Goal: Transaction & Acquisition: Purchase product/service

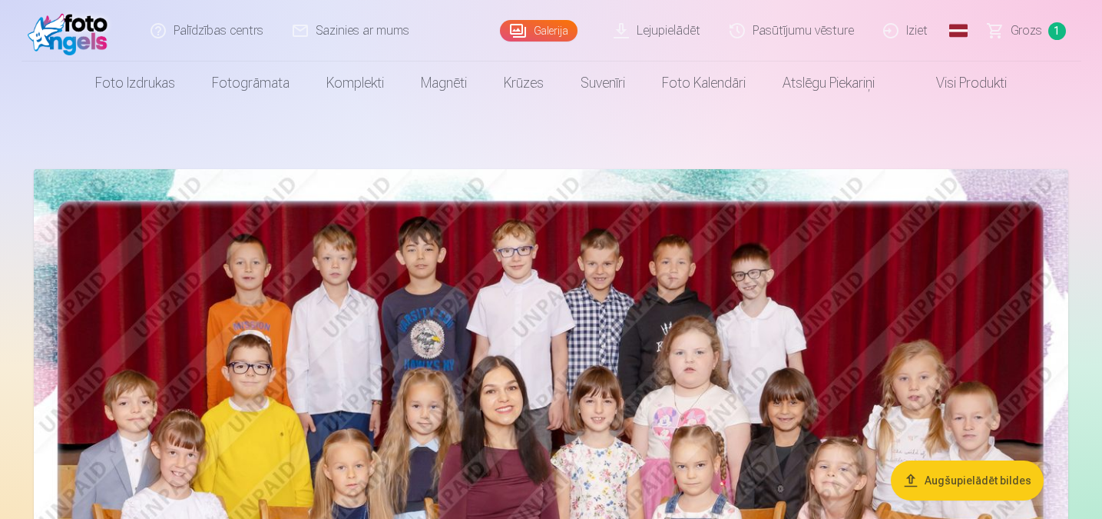
click at [793, 38] on span "Grozs" at bounding box center [1026, 31] width 31 height 18
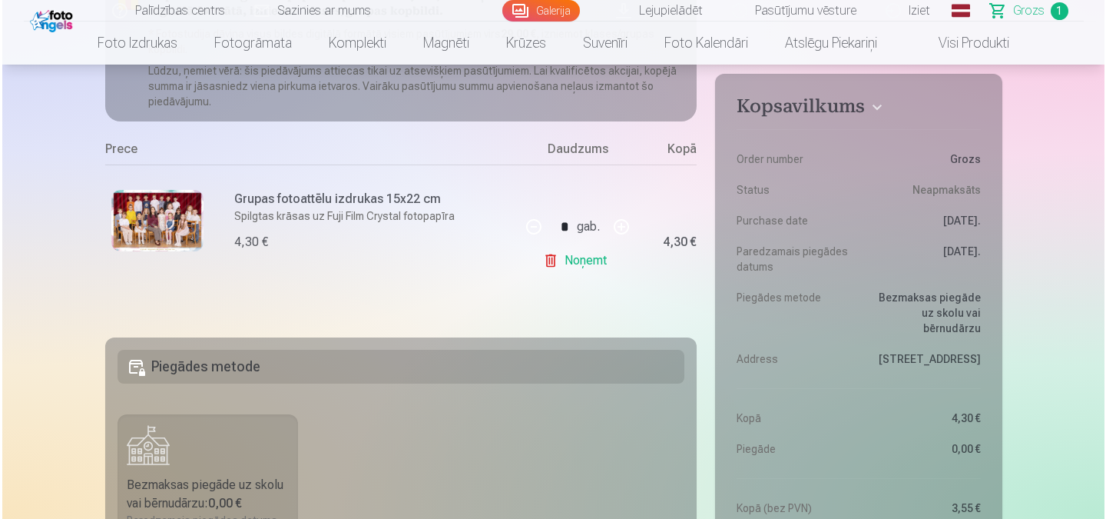
scroll to position [230, 0]
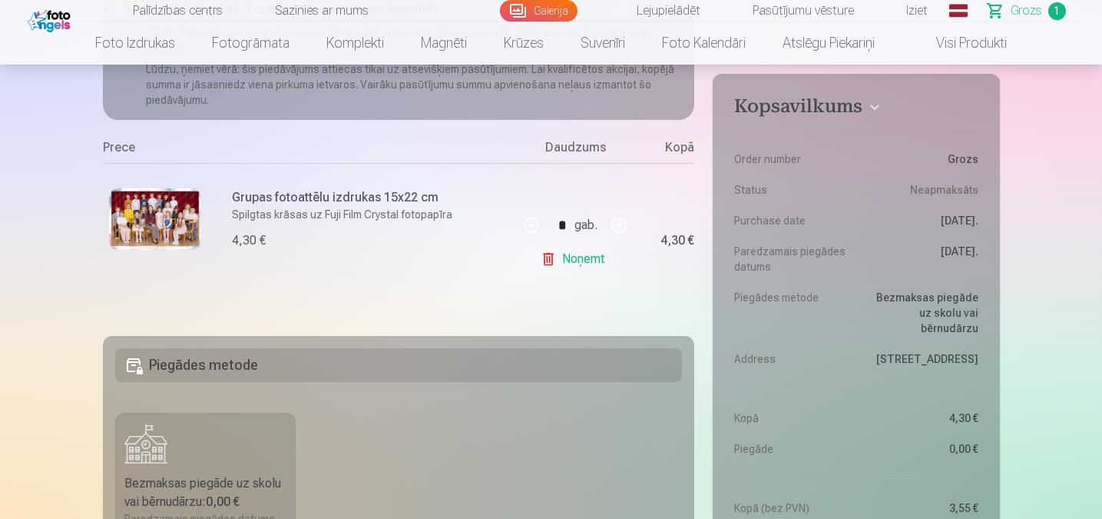
click at [166, 226] on img at bounding box center [155, 218] width 92 height 61
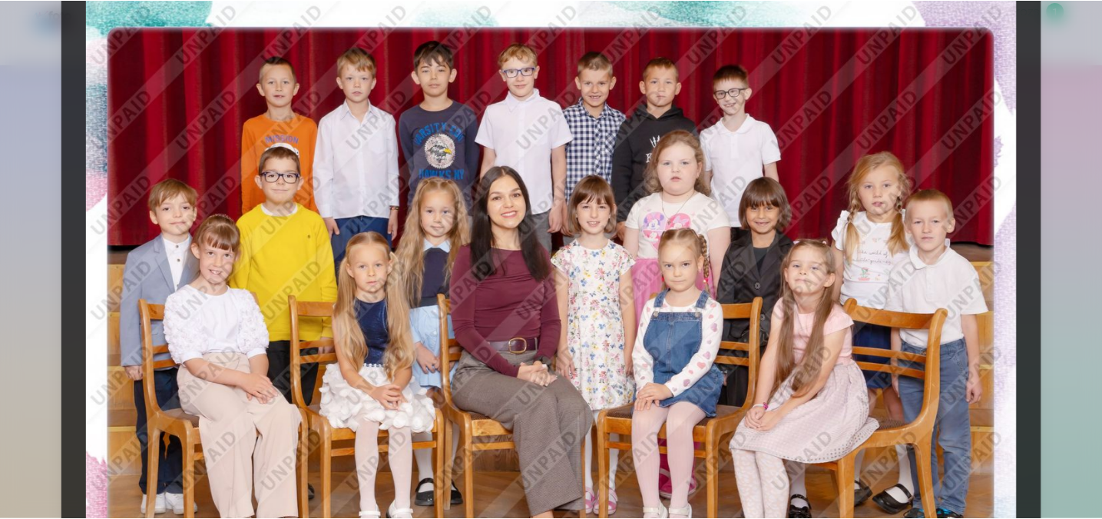
scroll to position [77, 0]
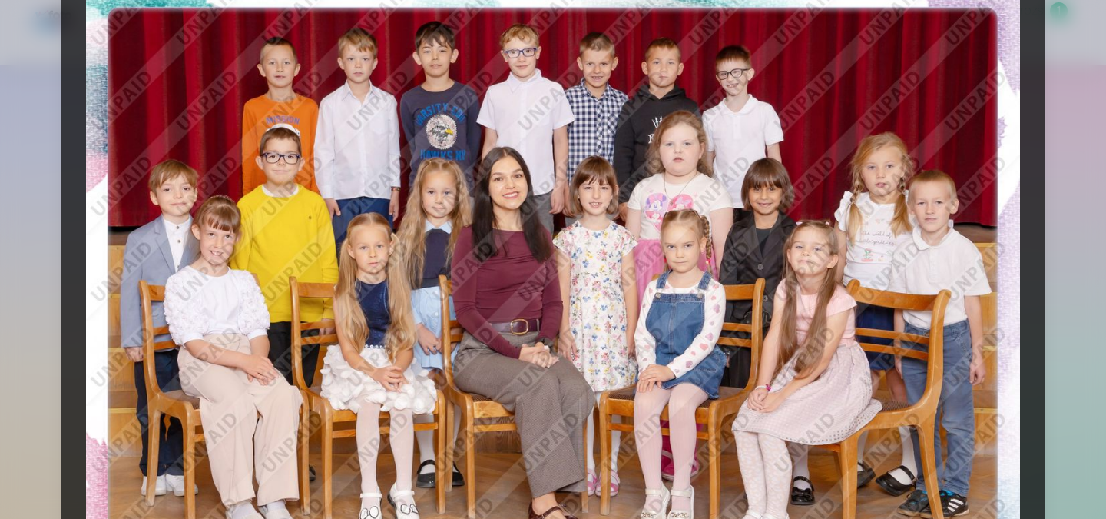
click at [793, 102] on div at bounding box center [553, 259] width 1106 height 519
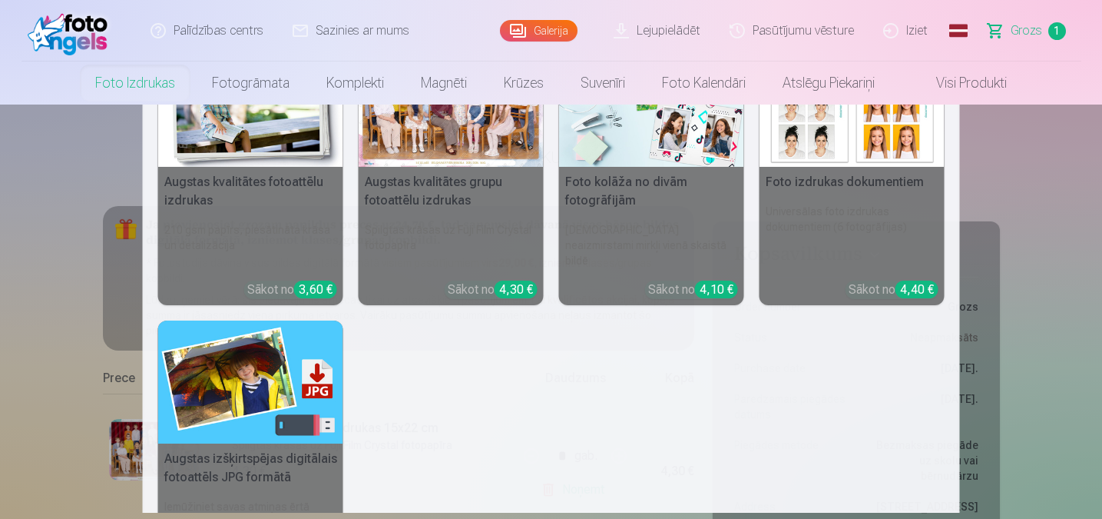
click at [628, 171] on h5 "Foto kolāža no divām fotogrāfijām" at bounding box center [651, 191] width 185 height 49
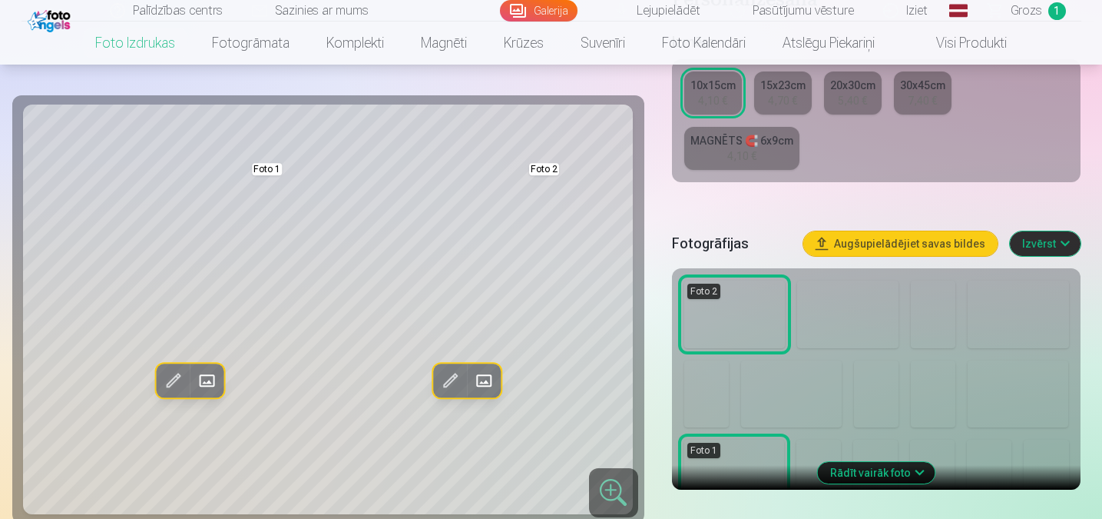
scroll to position [307, 0]
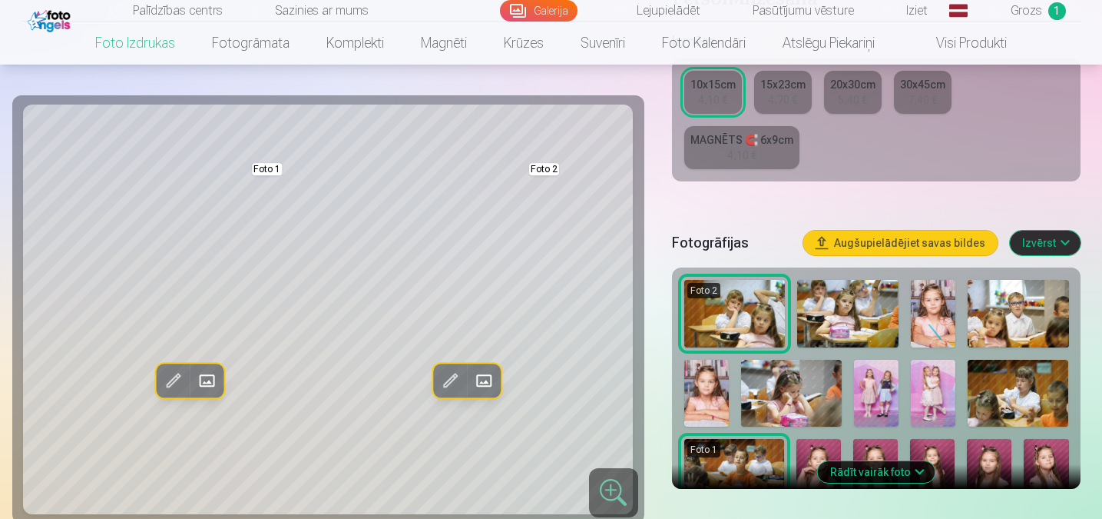
click at [713, 159] on link "MAGNĒTS 🧲 6x9cm 4,10 €" at bounding box center [741, 147] width 115 height 43
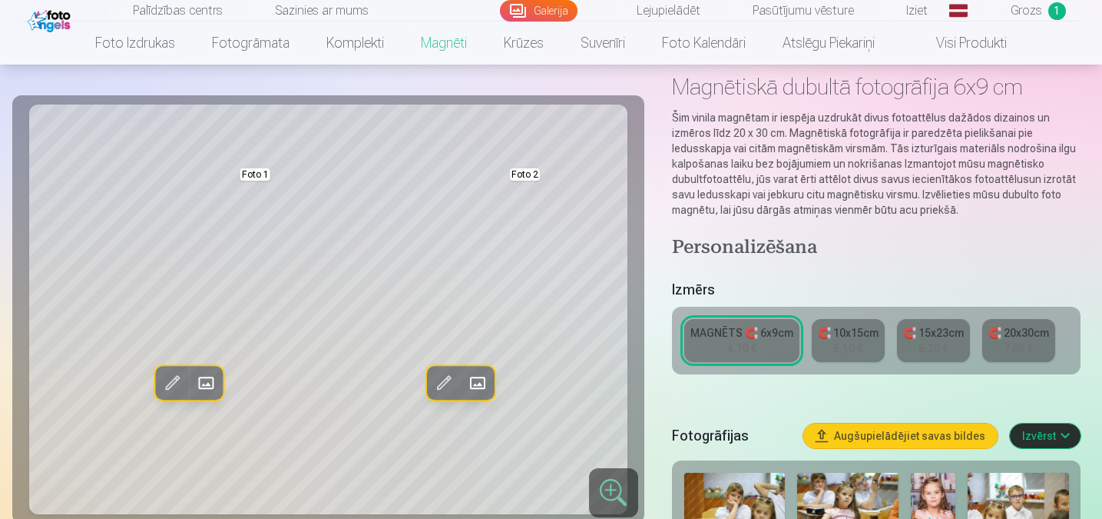
scroll to position [230, 0]
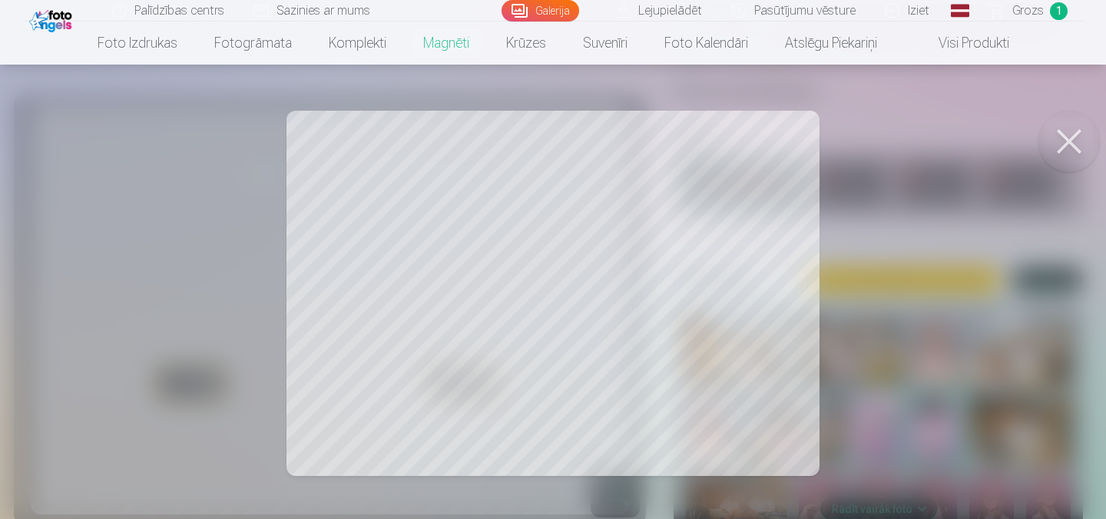
click at [793, 131] on button at bounding box center [1069, 141] width 61 height 61
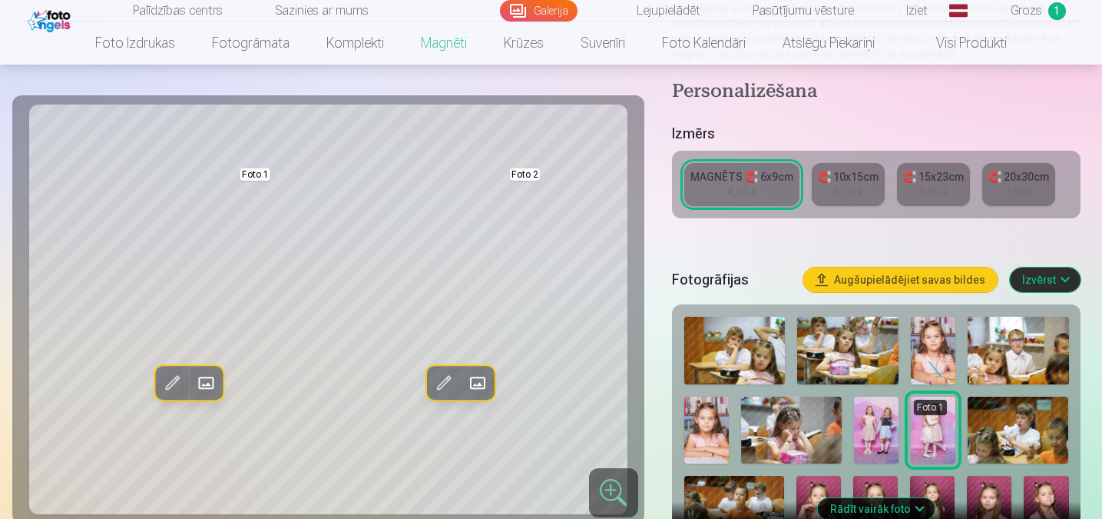
click at [205, 387] on span at bounding box center [206, 383] width 25 height 25
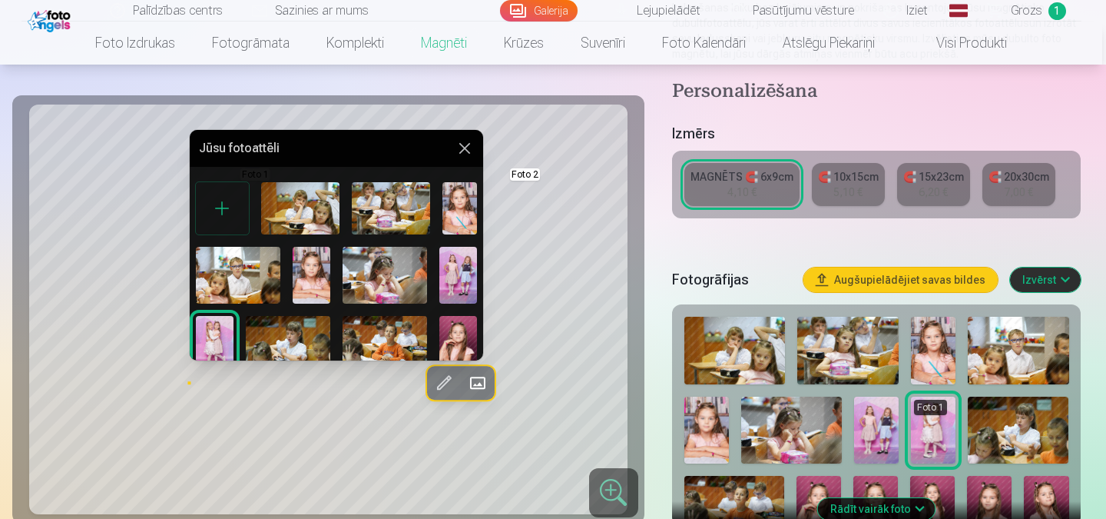
click at [314, 287] on img at bounding box center [312, 275] width 38 height 56
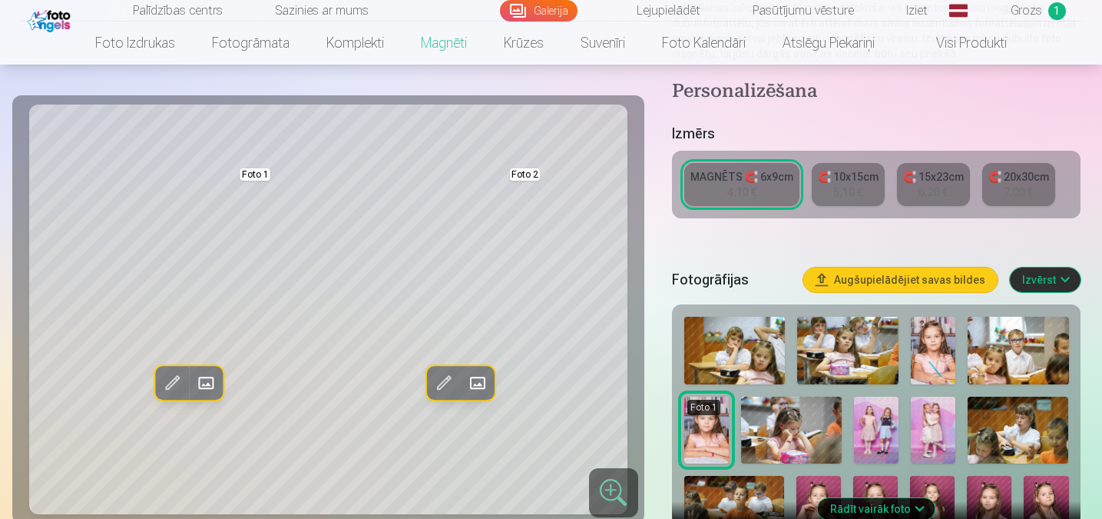
click at [476, 376] on span at bounding box center [477, 383] width 25 height 25
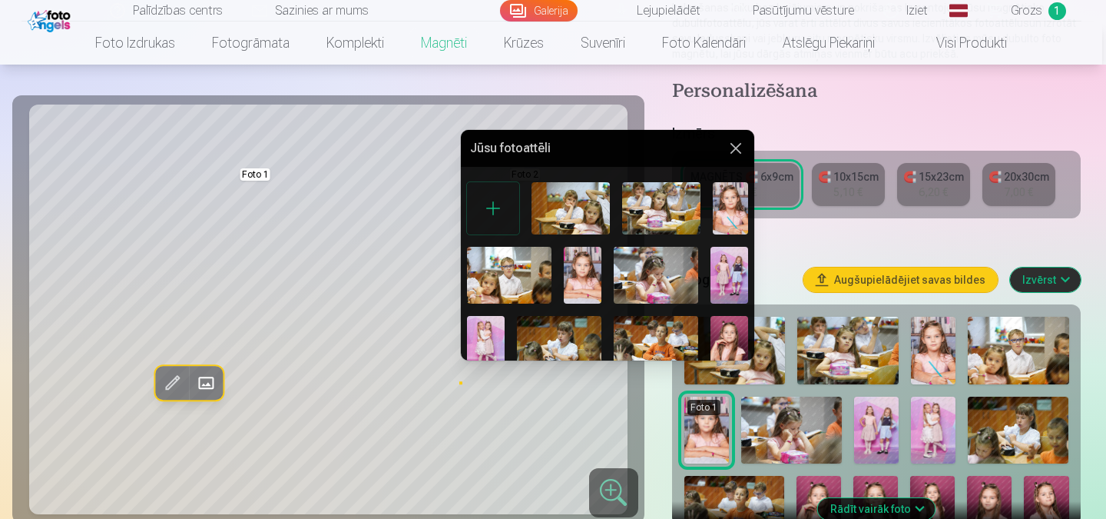
click at [728, 212] on img at bounding box center [730, 208] width 35 height 52
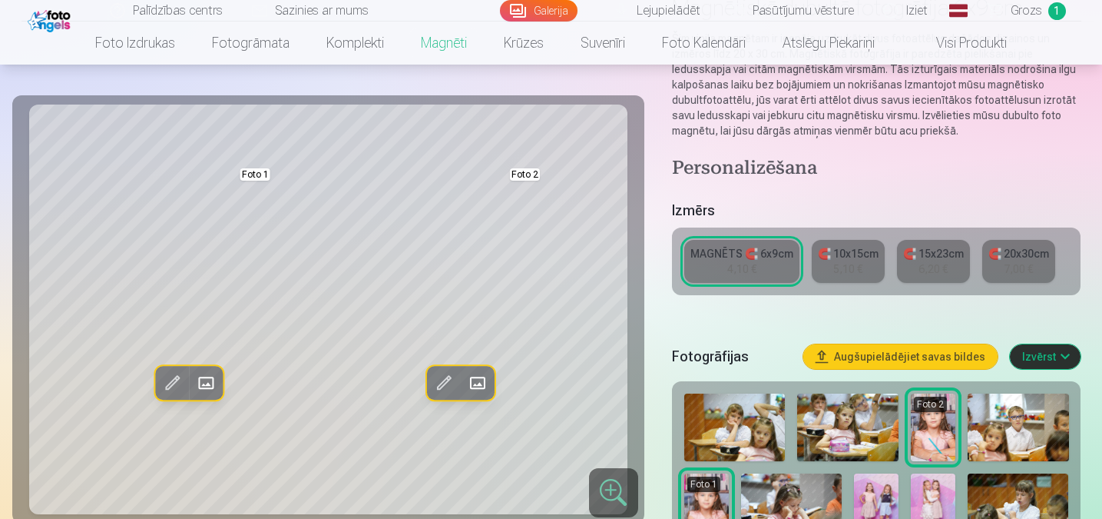
scroll to position [154, 0]
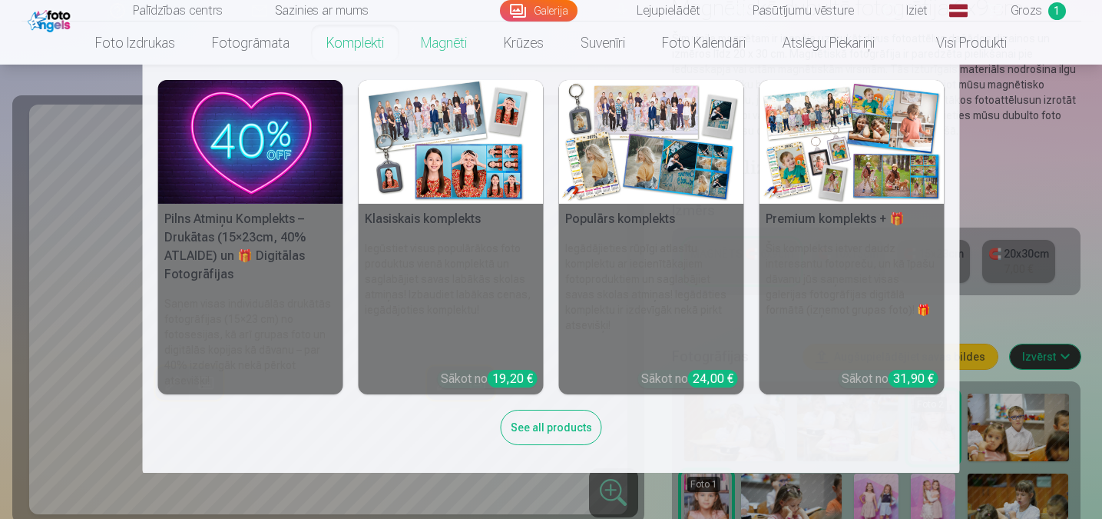
click at [380, 50] on link "Komplekti" at bounding box center [355, 43] width 94 height 43
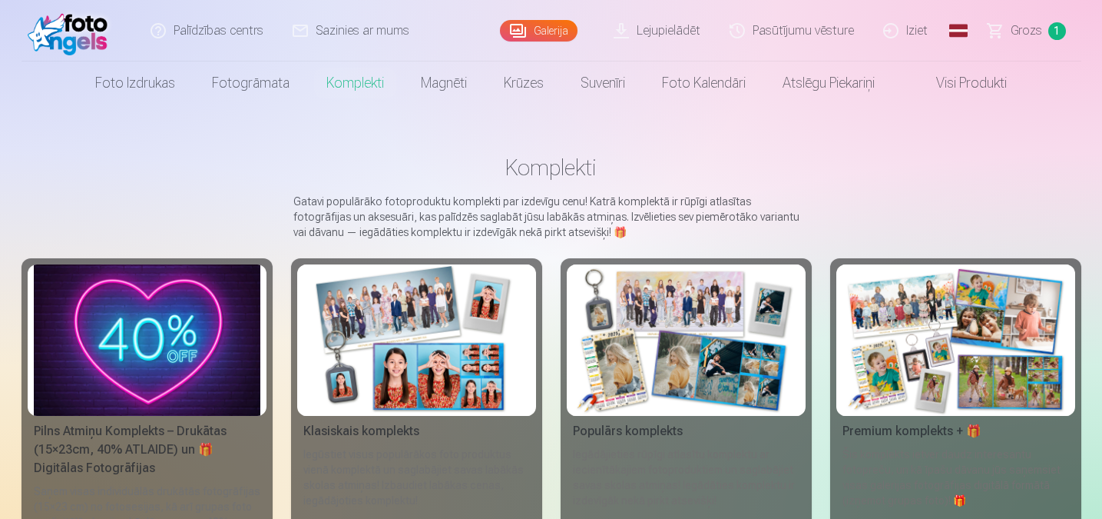
click at [505, 316] on img at bounding box center [416, 339] width 227 height 151
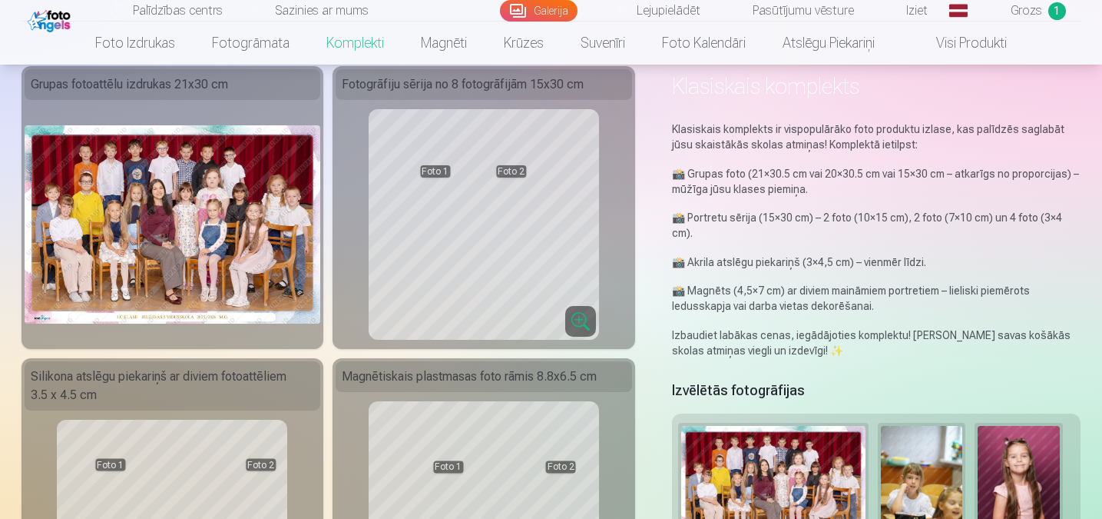
scroll to position [77, 0]
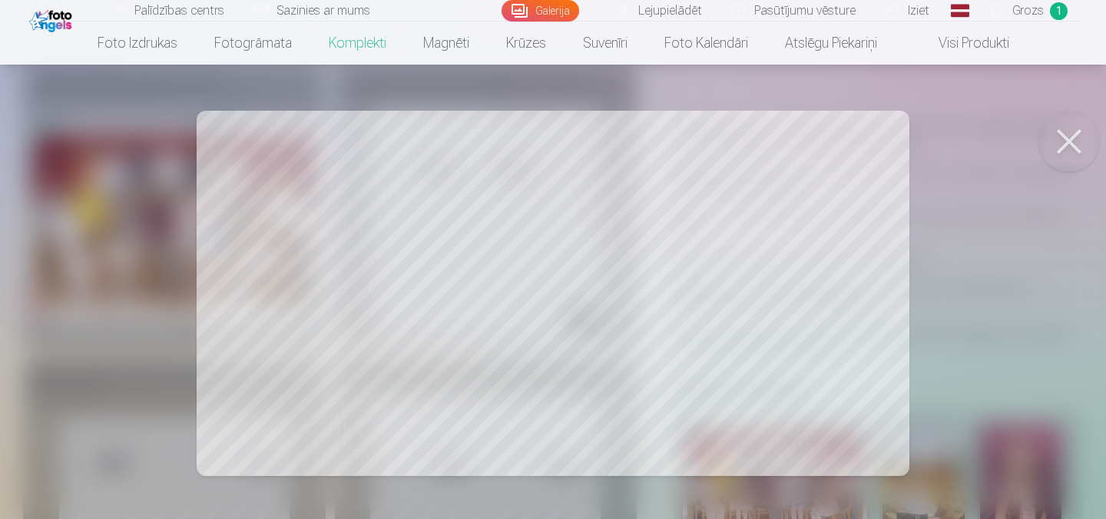
click at [793, 145] on button at bounding box center [1069, 141] width 61 height 61
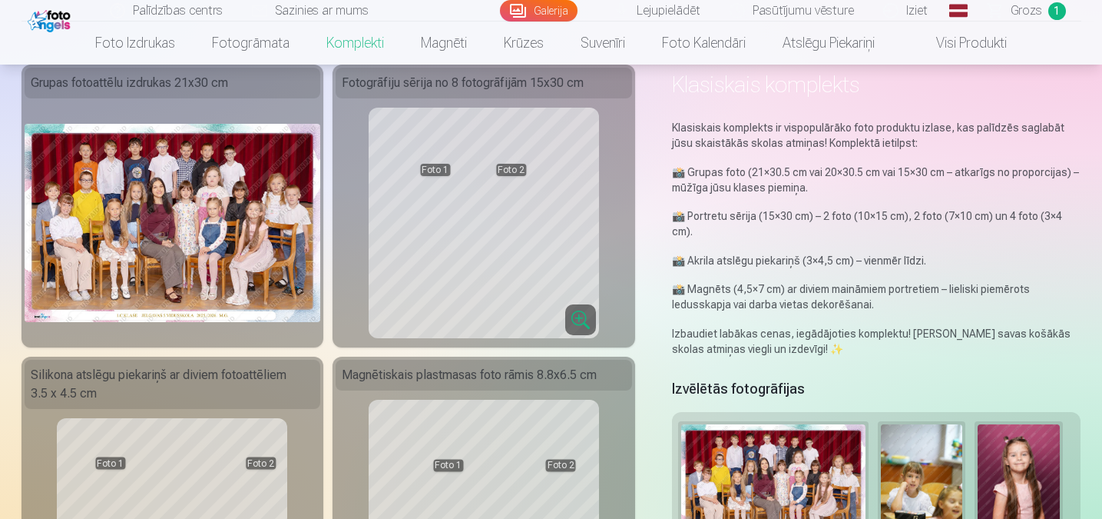
scroll to position [230, 0]
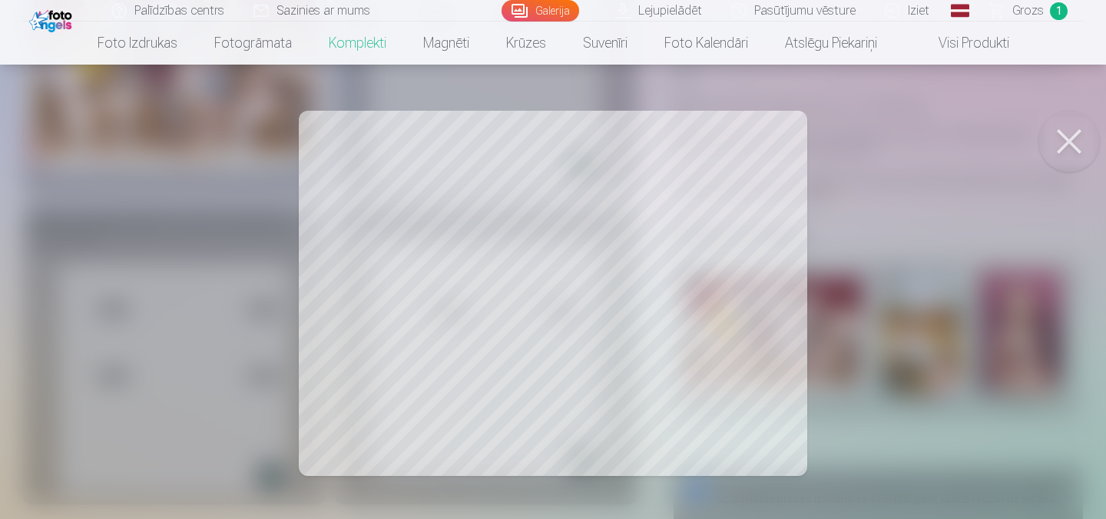
click at [793, 121] on button at bounding box center [1069, 141] width 61 height 61
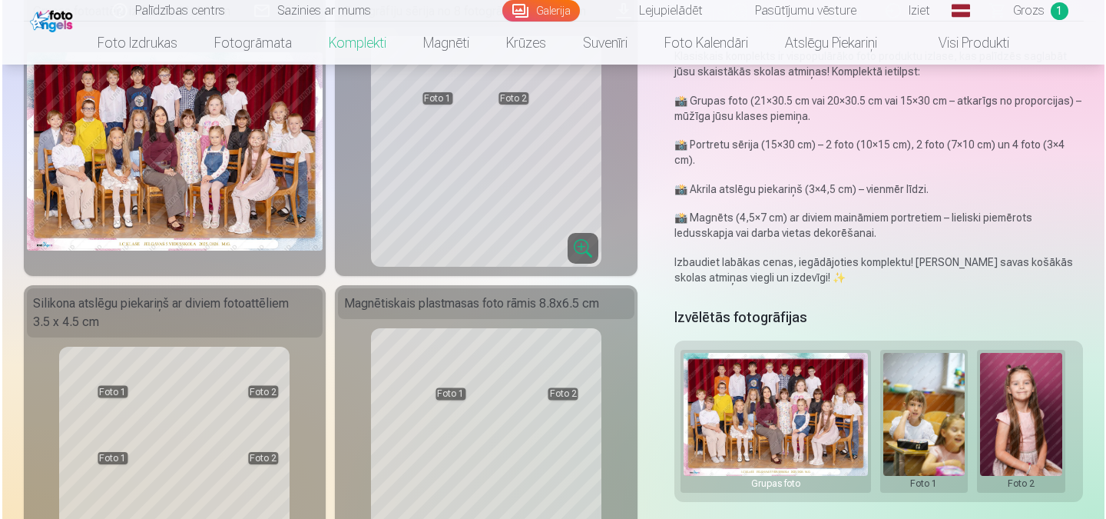
scroll to position [154, 0]
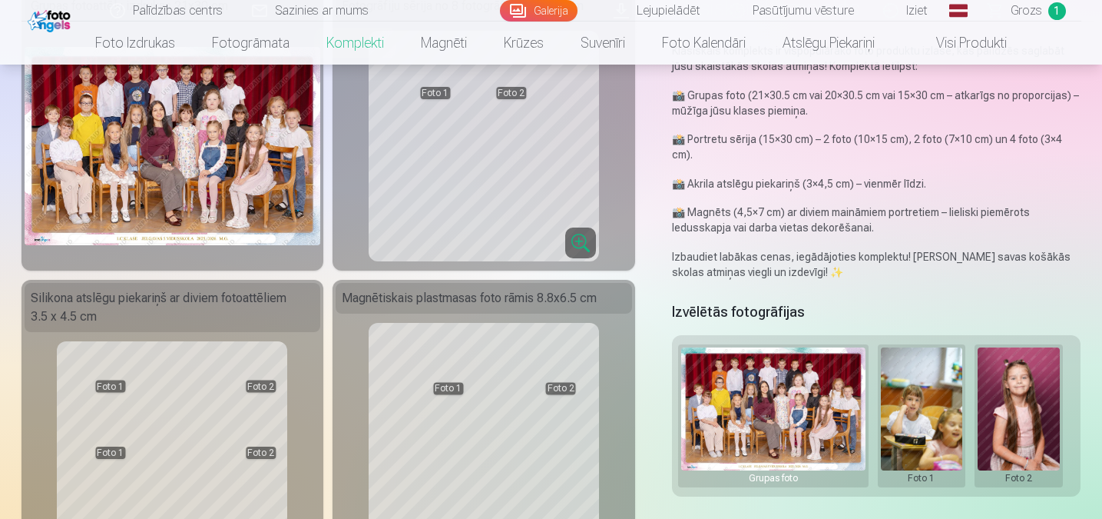
click at [793, 364] on button at bounding box center [922, 415] width 82 height 137
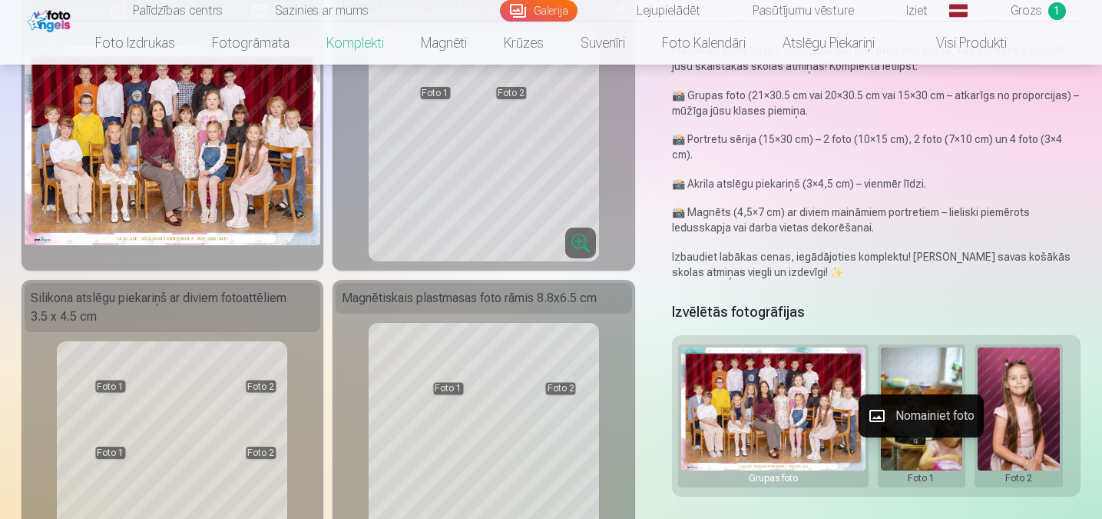
click at [793, 410] on button "Nomainiet foto" at bounding box center [921, 415] width 125 height 43
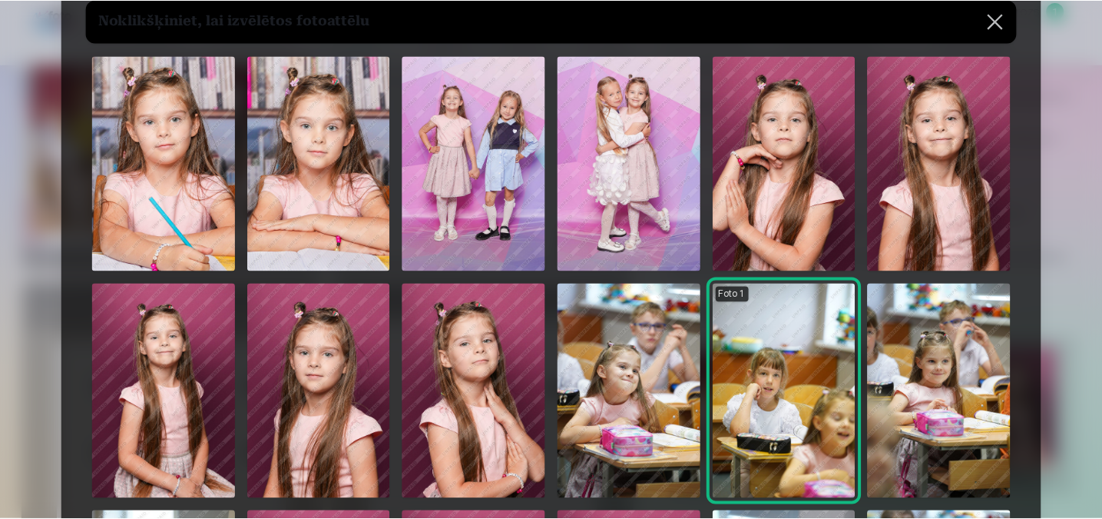
scroll to position [77, 0]
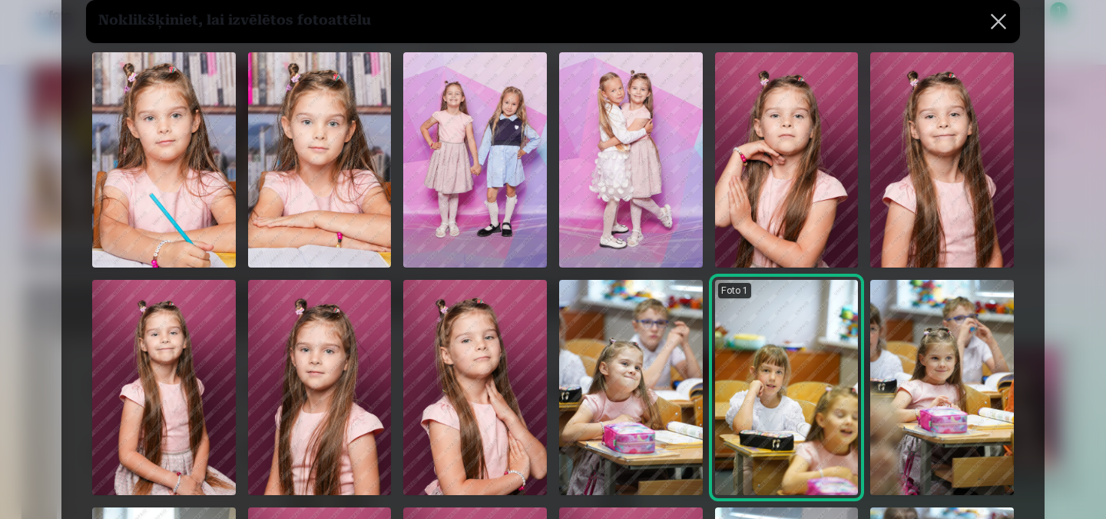
click at [187, 195] on img at bounding box center [164, 159] width 144 height 215
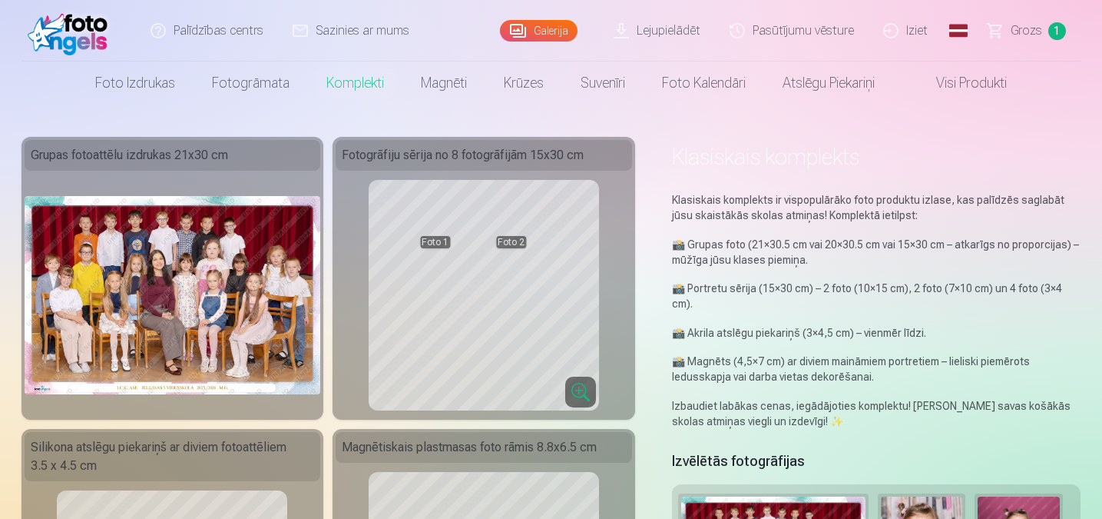
scroll to position [0, 0]
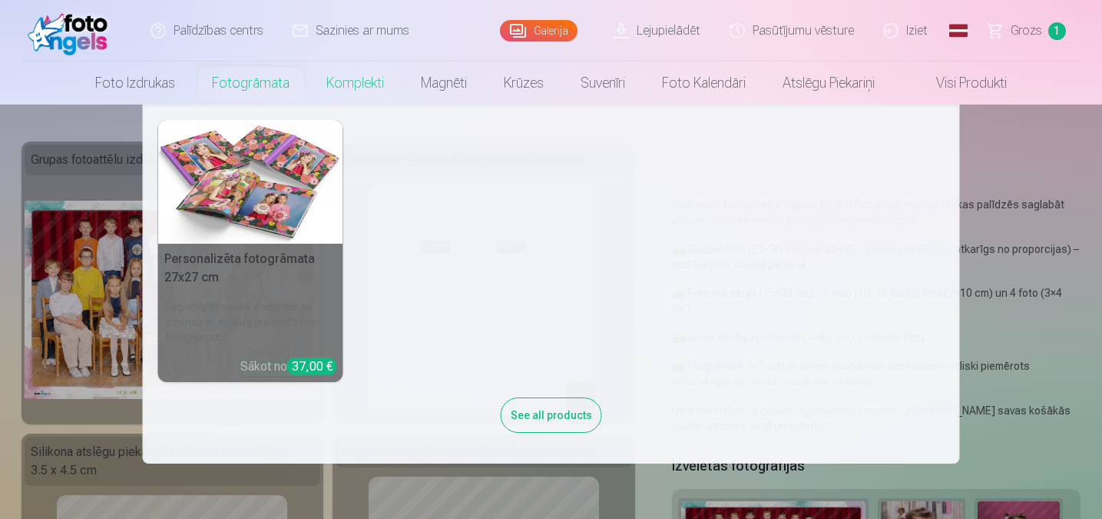
click at [233, 93] on link "Fotogrāmata" at bounding box center [251, 82] width 114 height 43
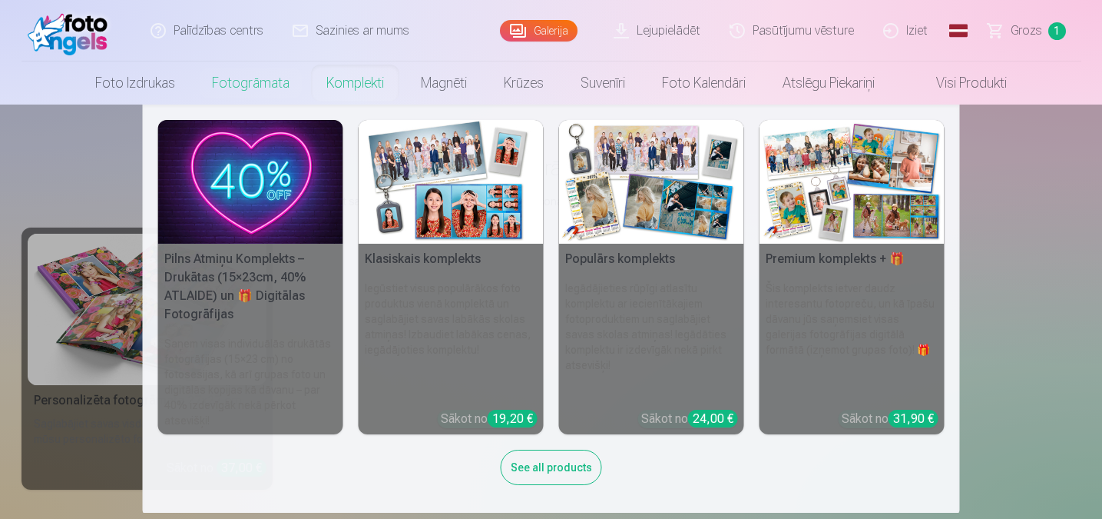
click at [350, 91] on link "Komplekti" at bounding box center [355, 82] width 94 height 43
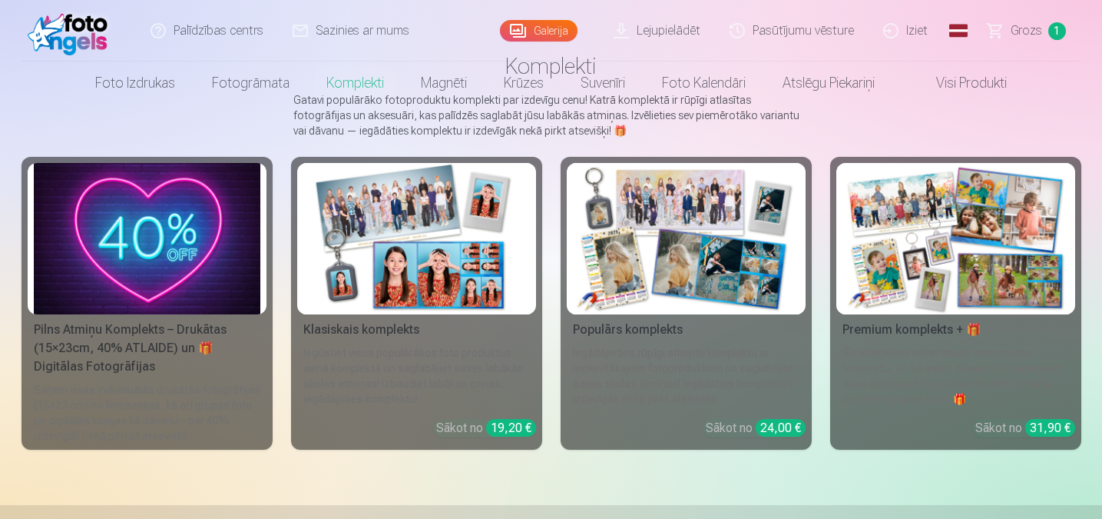
scroll to position [230, 0]
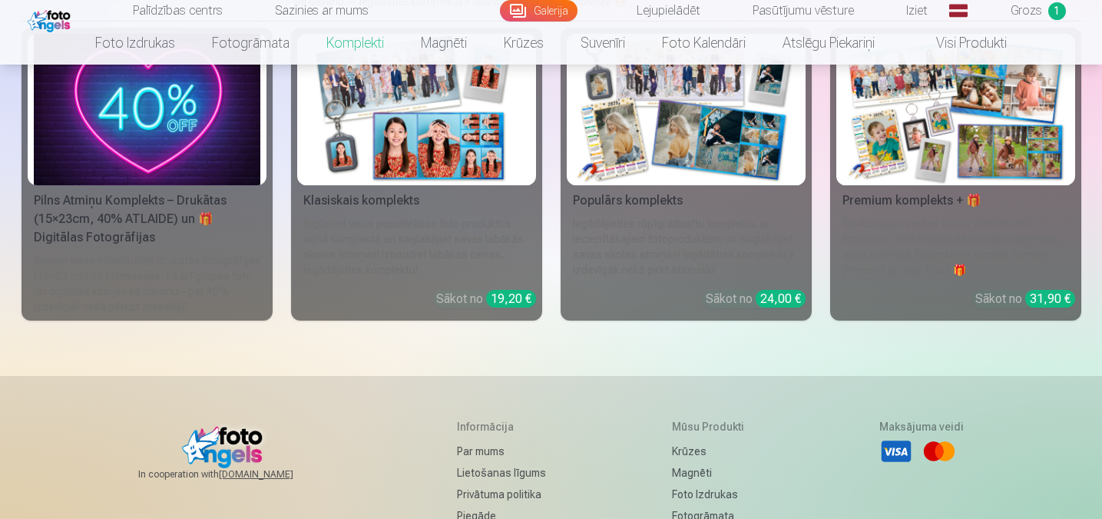
click at [793, 164] on img at bounding box center [956, 109] width 227 height 151
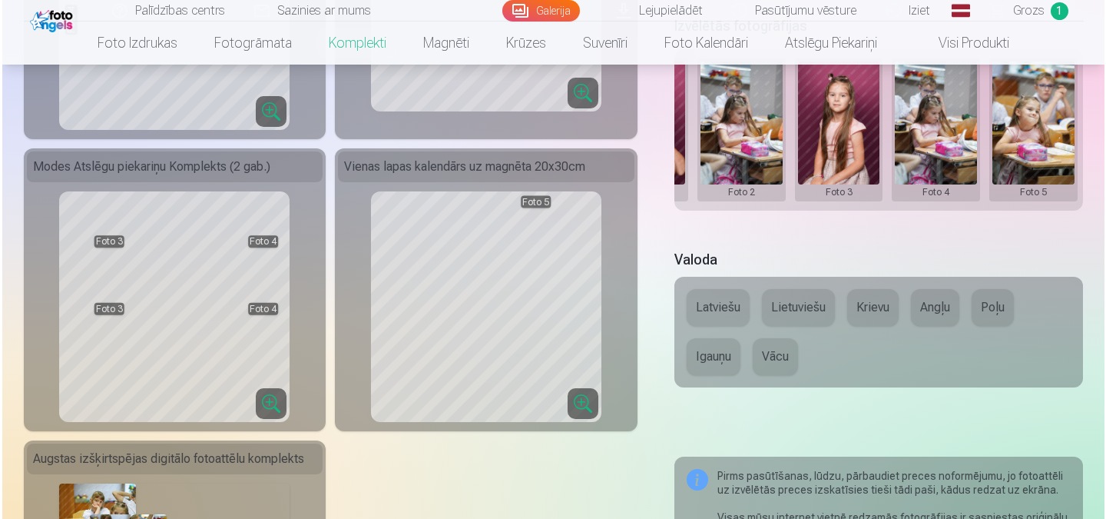
scroll to position [461, 0]
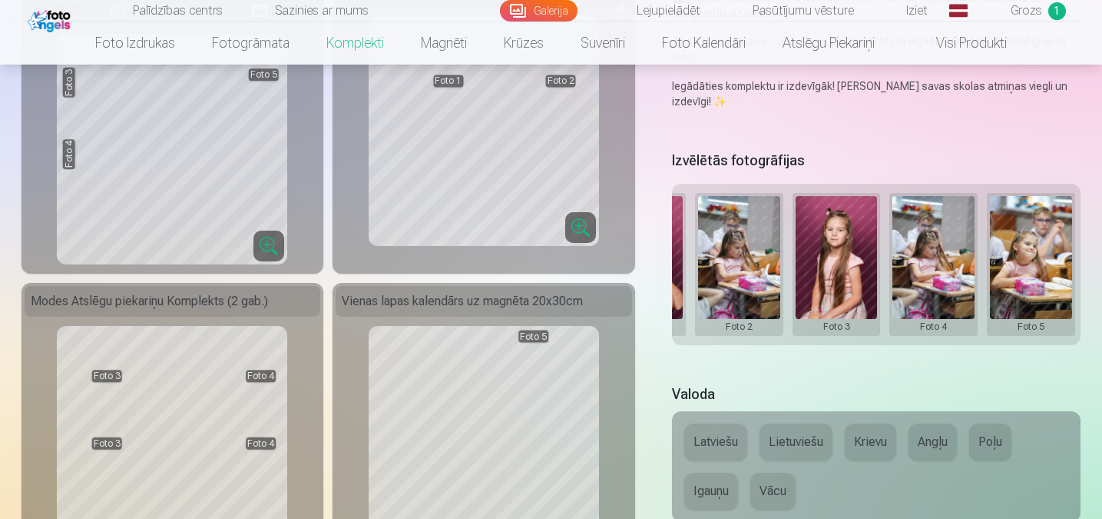
click at [745, 250] on button at bounding box center [739, 264] width 82 height 137
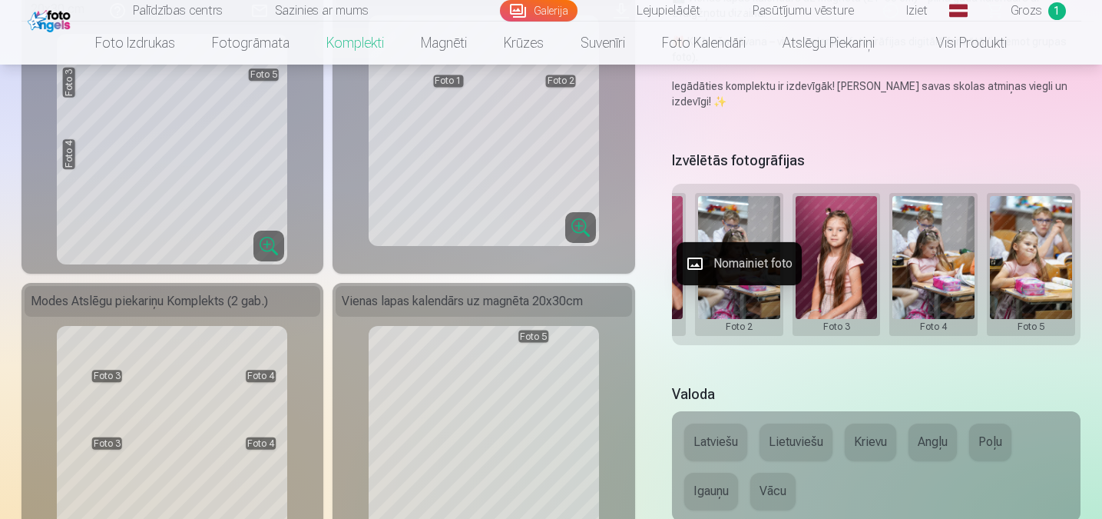
click at [751, 258] on button "Nomainiet foto" at bounding box center [739, 263] width 125 height 43
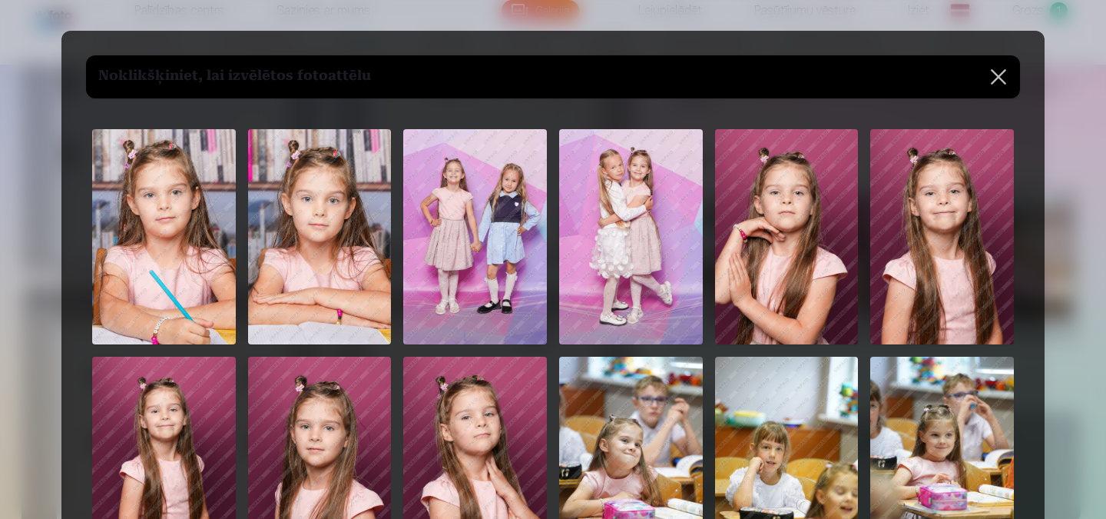
click at [166, 228] on img at bounding box center [164, 236] width 144 height 215
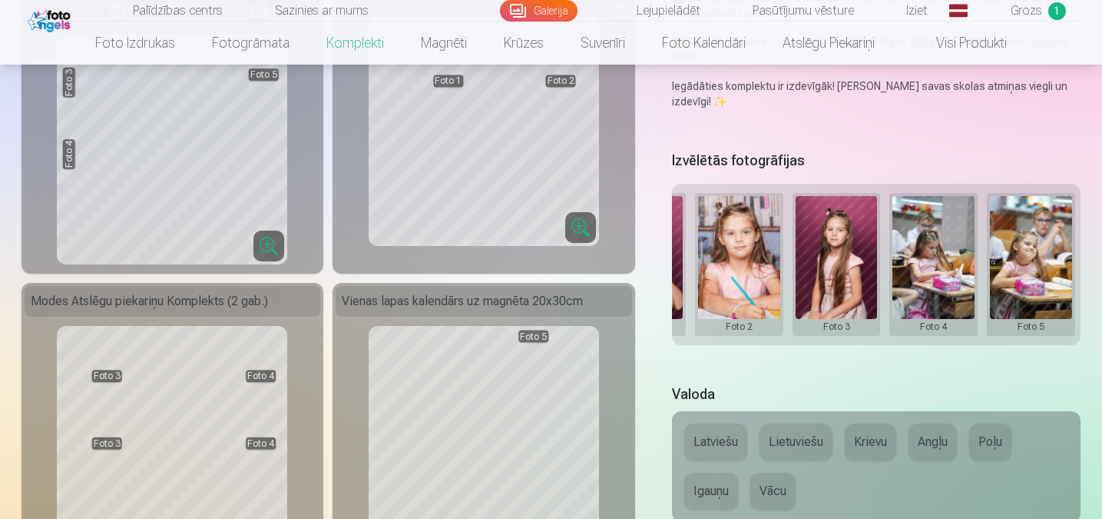
click at [793, 270] on button at bounding box center [934, 264] width 82 height 137
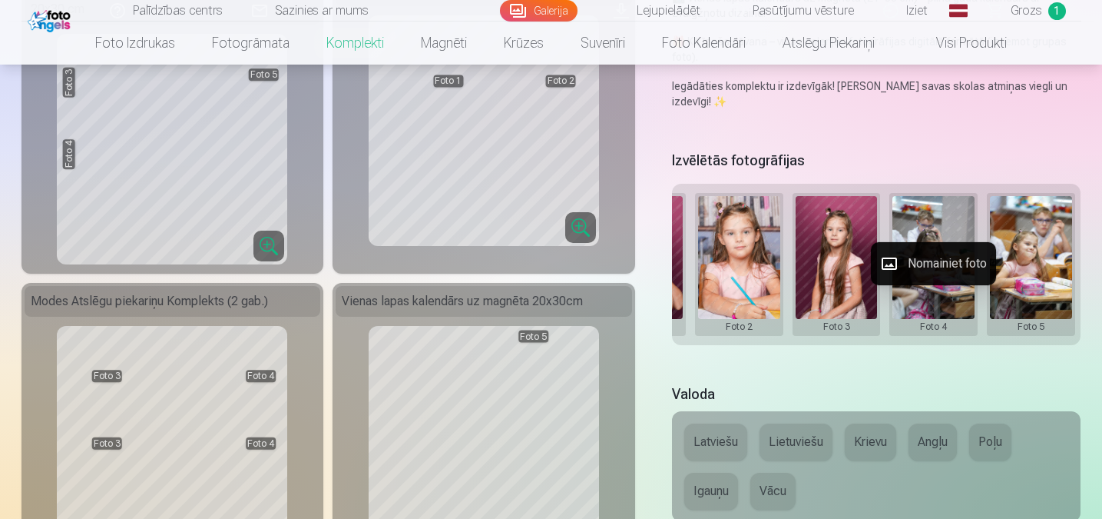
click at [793, 261] on button "Nomainiet foto" at bounding box center [933, 263] width 125 height 43
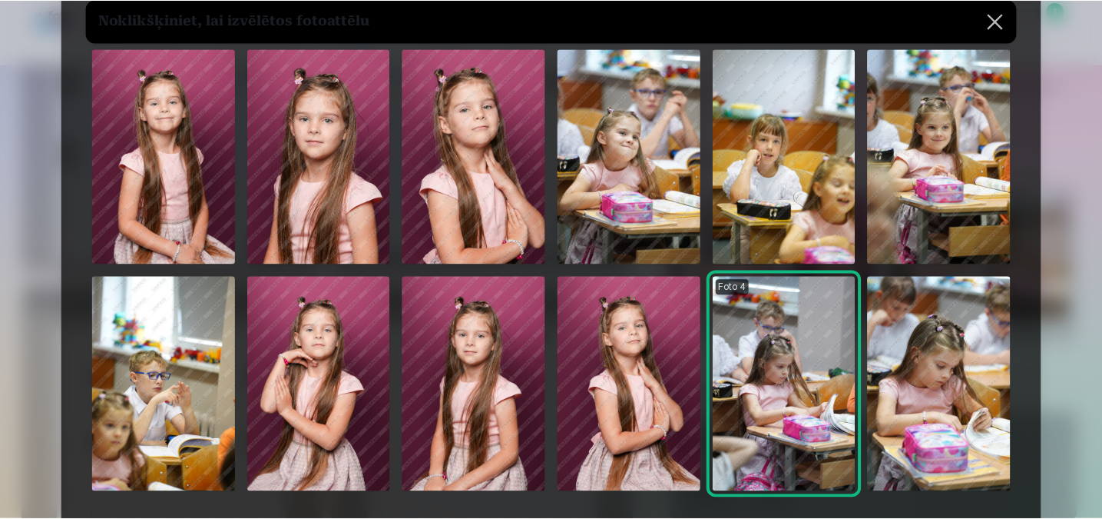
scroll to position [77, 0]
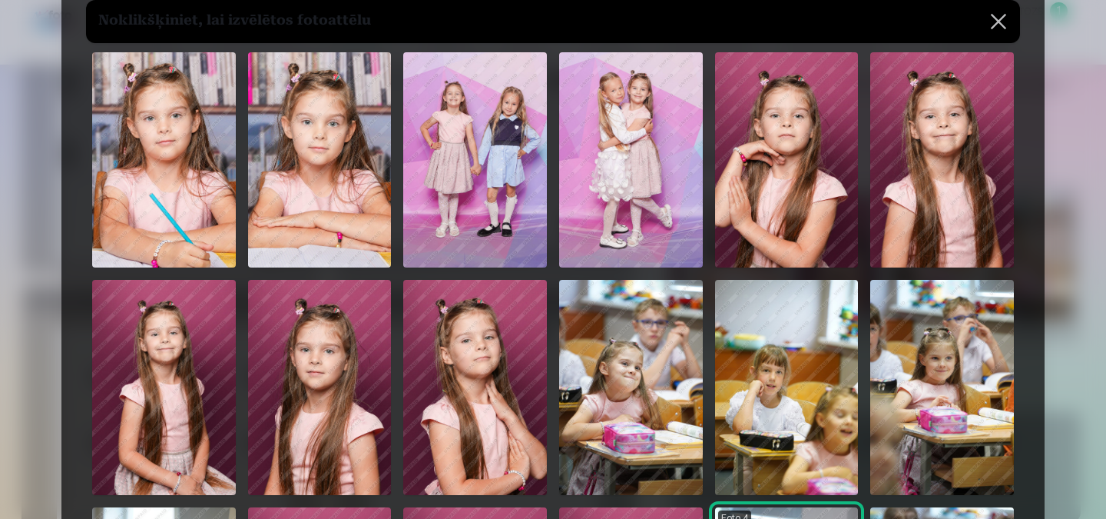
click at [752, 204] on img at bounding box center [787, 159] width 144 height 215
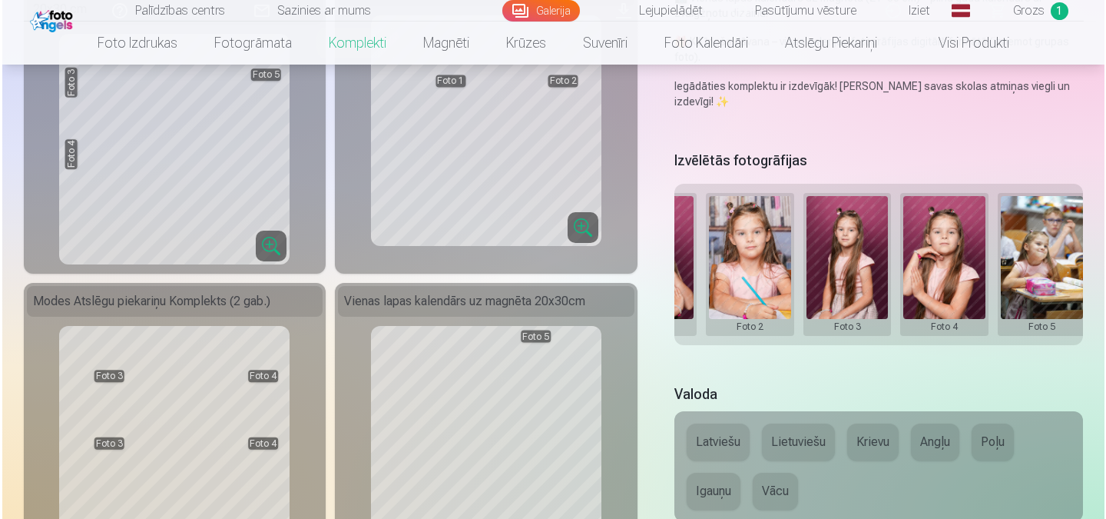
scroll to position [0, 280]
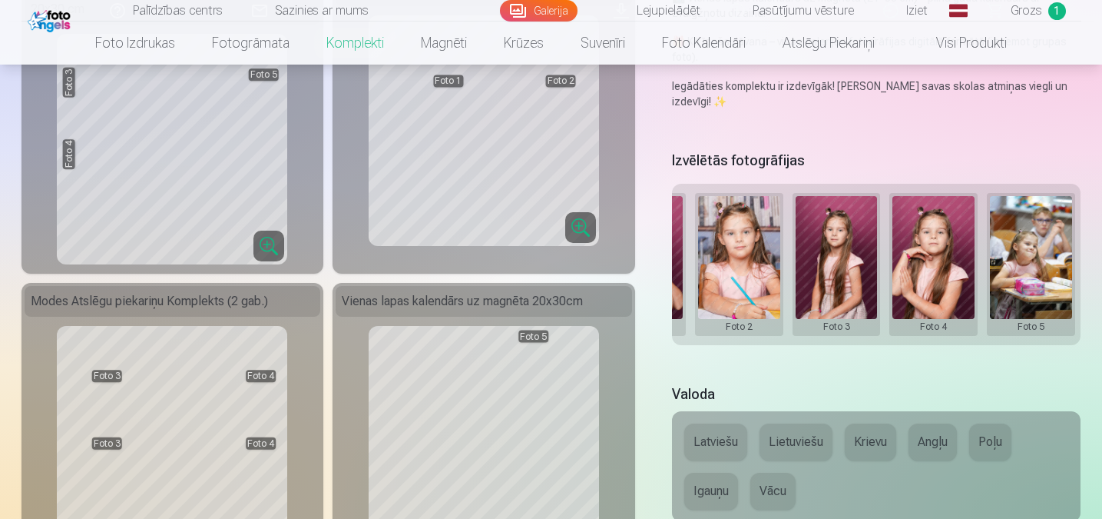
click at [793, 272] on button at bounding box center [1031, 264] width 82 height 137
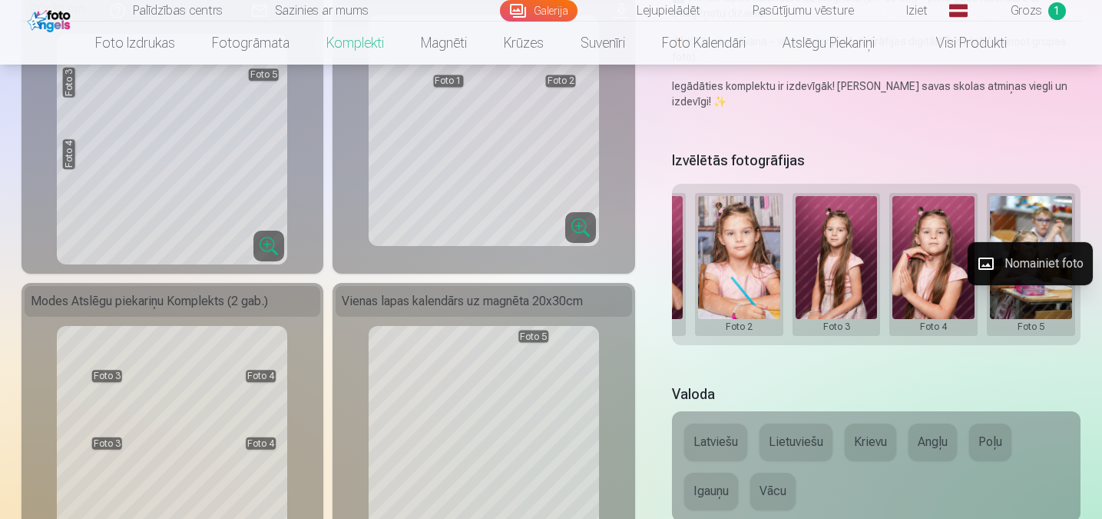
click at [793, 272] on button "Nomainiet foto" at bounding box center [1030, 263] width 125 height 43
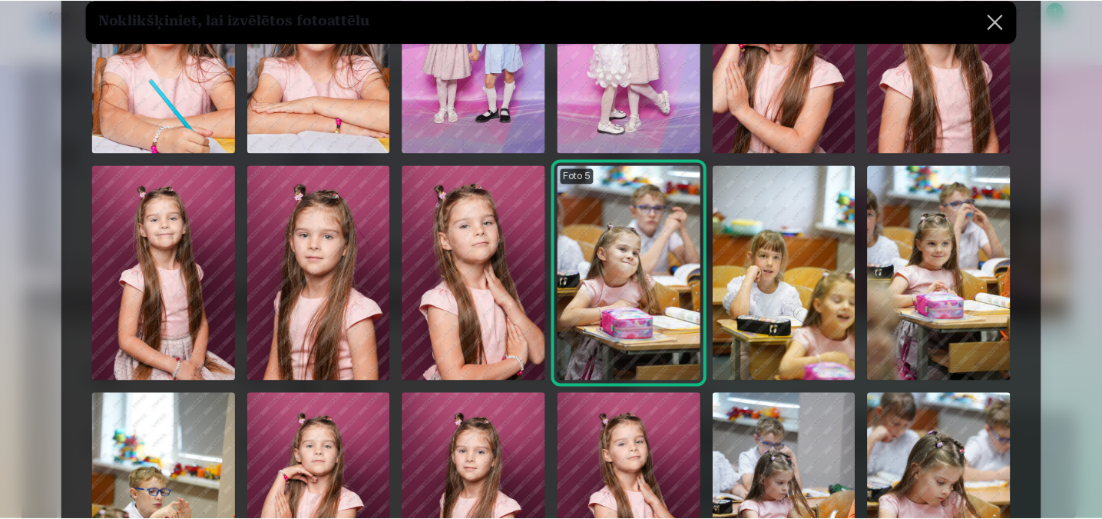
scroll to position [77, 0]
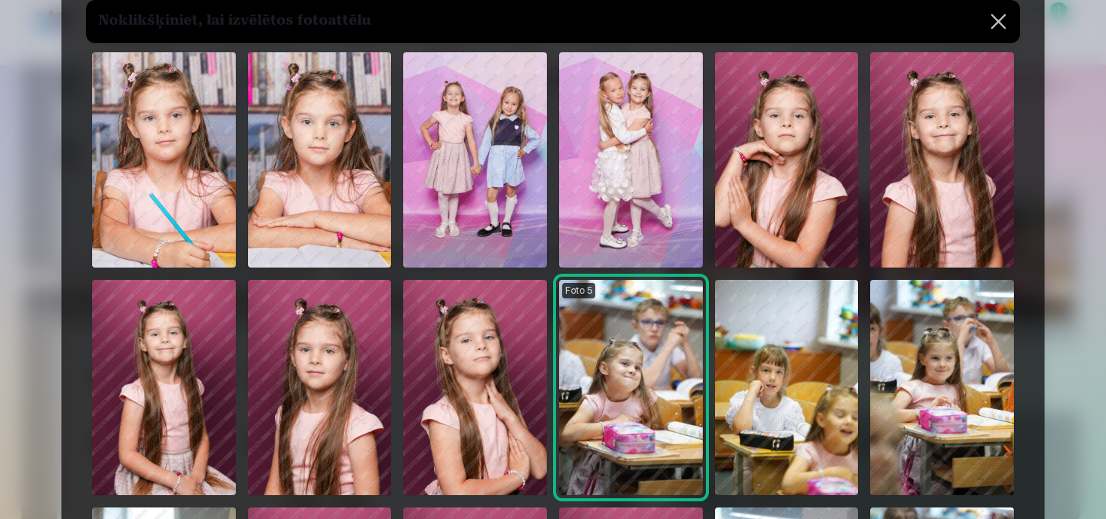
click at [334, 218] on img at bounding box center [320, 159] width 144 height 215
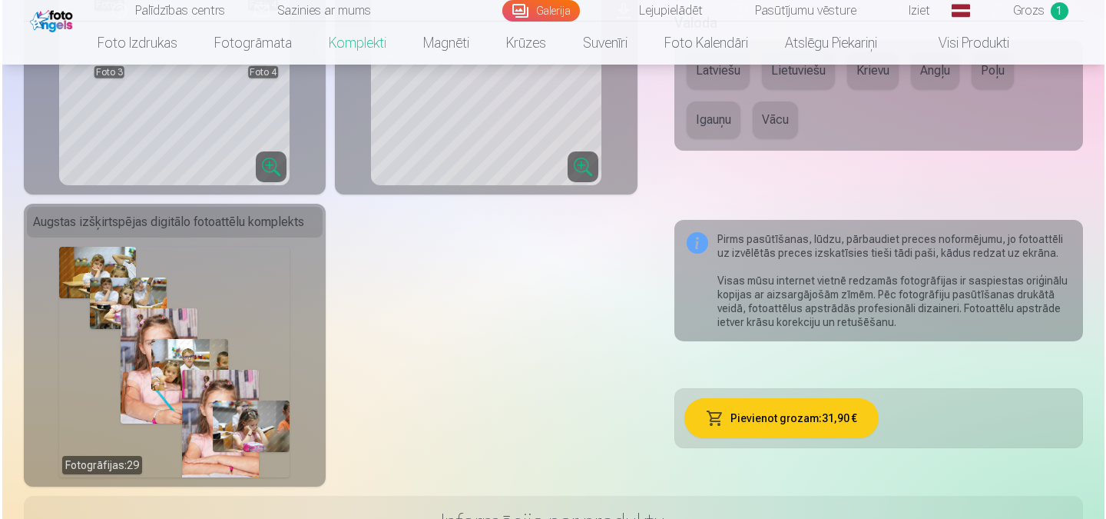
scroll to position [845, 0]
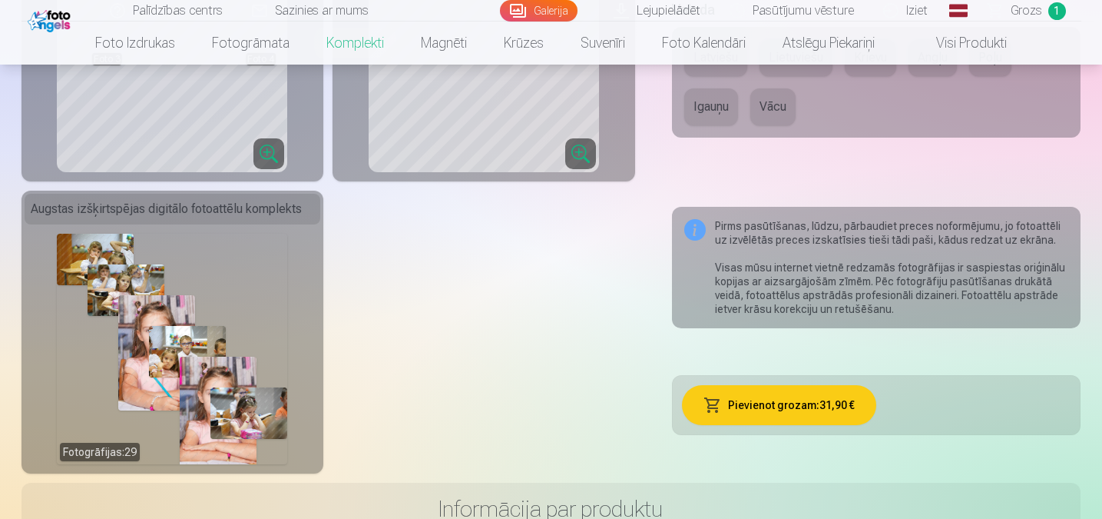
click at [122, 452] on div "Fotogrāfijas : 29" at bounding box center [172, 349] width 230 height 230
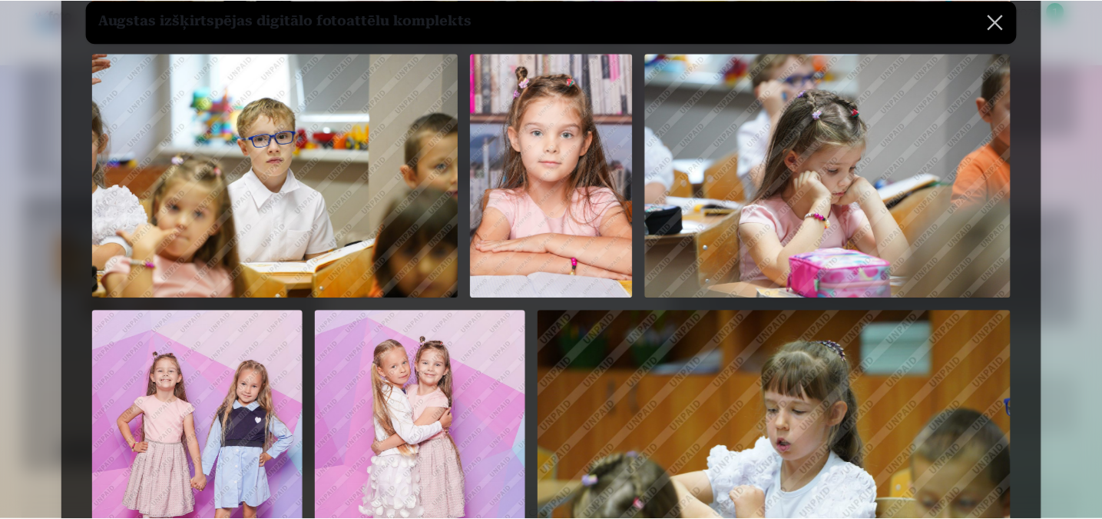
scroll to position [538, 0]
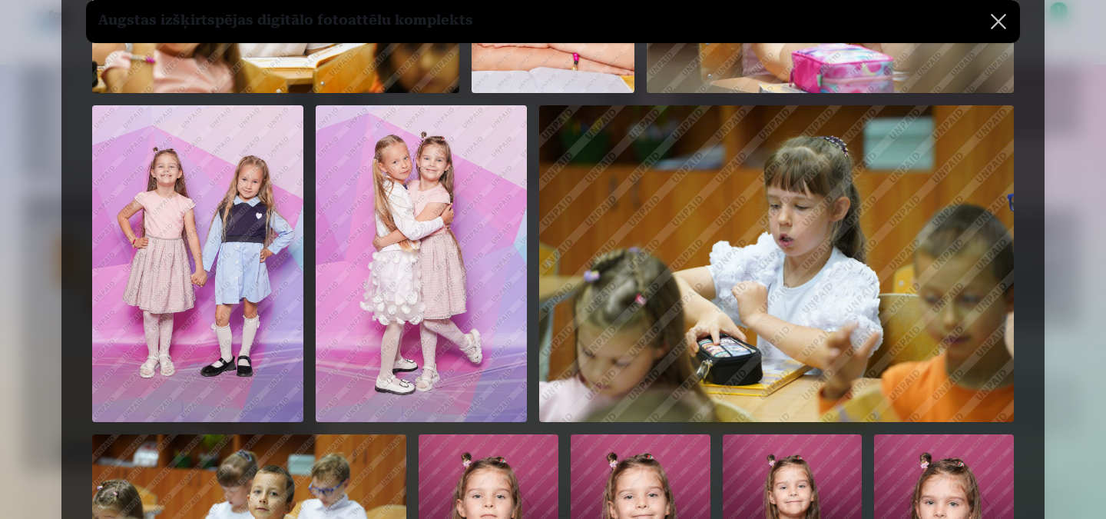
click at [793, 15] on button at bounding box center [998, 21] width 43 height 43
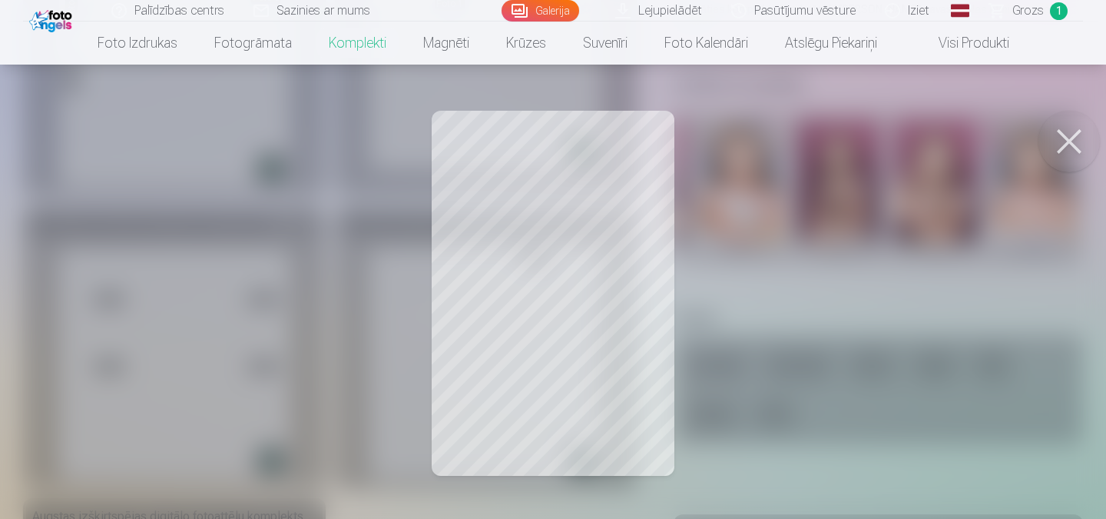
click at [793, 138] on button at bounding box center [1069, 141] width 61 height 61
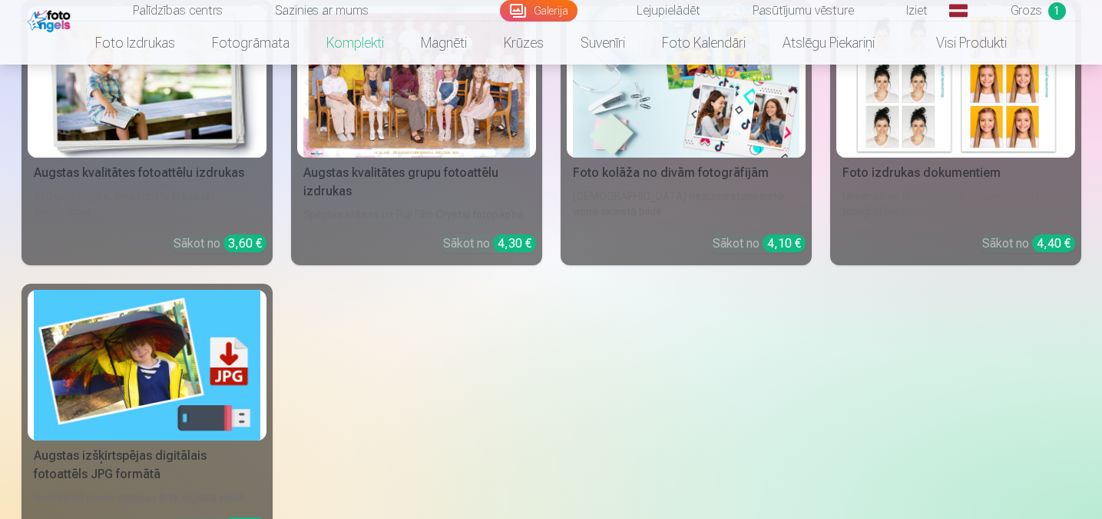
scroll to position [1844, 0]
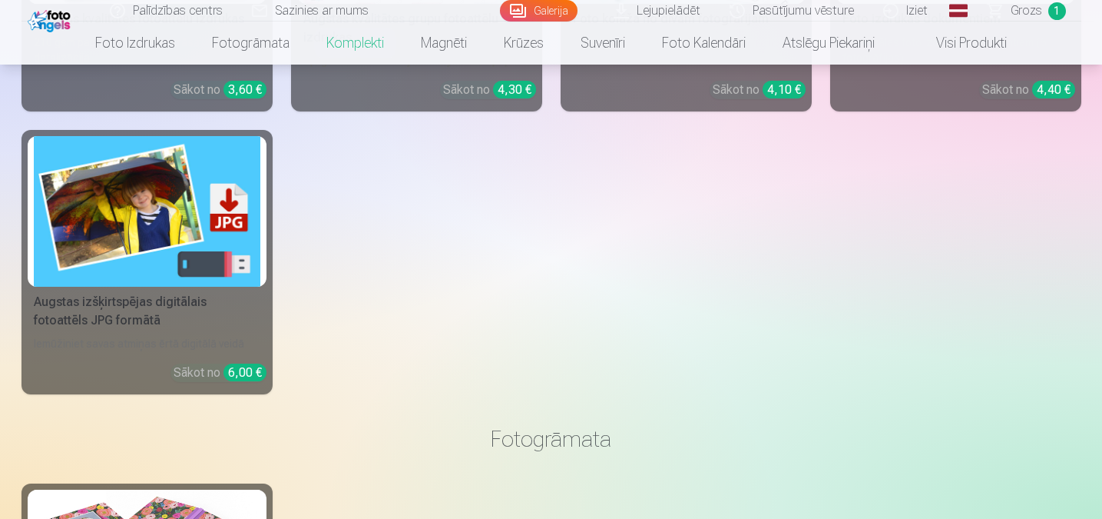
click at [131, 310] on div "Augstas izšķirtspējas digitālais fotoattēls JPG formātā" at bounding box center [147, 311] width 239 height 37
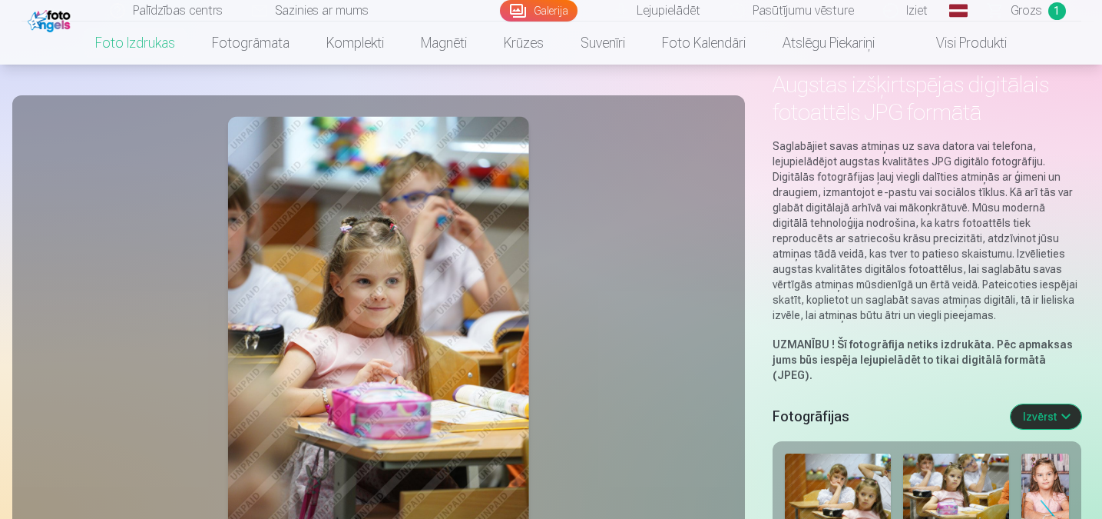
scroll to position [307, 0]
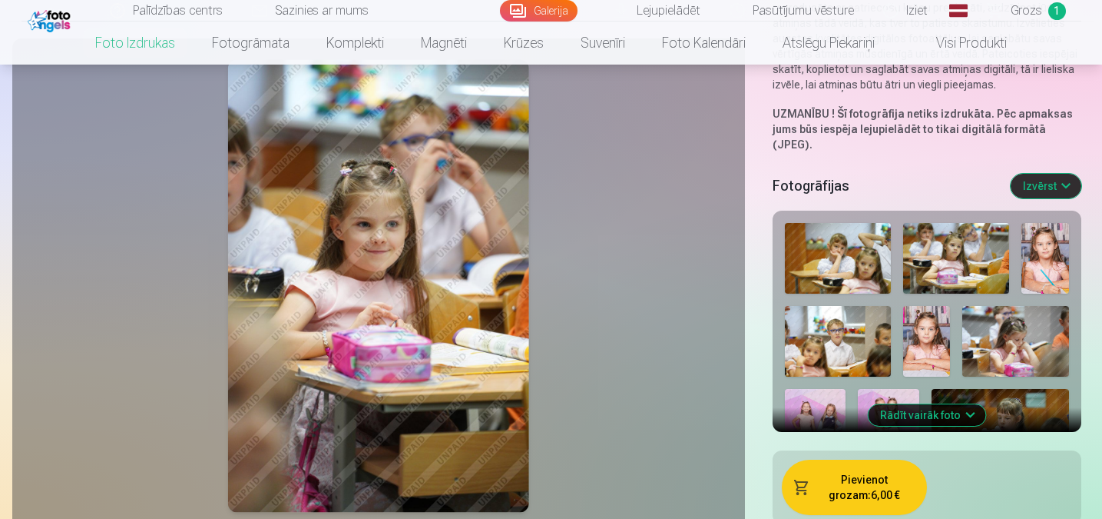
click at [793, 404] on button "Rādīt vairāk foto" at bounding box center [927, 415] width 118 height 22
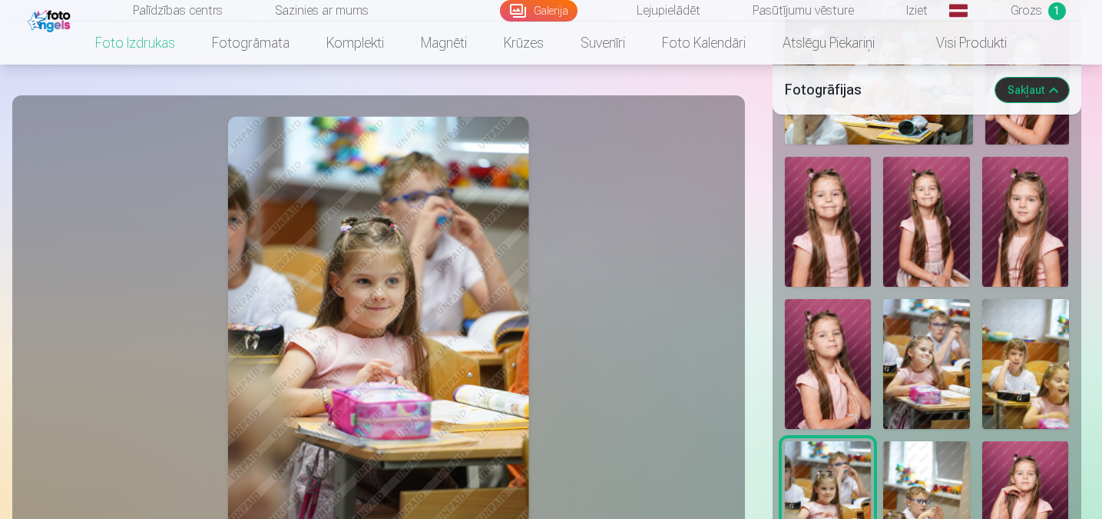
scroll to position [1152, 0]
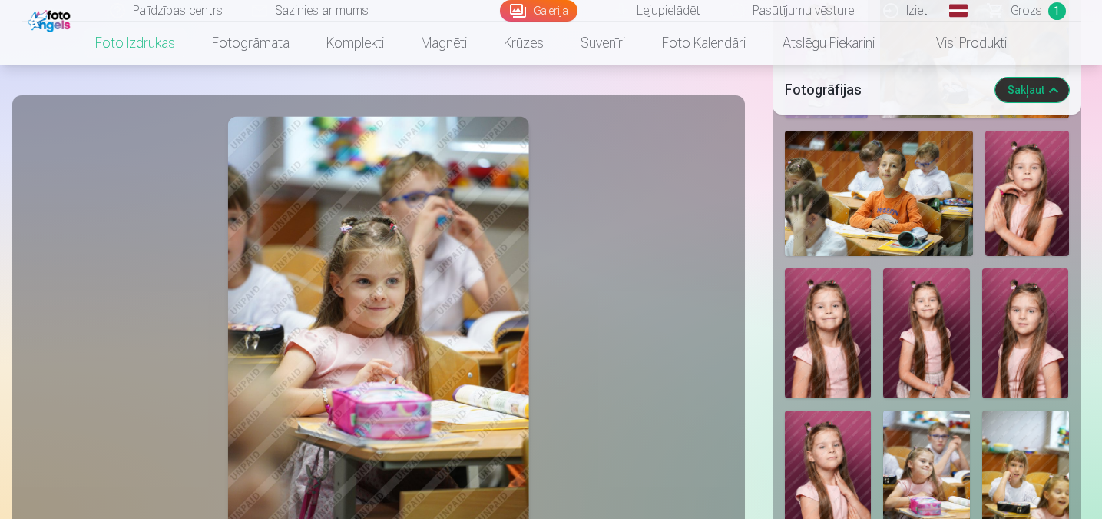
click at [793, 2] on span "Grozs" at bounding box center [1026, 11] width 31 height 18
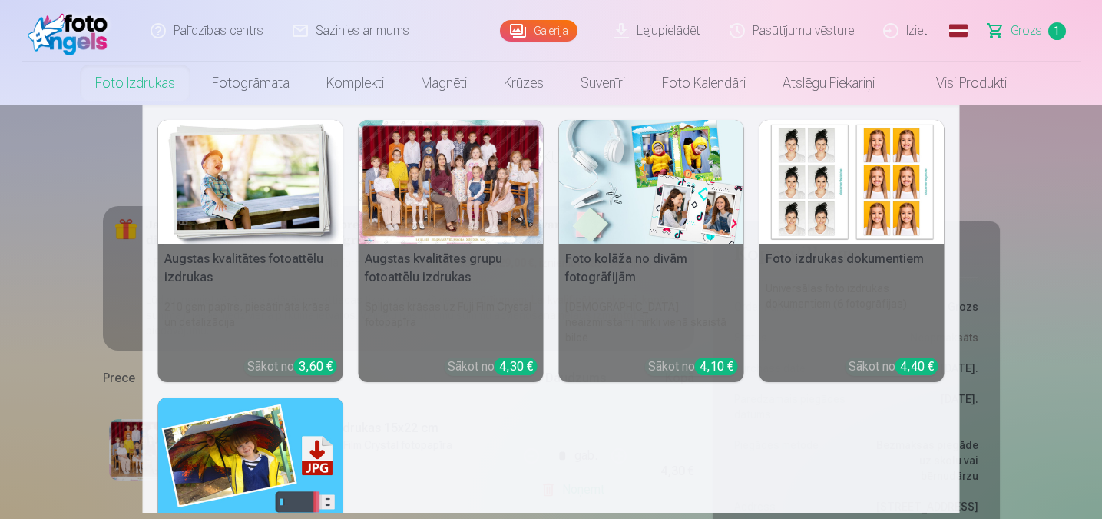
click at [256, 413] on img at bounding box center [250, 459] width 185 height 124
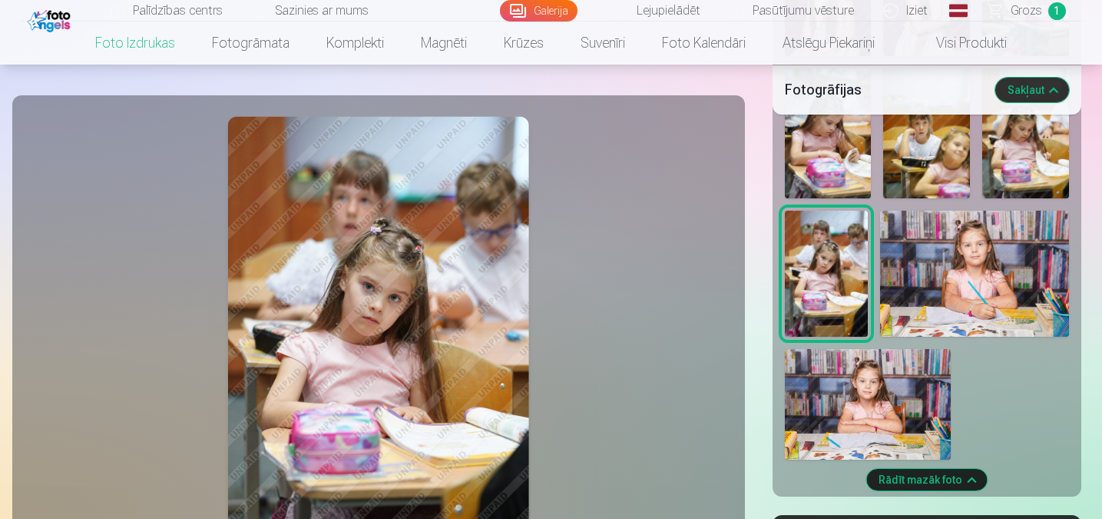
scroll to position [2151, 0]
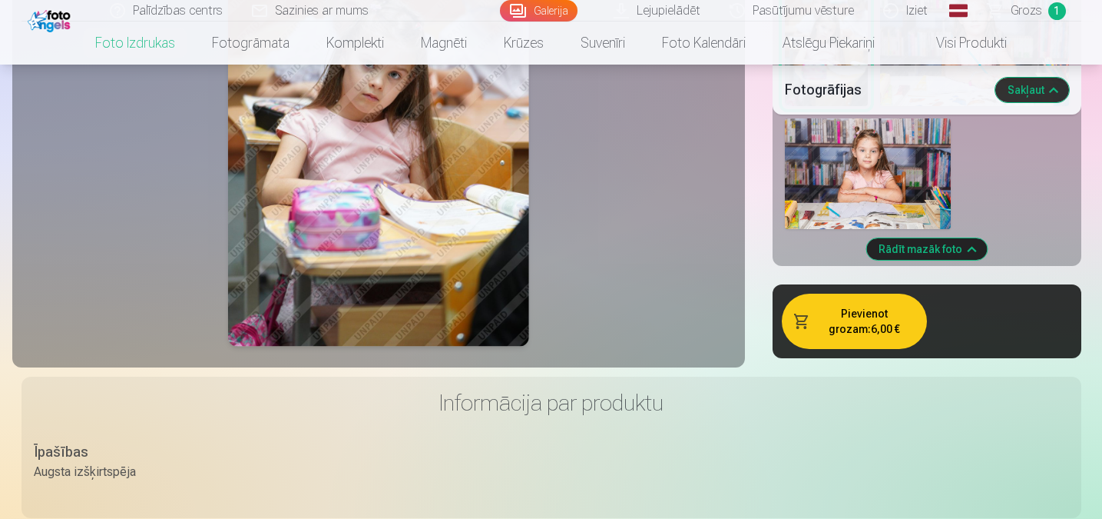
click at [793, 316] on button "Pievienot grozam : 6,00 €" at bounding box center [854, 320] width 145 height 55
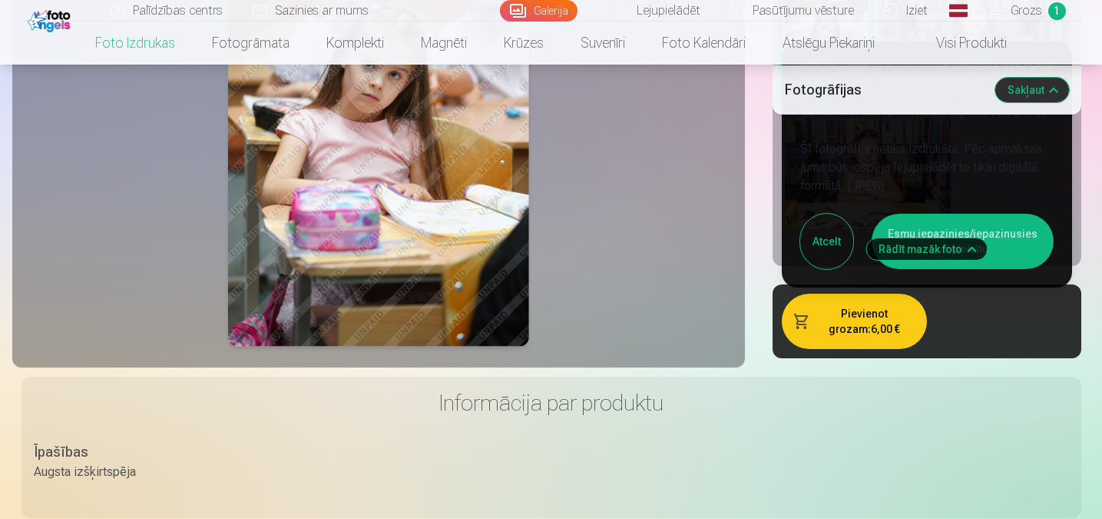
click at [793, 221] on button "Esmu iepazinies/iepazinusies un piekrītu" at bounding box center [963, 241] width 182 height 55
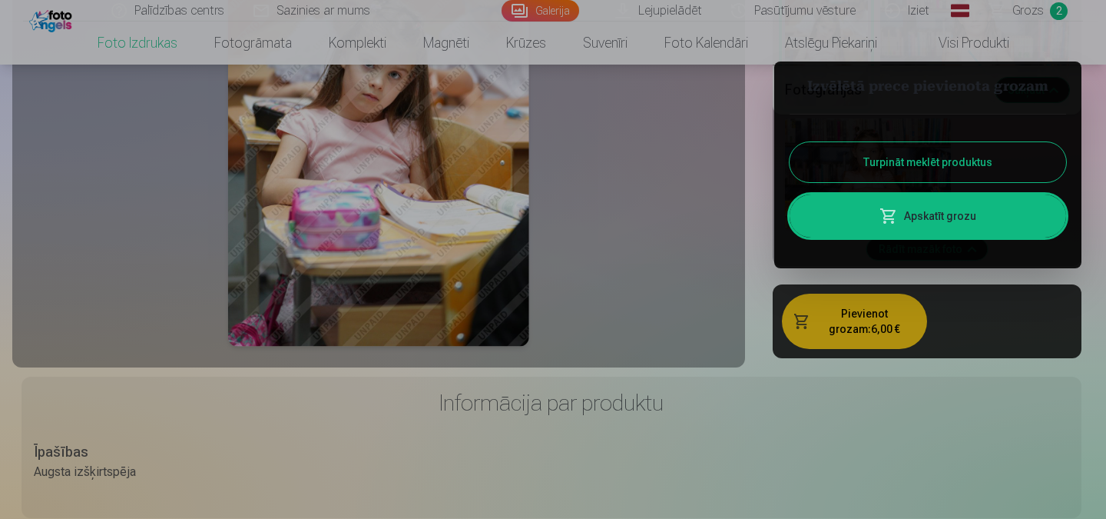
click at [793, 211] on link "Apskatīt grozu" at bounding box center [928, 215] width 277 height 43
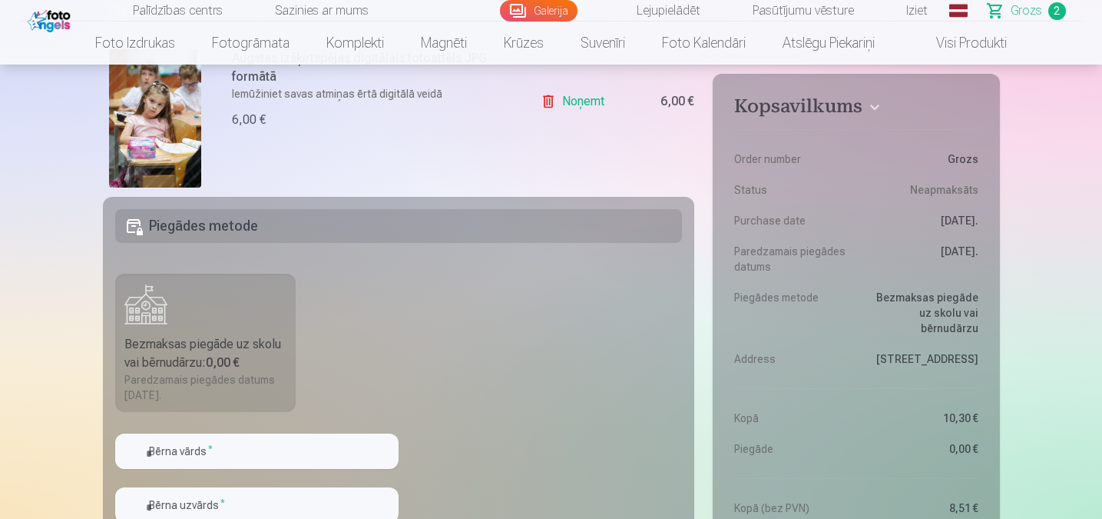
scroll to position [538, 0]
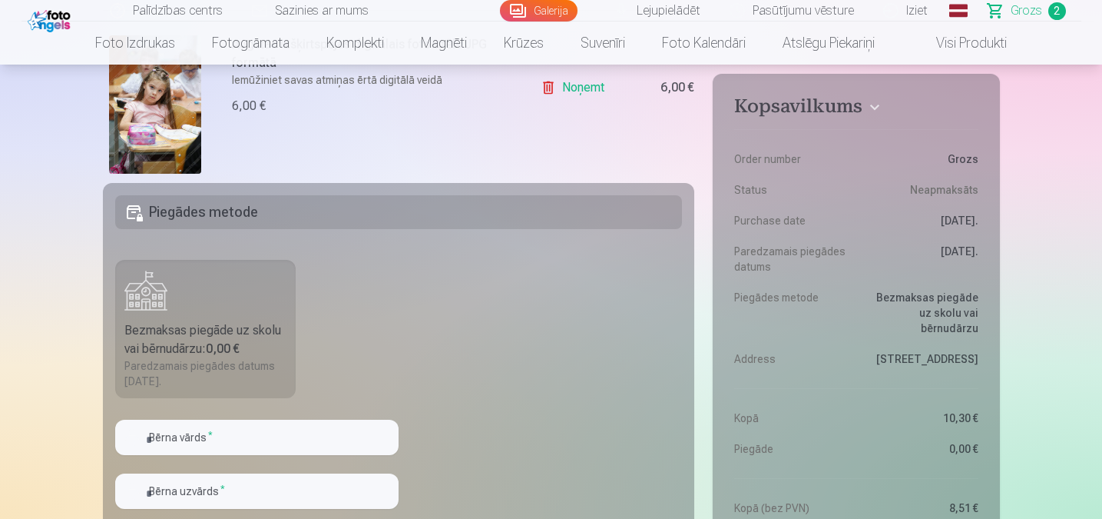
click at [244, 359] on div "Paredzamais piegādes datums [DATE]." at bounding box center [205, 373] width 163 height 31
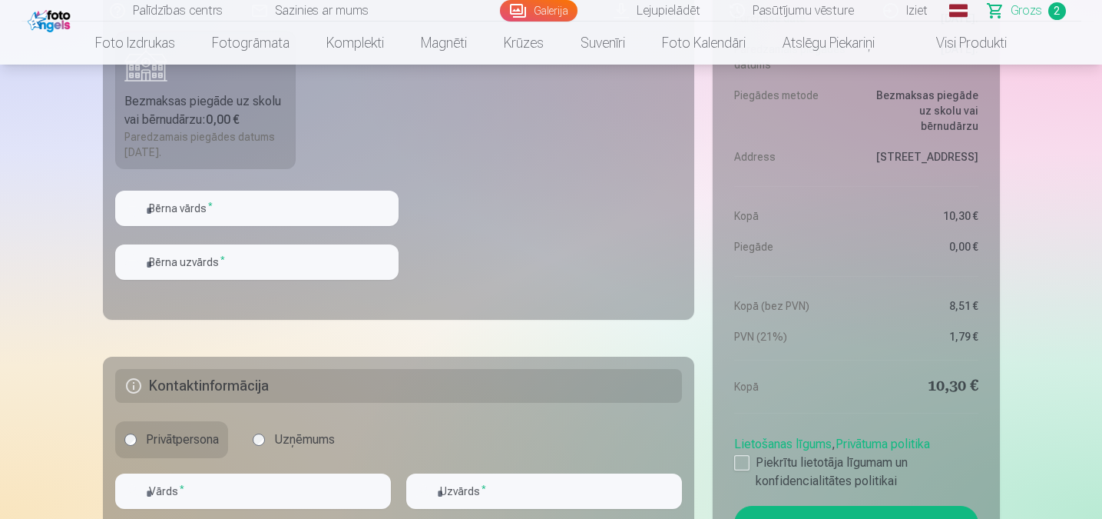
scroll to position [768, 0]
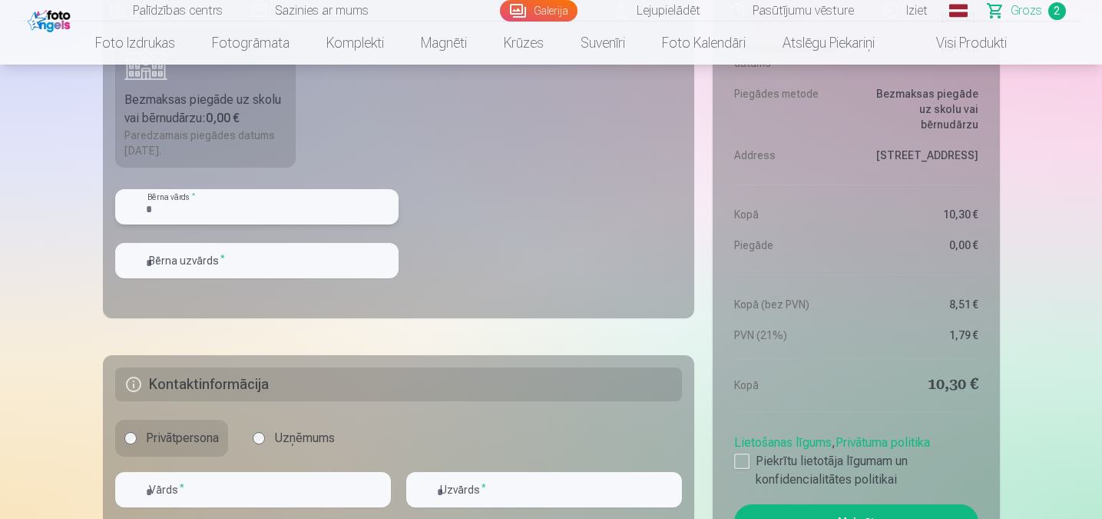
click at [290, 193] on input "text" at bounding box center [256, 206] width 283 height 35
type input "*********"
click at [209, 250] on input "text" at bounding box center [256, 260] width 283 height 35
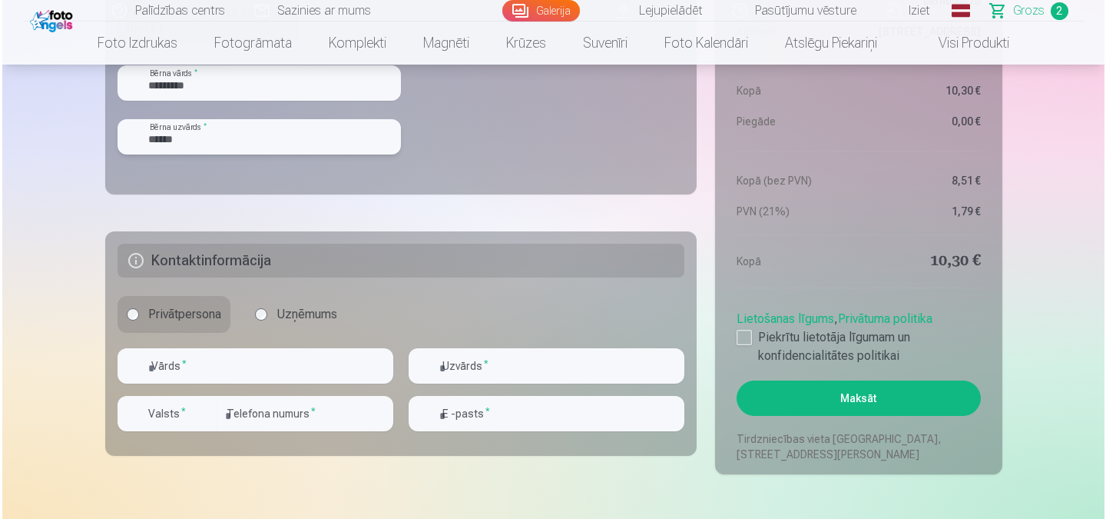
scroll to position [922, 0]
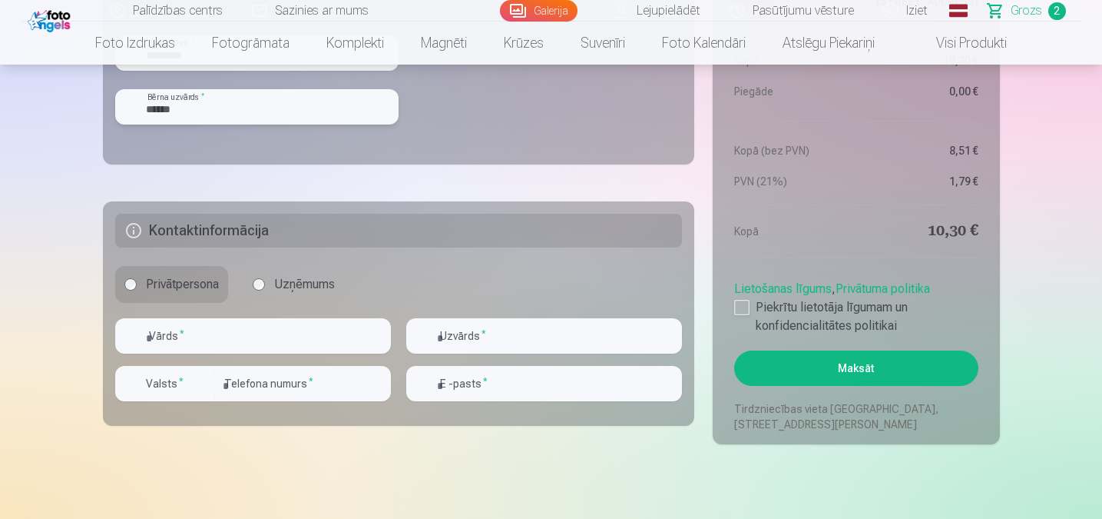
type input "******"
click at [220, 343] on input "text" at bounding box center [253, 335] width 276 height 35
type input "*****"
click at [465, 334] on input "text" at bounding box center [544, 335] width 276 height 35
type input "******"
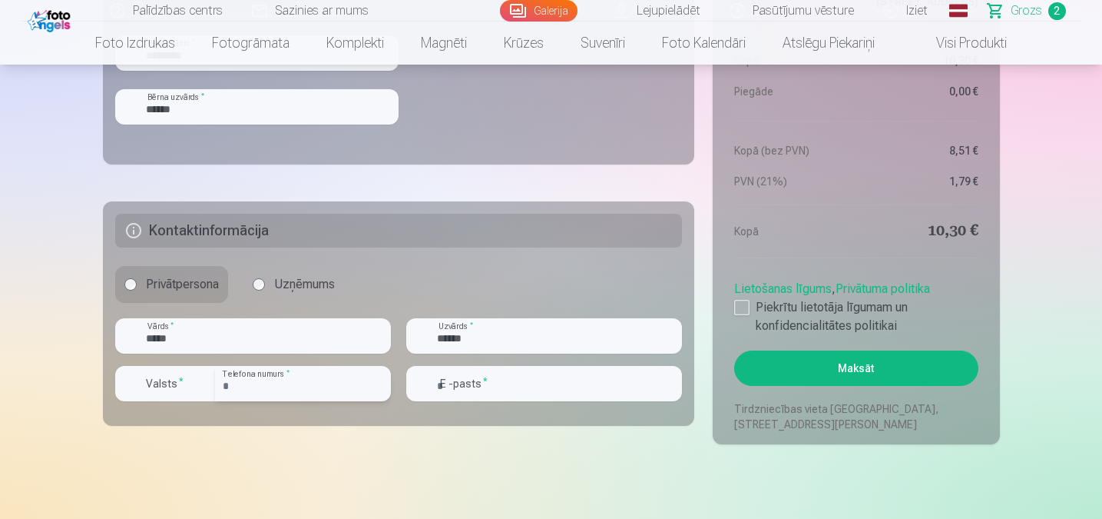
click at [300, 381] on input "number" at bounding box center [303, 383] width 176 height 35
type input "********"
click at [523, 389] on input "email" at bounding box center [544, 383] width 276 height 35
type input "**********"
click at [742, 309] on div at bounding box center [741, 307] width 15 height 15
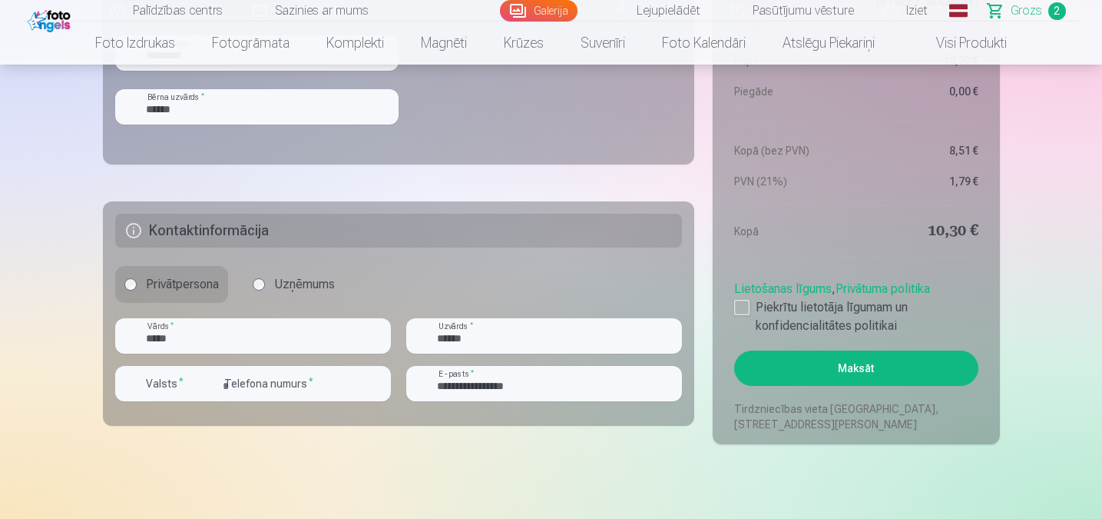
click at [793, 372] on button "Maksāt" at bounding box center [856, 367] width 244 height 35
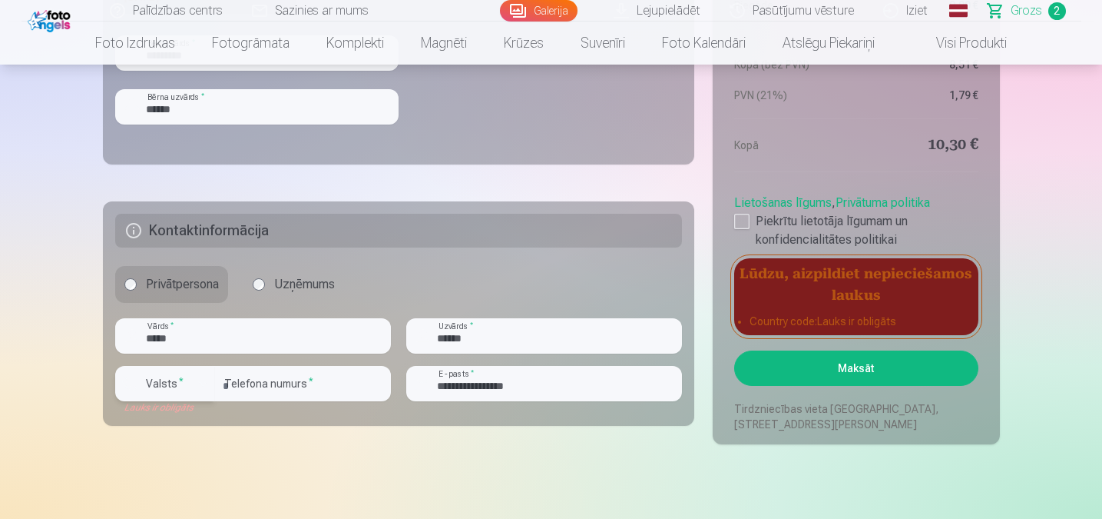
click at [200, 376] on div "button" at bounding box center [203, 383] width 18 height 18
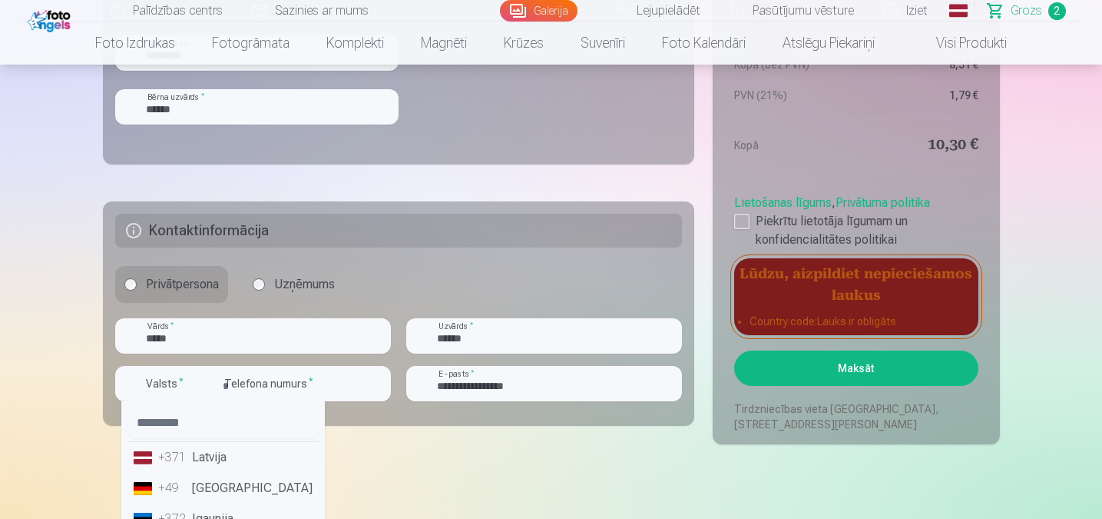
click at [209, 454] on li "+371 Latvija" at bounding box center [223, 457] width 191 height 31
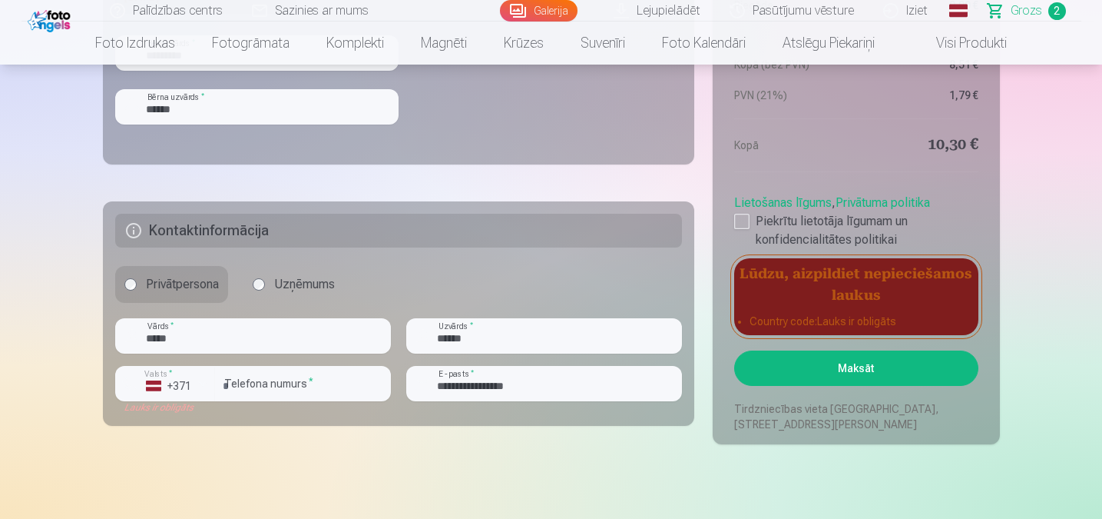
click at [783, 371] on button "Maksāt" at bounding box center [856, 367] width 244 height 35
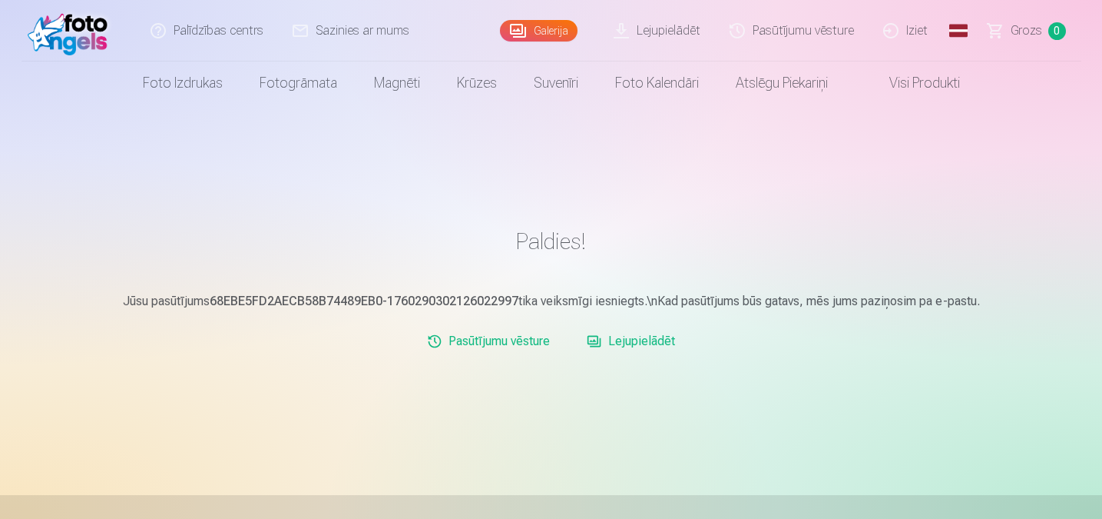
click at [664, 339] on link "Lejupielādēt" at bounding box center [631, 341] width 101 height 31
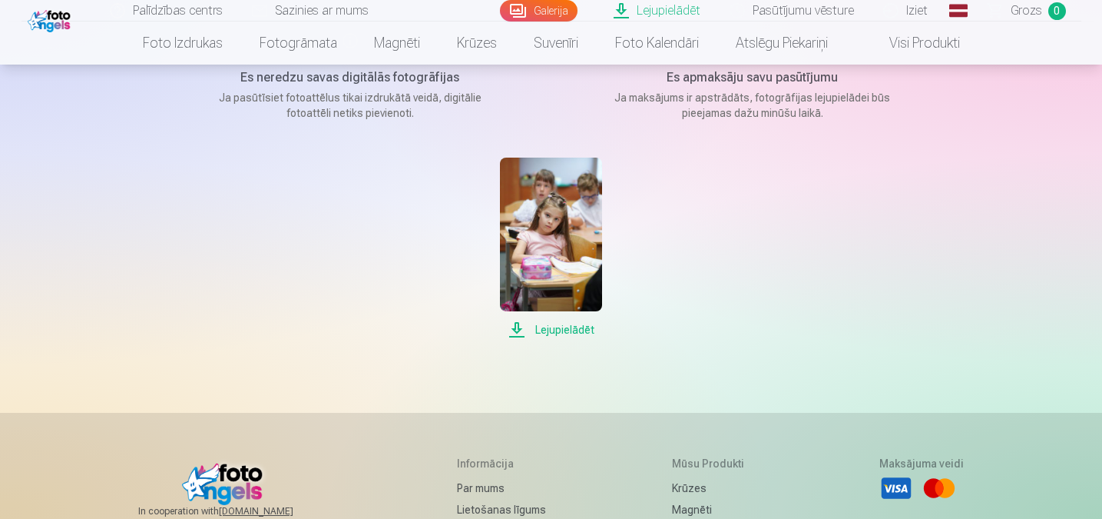
scroll to position [230, 0]
click at [574, 322] on span "Lejupielādēt" at bounding box center [551, 329] width 102 height 18
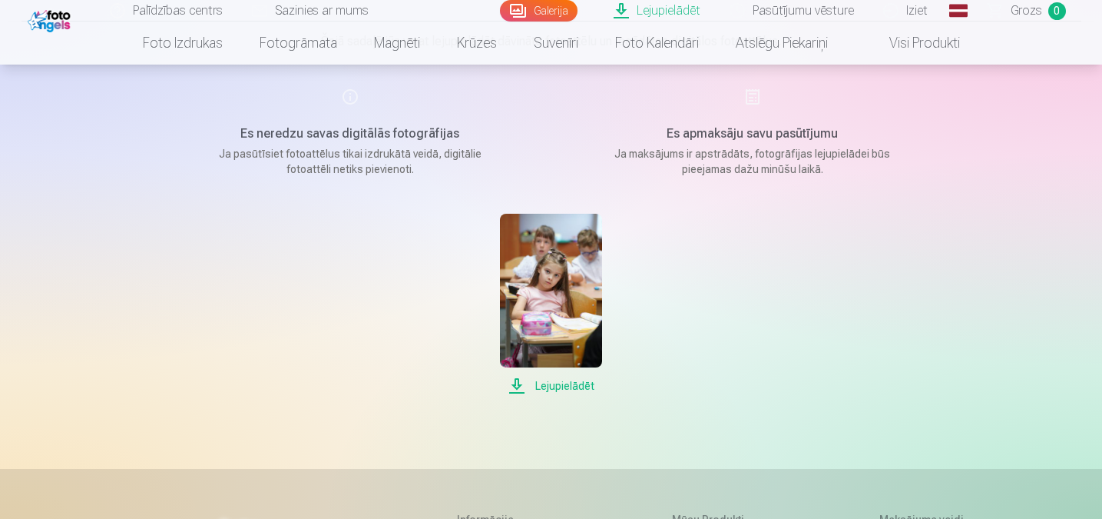
scroll to position [77, 0]
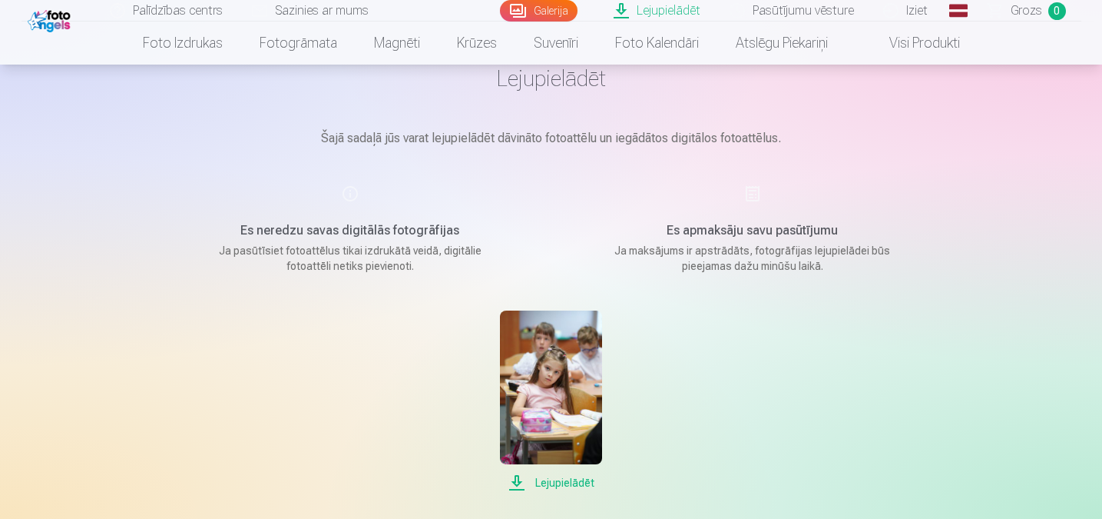
click at [872, 407] on div "Lejupielādēt" at bounding box center [551, 400] width 768 height 181
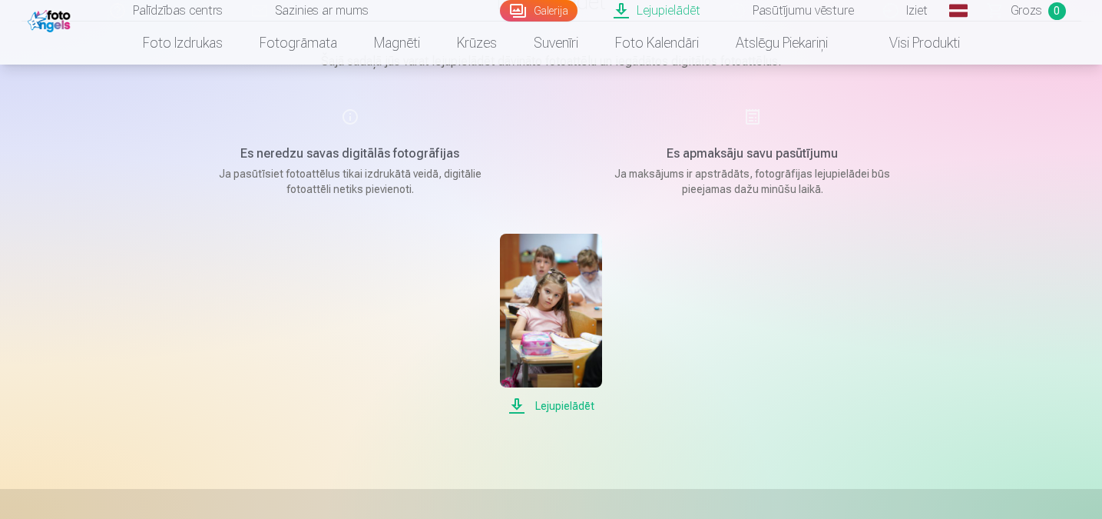
scroll to position [0, 0]
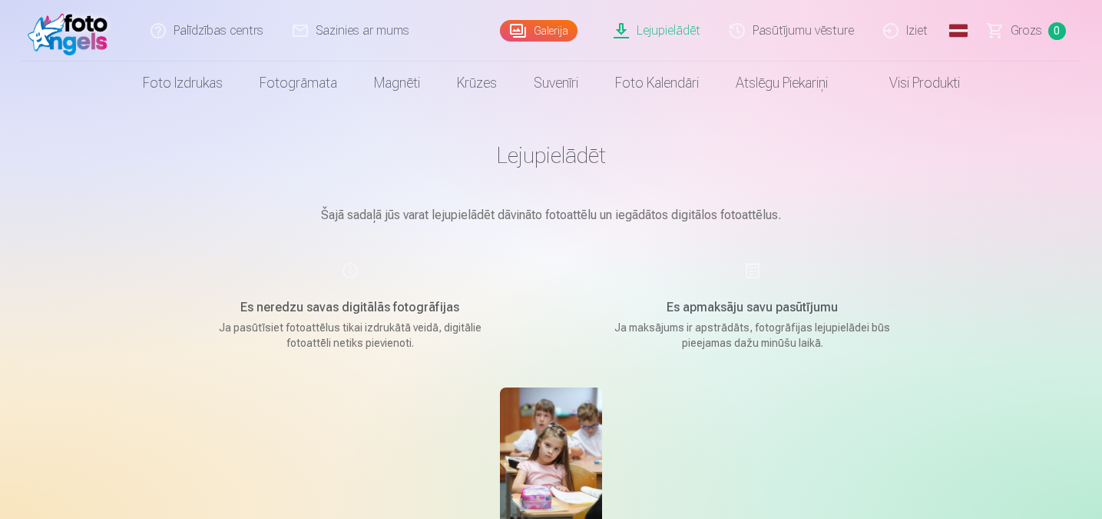
click at [680, 28] on link "Lejupielādēt" at bounding box center [658, 30] width 116 height 61
click at [561, 21] on link "Galerija" at bounding box center [539, 31] width 78 height 22
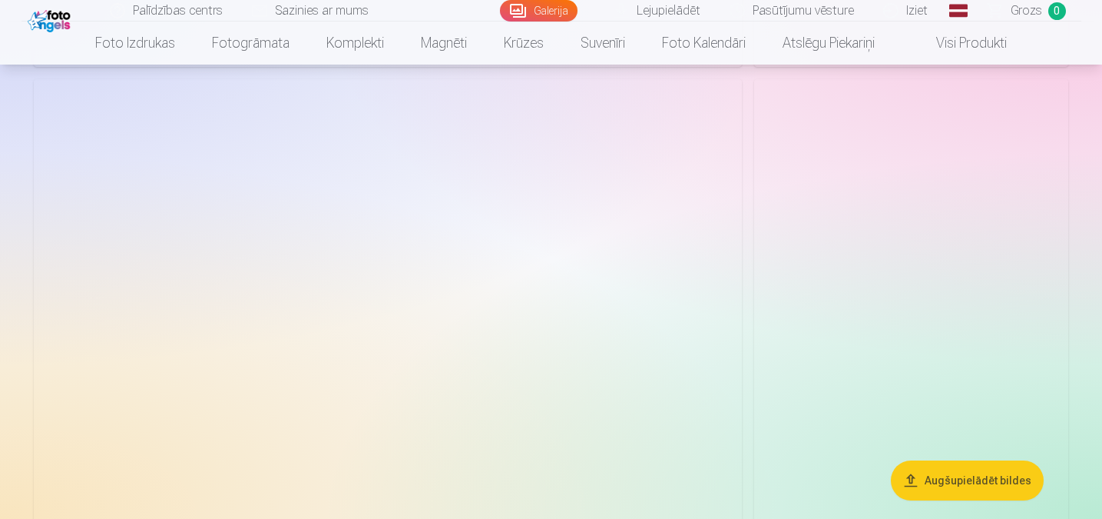
scroll to position [1997, 0]
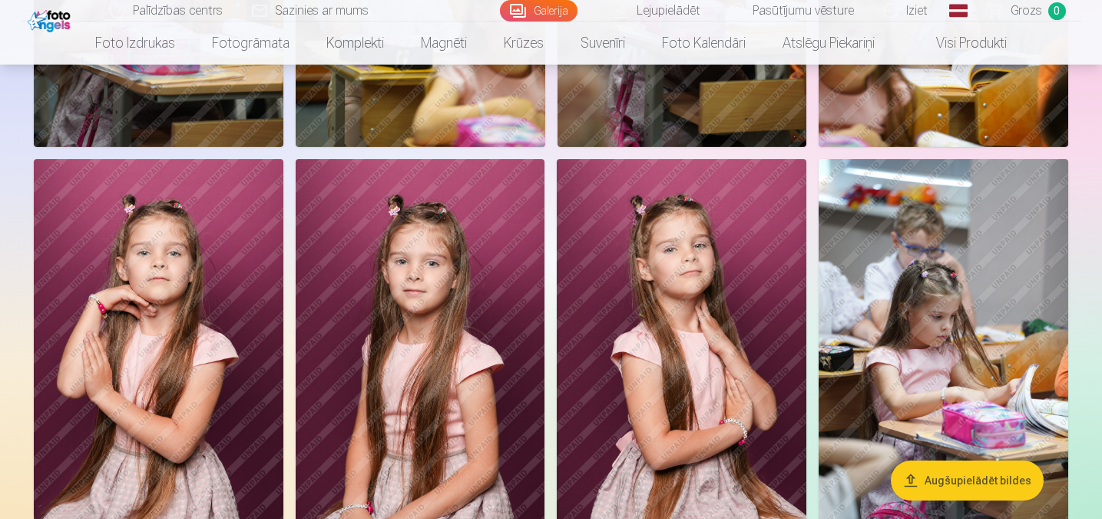
click at [696, 241] on img at bounding box center [682, 346] width 250 height 374
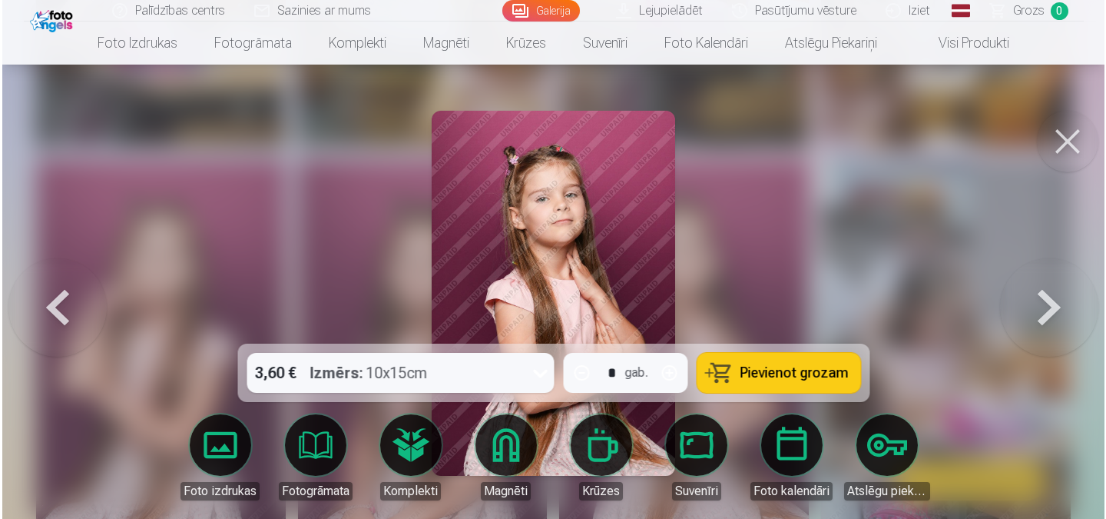
scroll to position [4625, 0]
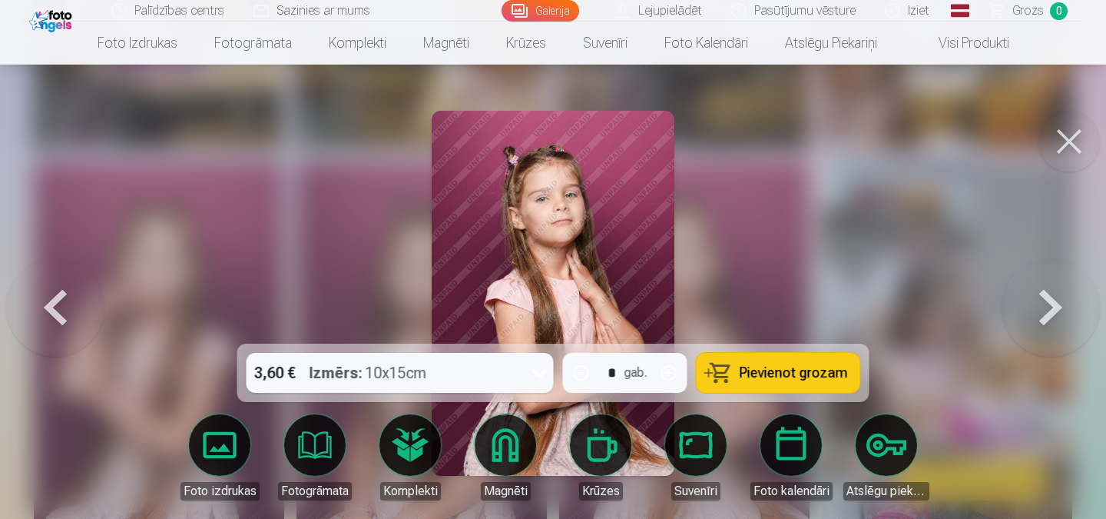
click at [982, 54] on link "Visi produkti" at bounding box center [962, 43] width 132 height 43
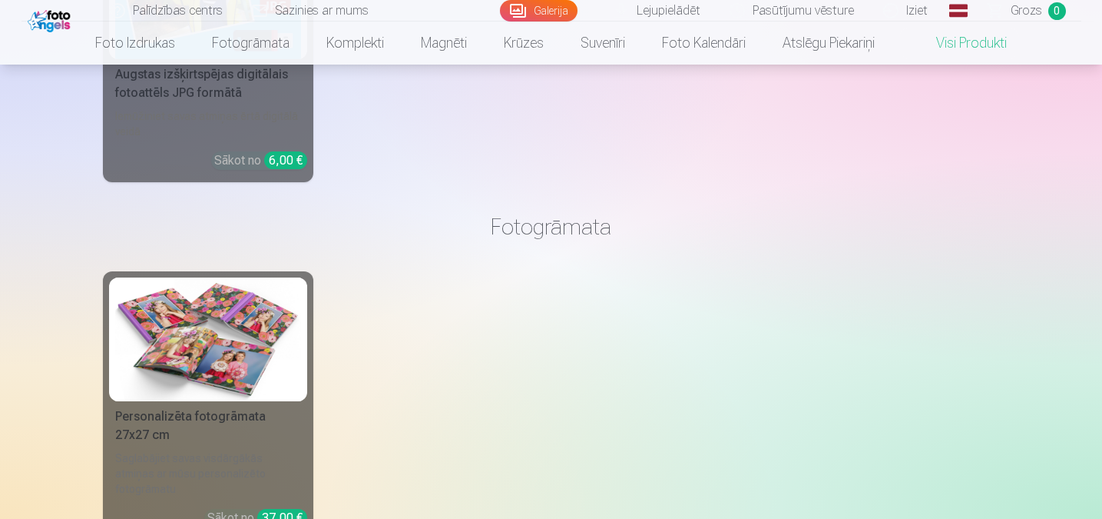
scroll to position [384, 0]
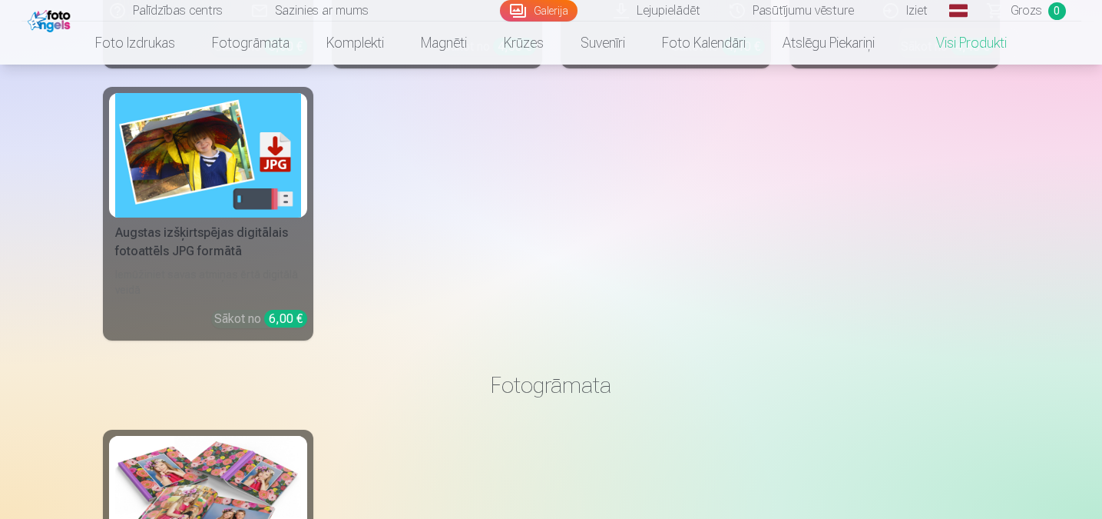
click at [230, 146] on img at bounding box center [208, 155] width 186 height 124
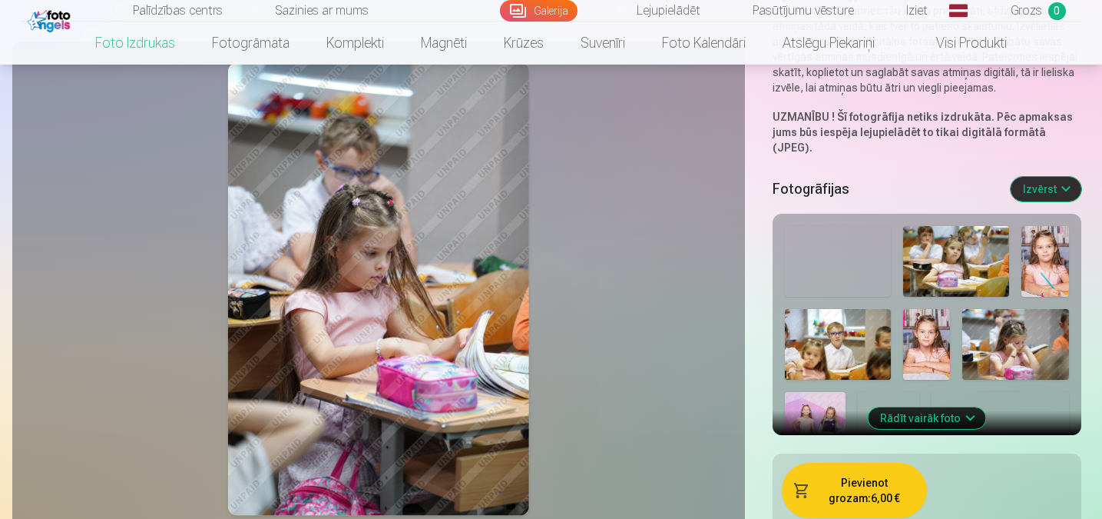
scroll to position [307, 0]
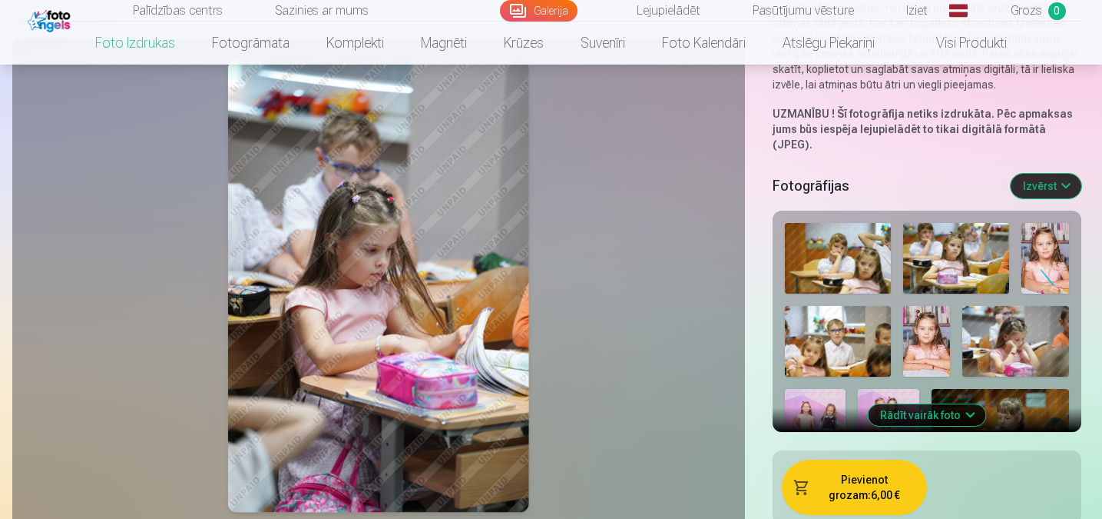
click at [1056, 175] on button "Izvērst" at bounding box center [1046, 186] width 71 height 25
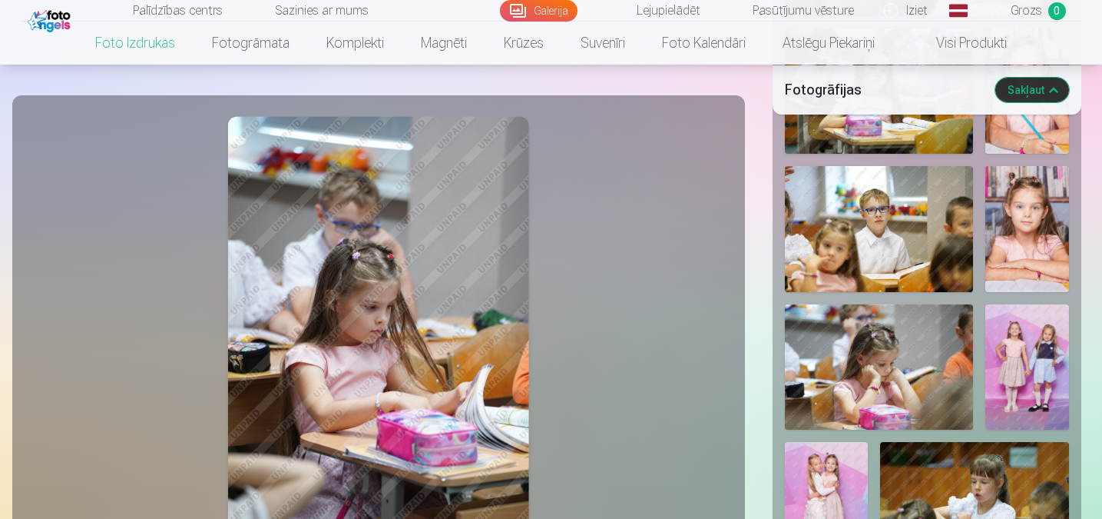
scroll to position [691, 0]
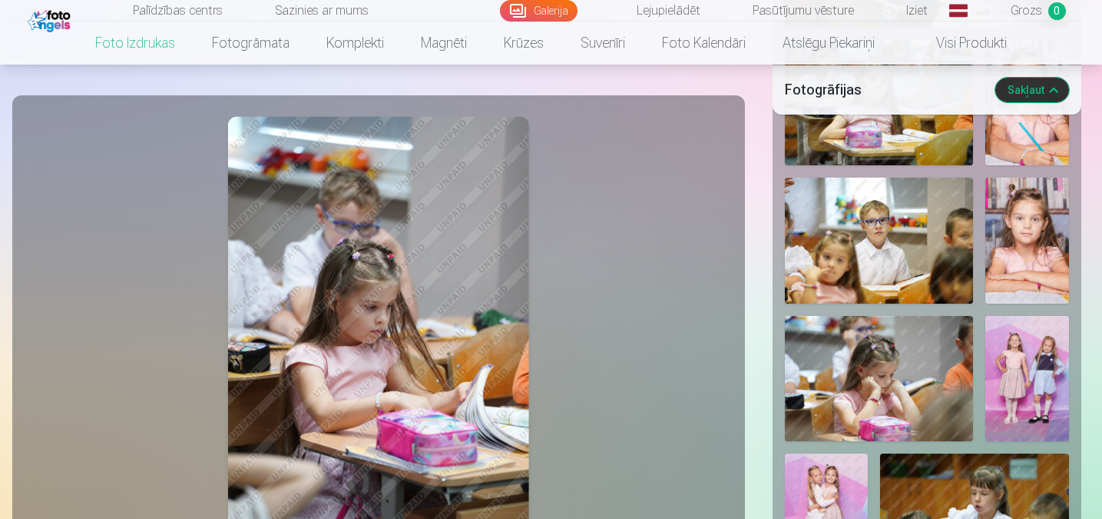
click at [688, 12] on link "Lejupielādēt" at bounding box center [658, 11] width 116 height 22
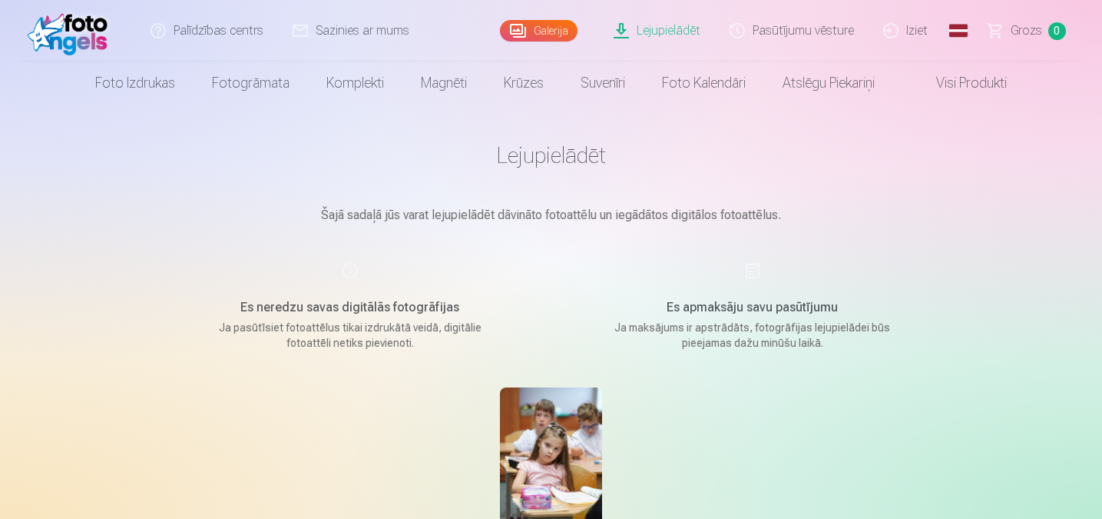
click at [810, 32] on link "Pasūtījumu vēsture" at bounding box center [793, 30] width 154 height 61
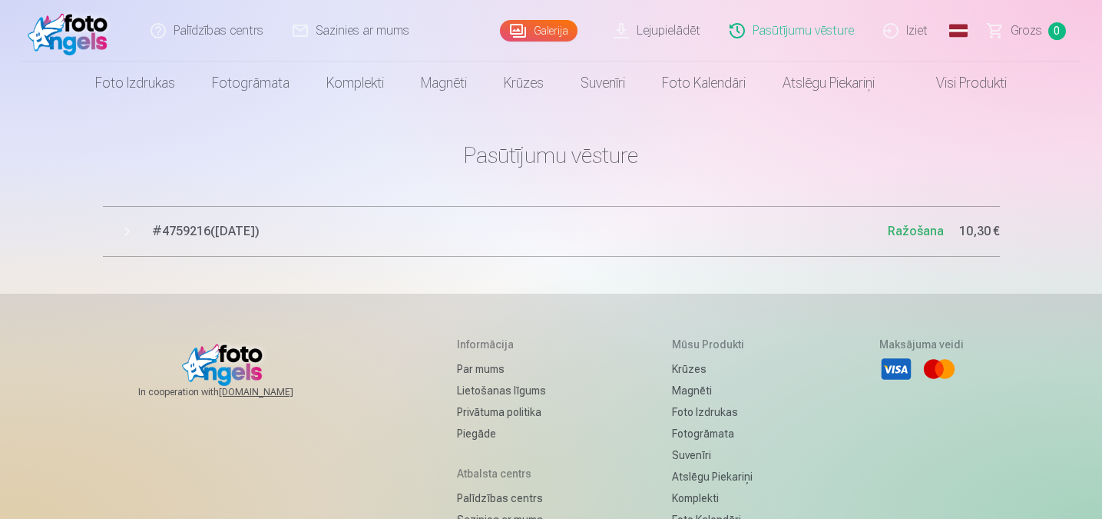
click at [225, 225] on span "# 4759216 ( 12.10.2025 )" at bounding box center [520, 231] width 736 height 18
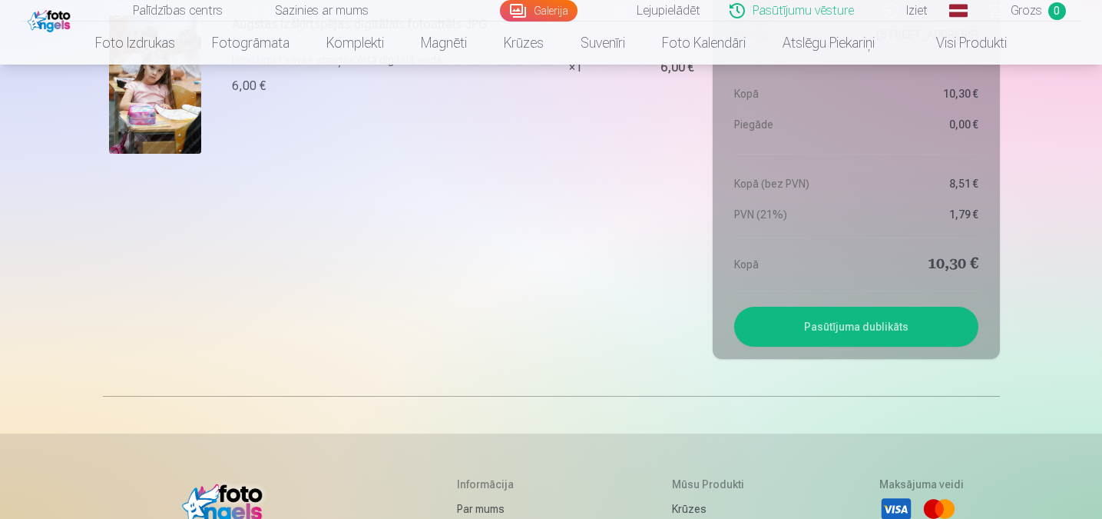
scroll to position [230, 0]
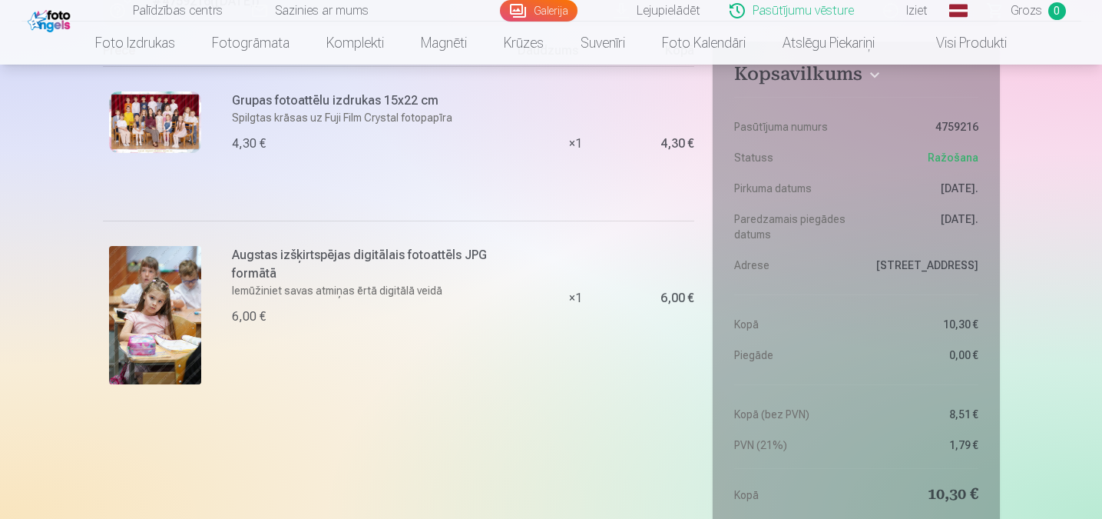
click at [816, 212] on dt "Paredzamais piegādes datums" at bounding box center [791, 226] width 114 height 31
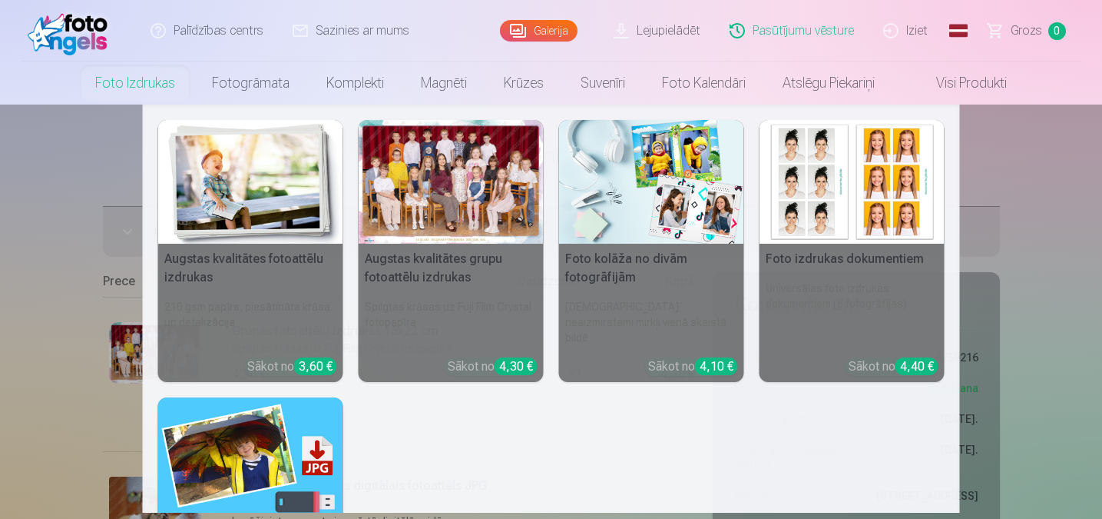
scroll to position [197, 0]
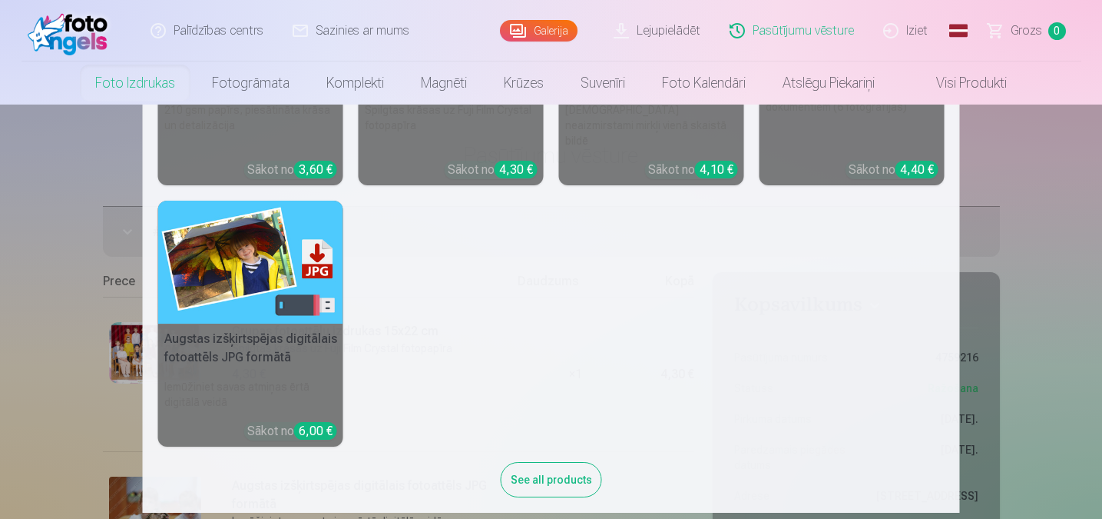
click at [274, 249] on img at bounding box center [250, 263] width 185 height 124
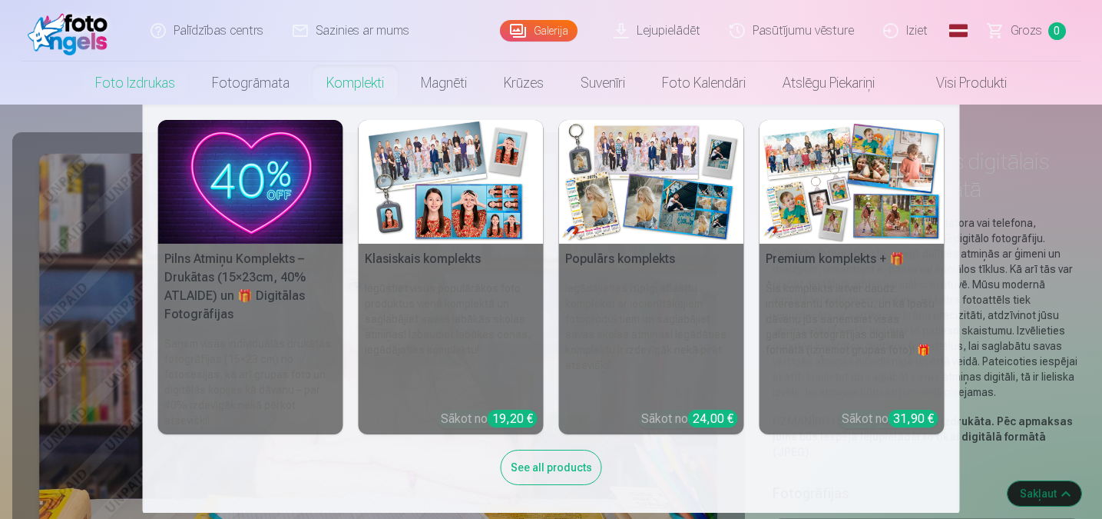
click at [460, 214] on img at bounding box center [451, 182] width 185 height 124
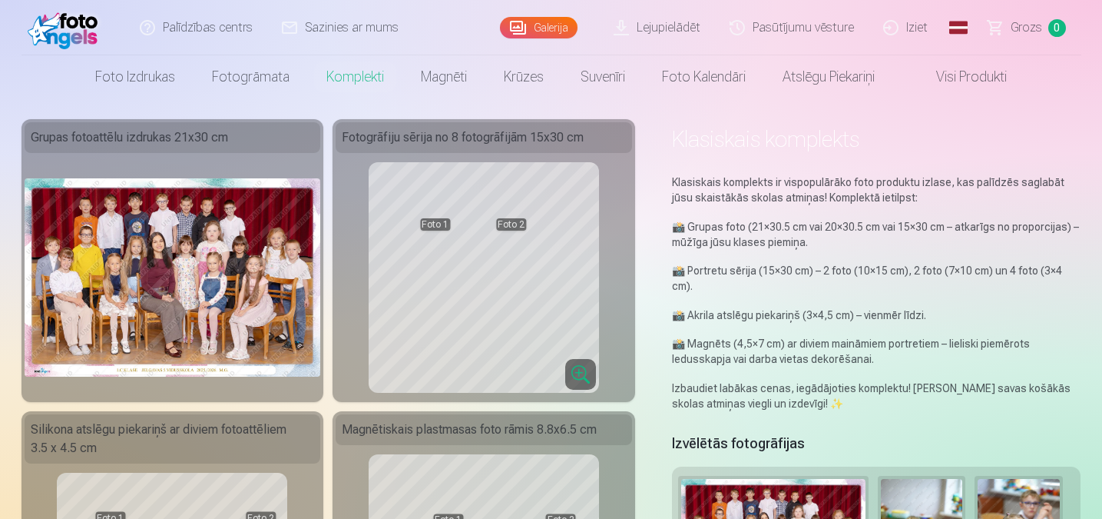
scroll to position [307, 0]
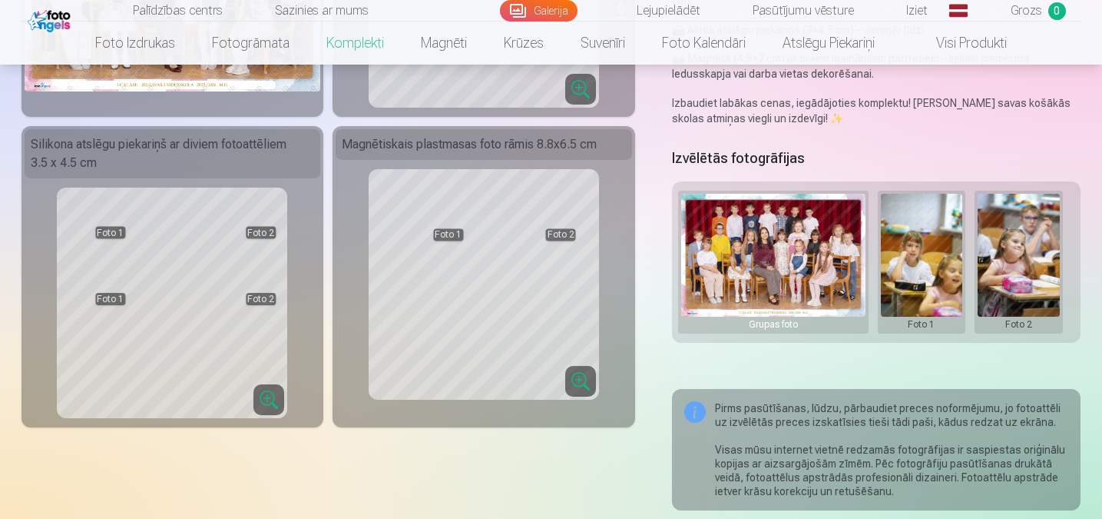
click at [923, 250] on button at bounding box center [922, 262] width 82 height 137
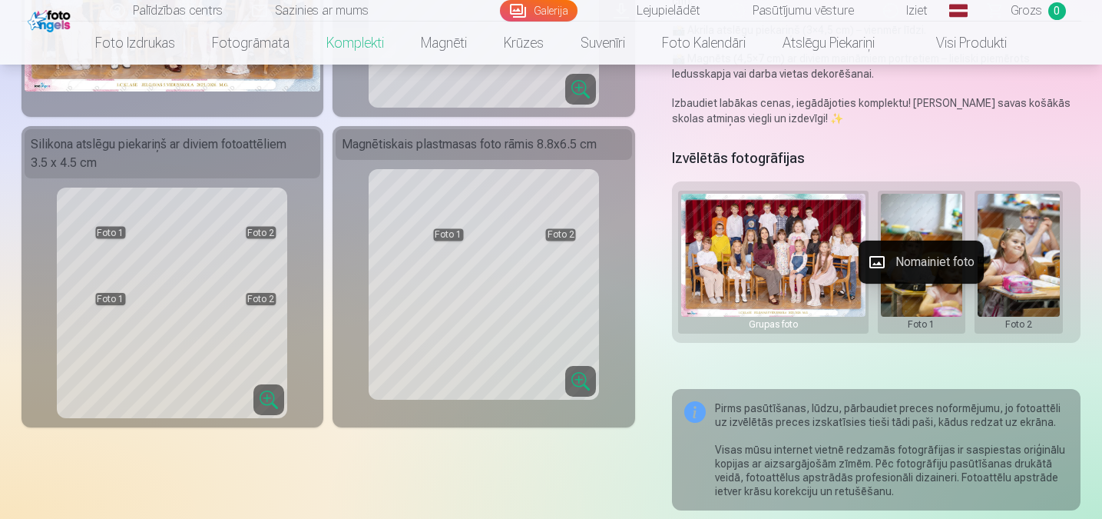
click at [920, 225] on div at bounding box center [551, 259] width 1102 height 519
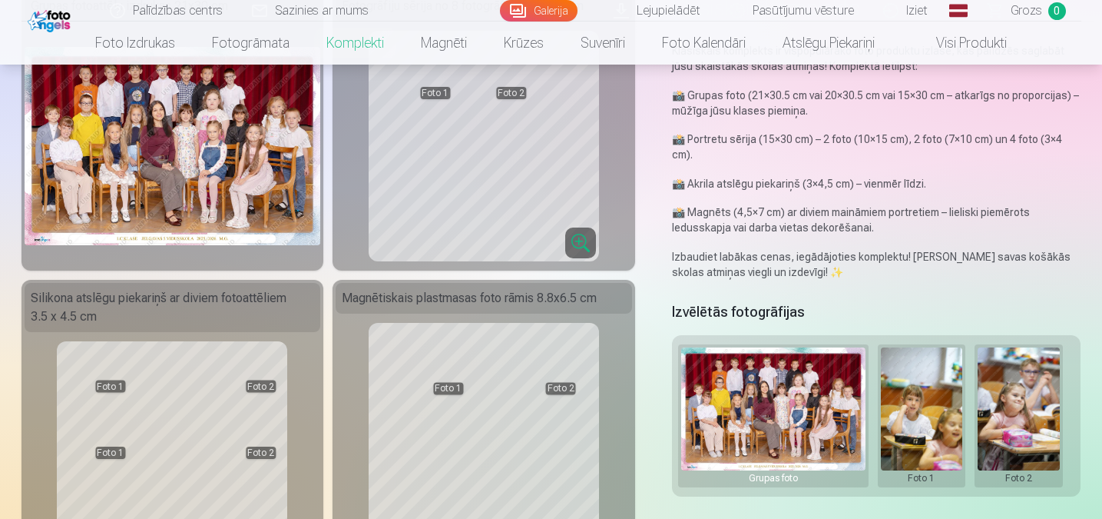
scroll to position [0, 0]
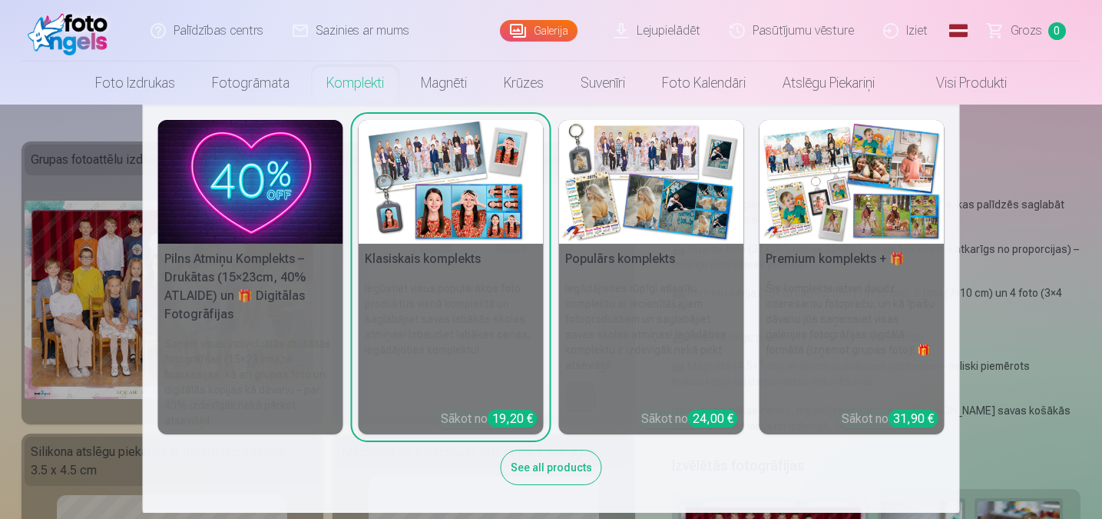
click at [655, 175] on img at bounding box center [651, 182] width 185 height 124
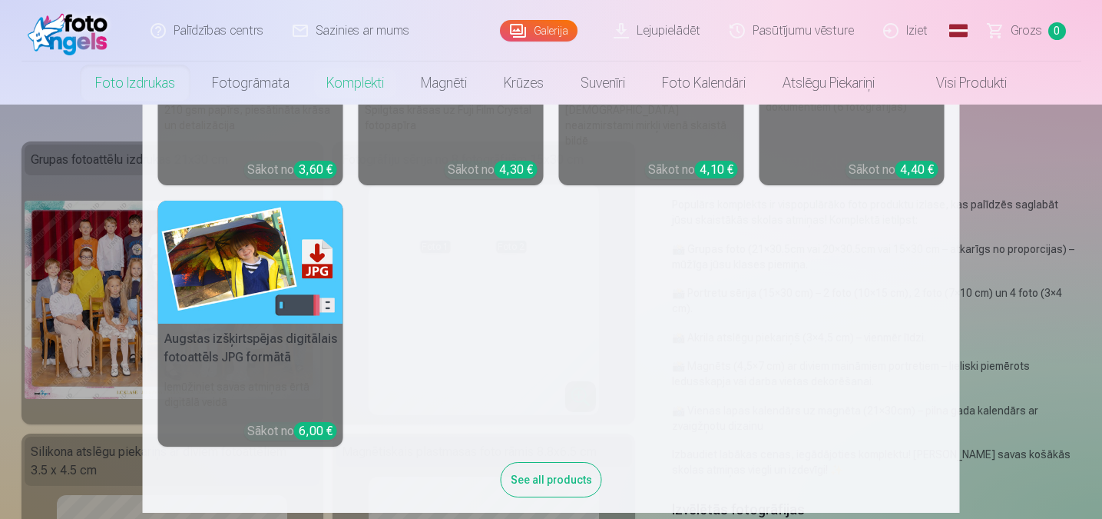
click at [142, 90] on link "Foto izdrukas" at bounding box center [135, 82] width 117 height 43
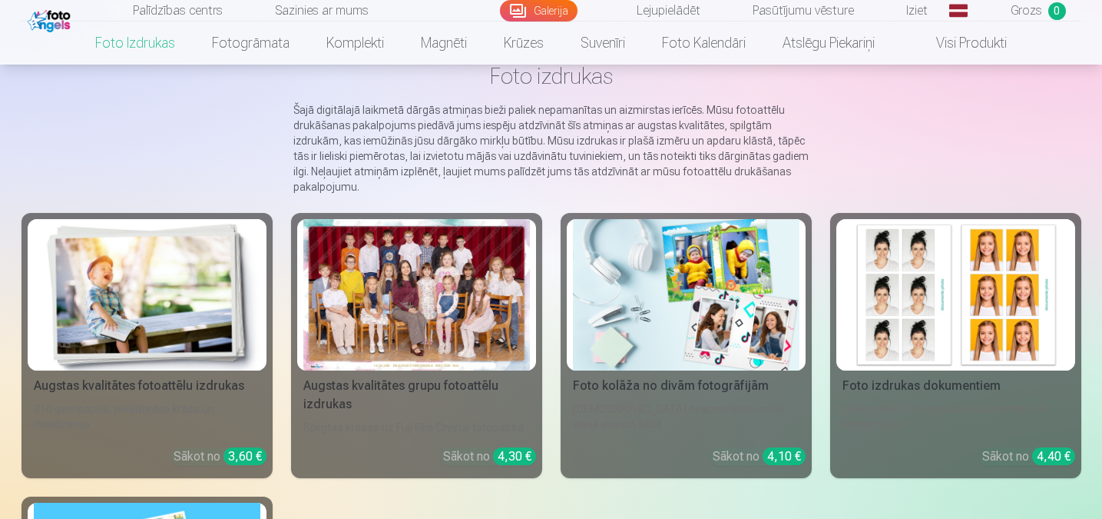
scroll to position [77, 0]
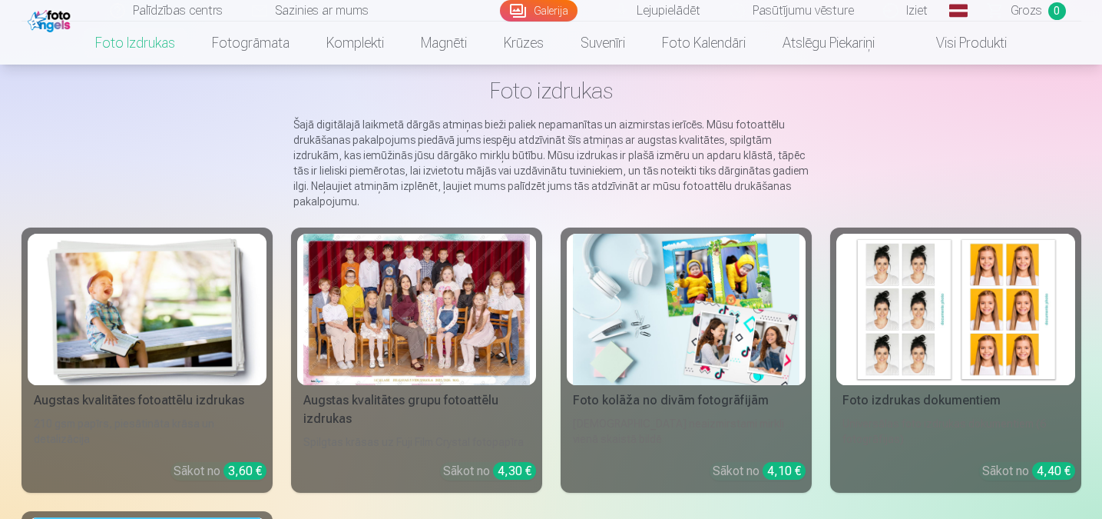
click at [695, 276] on img at bounding box center [686, 309] width 227 height 151
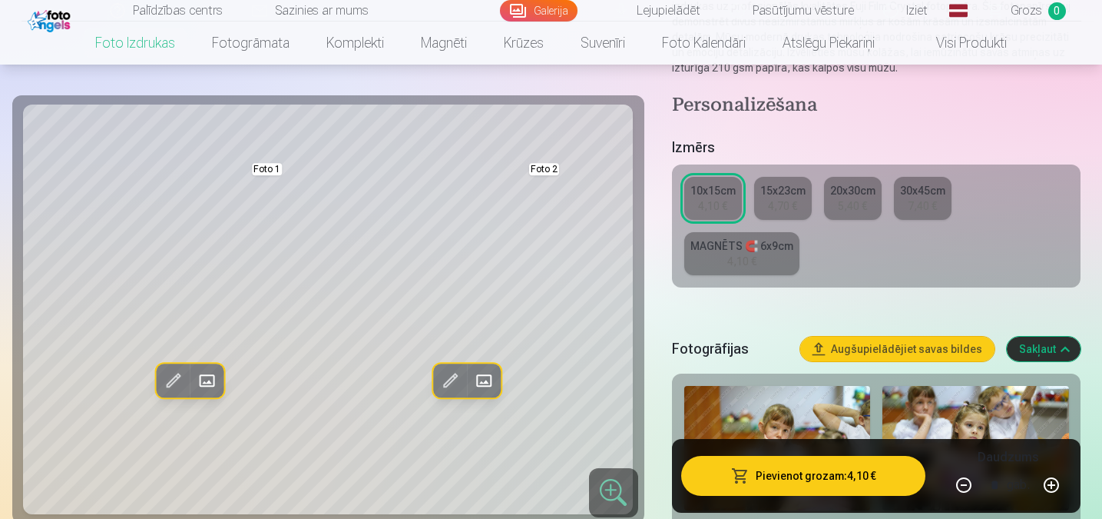
scroll to position [461, 0]
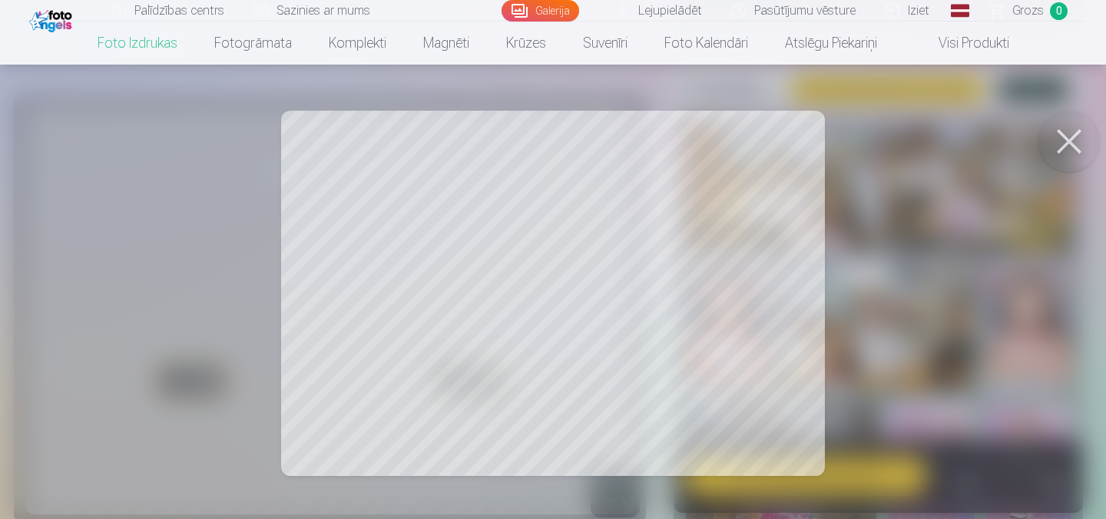
click at [1078, 137] on button at bounding box center [1069, 141] width 61 height 61
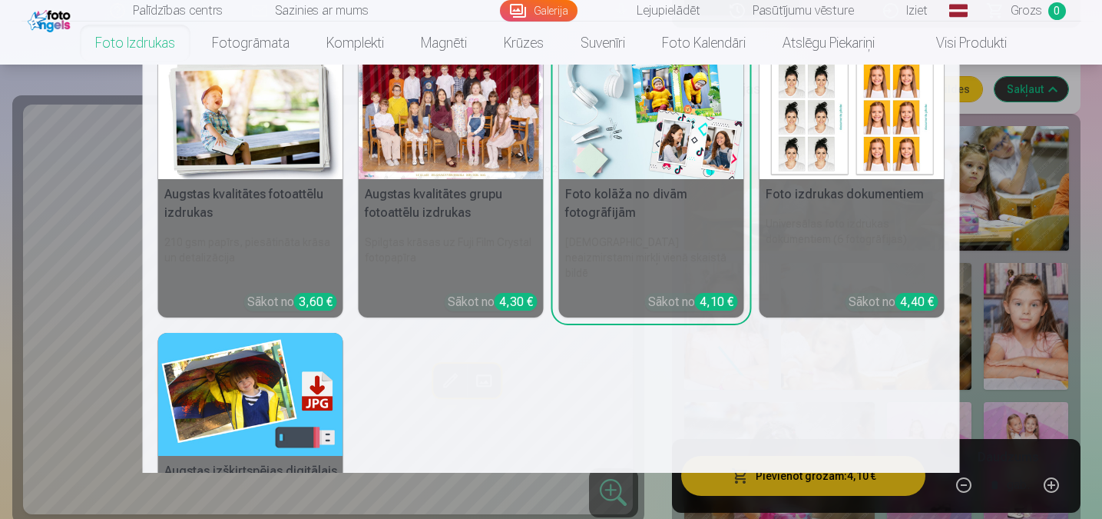
scroll to position [0, 0]
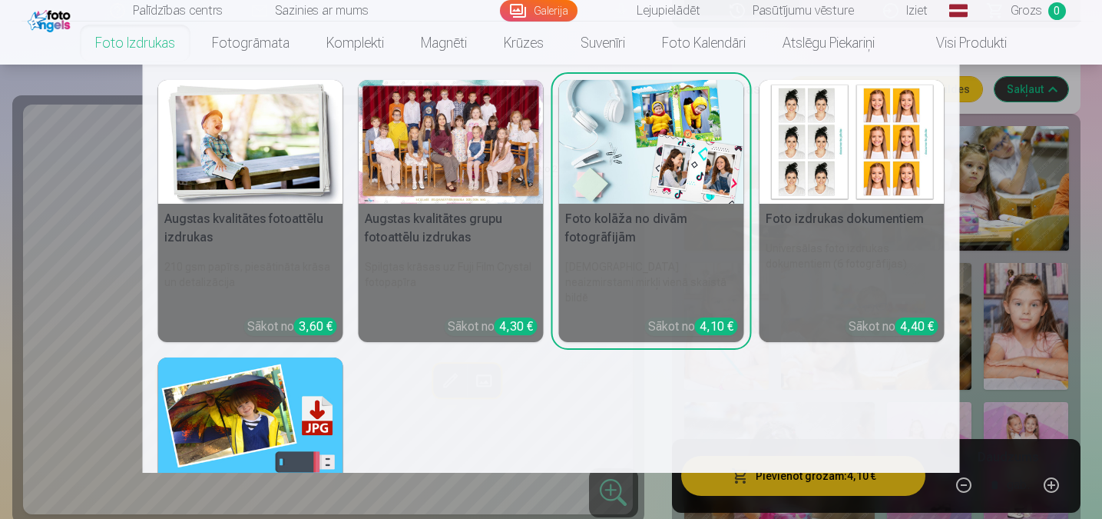
click at [846, 98] on img at bounding box center [852, 142] width 185 height 124
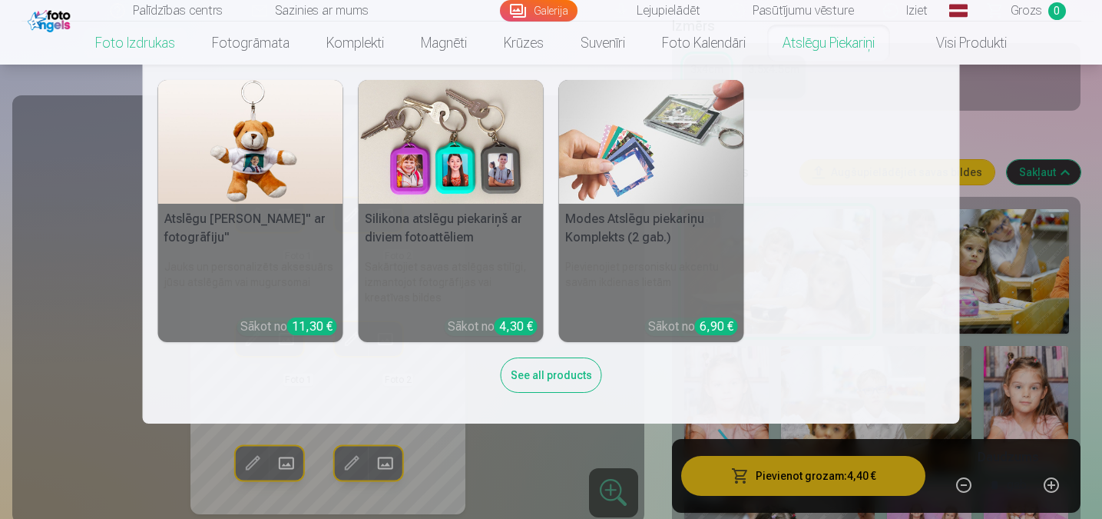
scroll to position [154, 0]
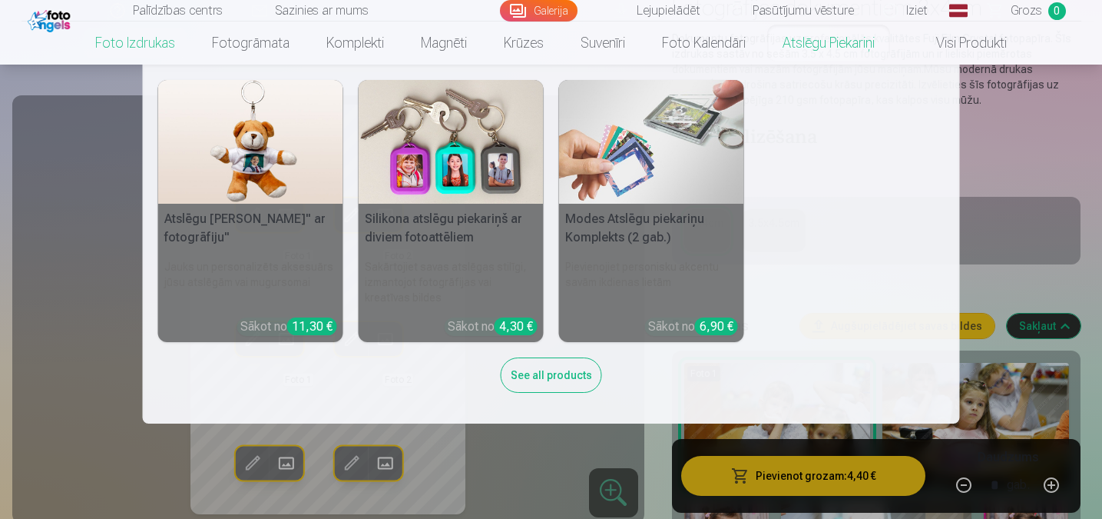
click at [550, 383] on div "See all products" at bounding box center [551, 374] width 101 height 35
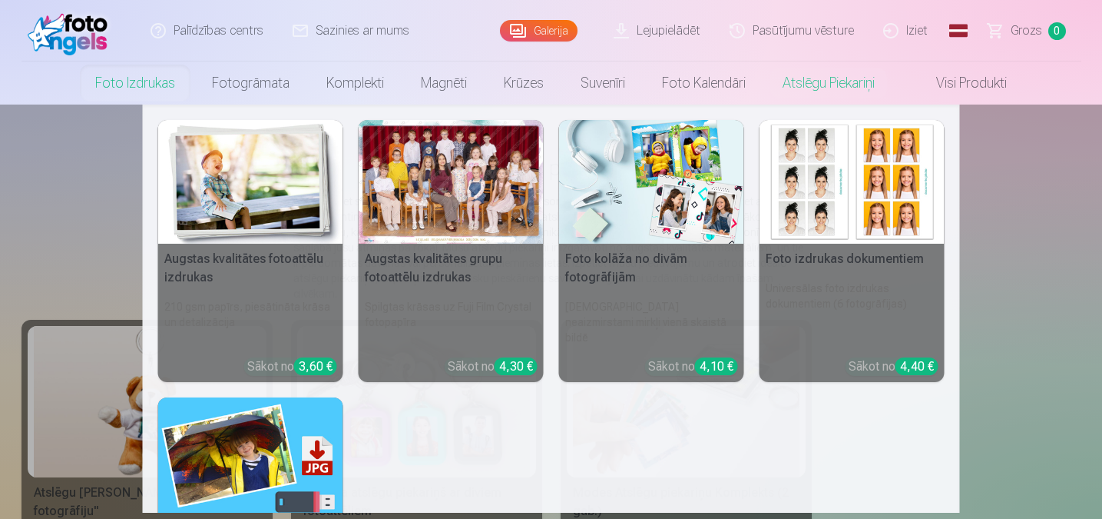
click at [277, 177] on img at bounding box center [250, 182] width 185 height 124
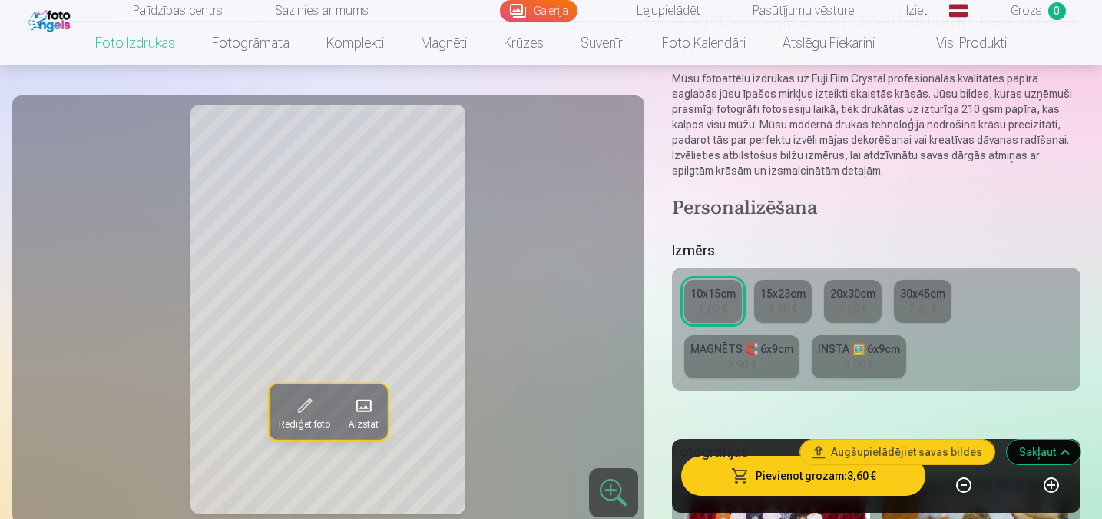
scroll to position [307, 0]
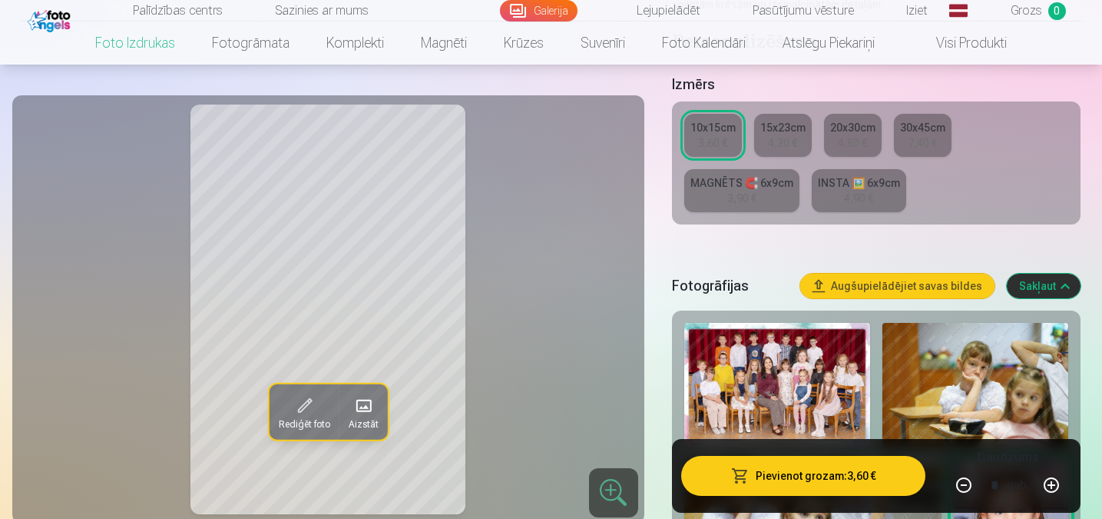
click at [753, 192] on div "3,90 €" at bounding box center [742, 198] width 29 height 15
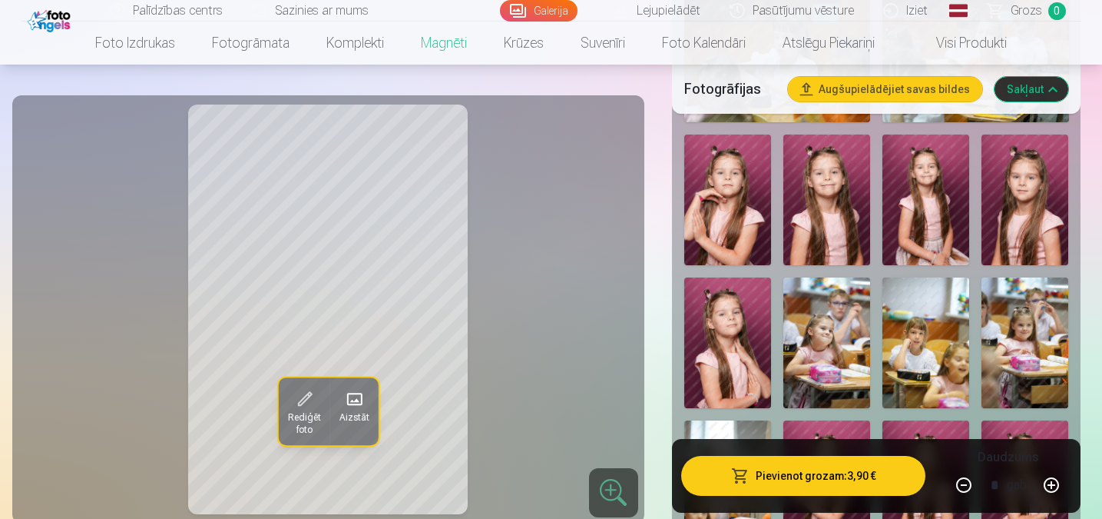
scroll to position [999, 0]
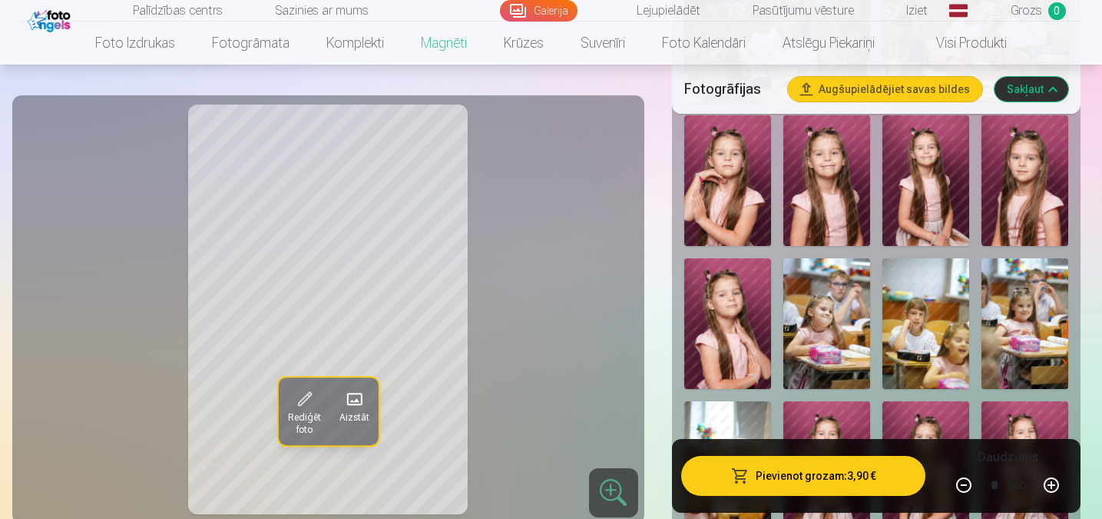
click at [731, 172] on img at bounding box center [727, 180] width 87 height 131
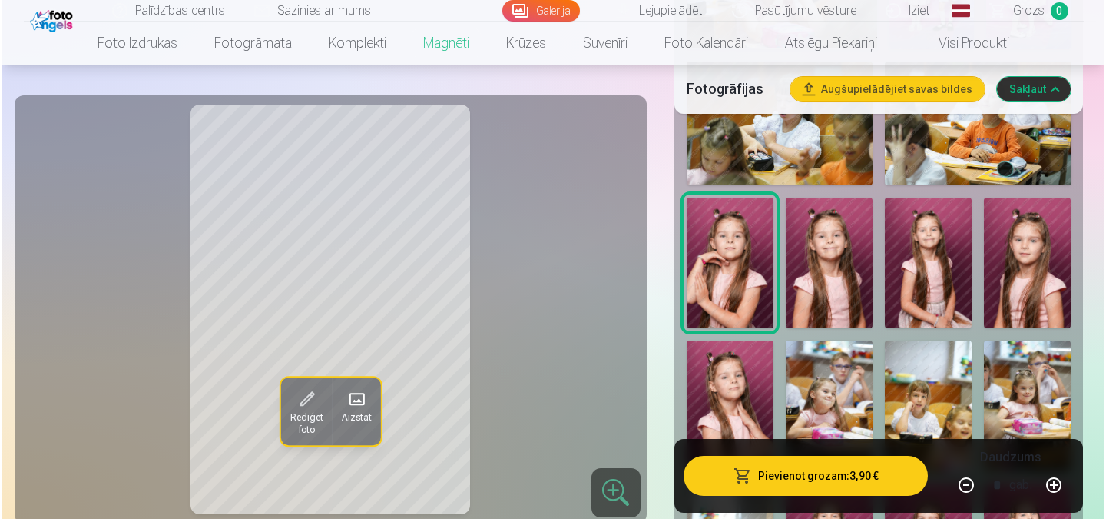
scroll to position [922, 0]
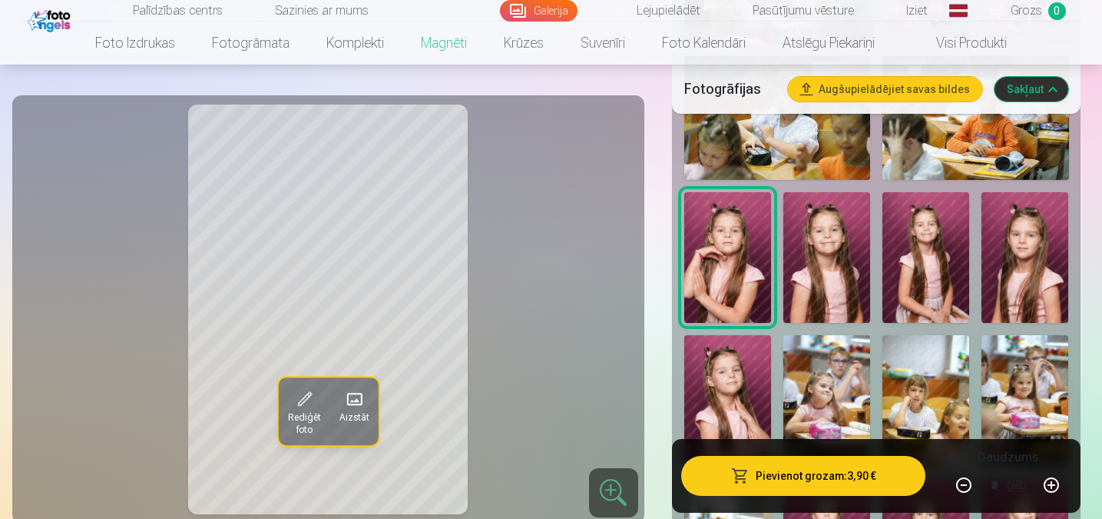
click at [820, 472] on button "Pievienot grozam : 3,90 €" at bounding box center [803, 476] width 245 height 40
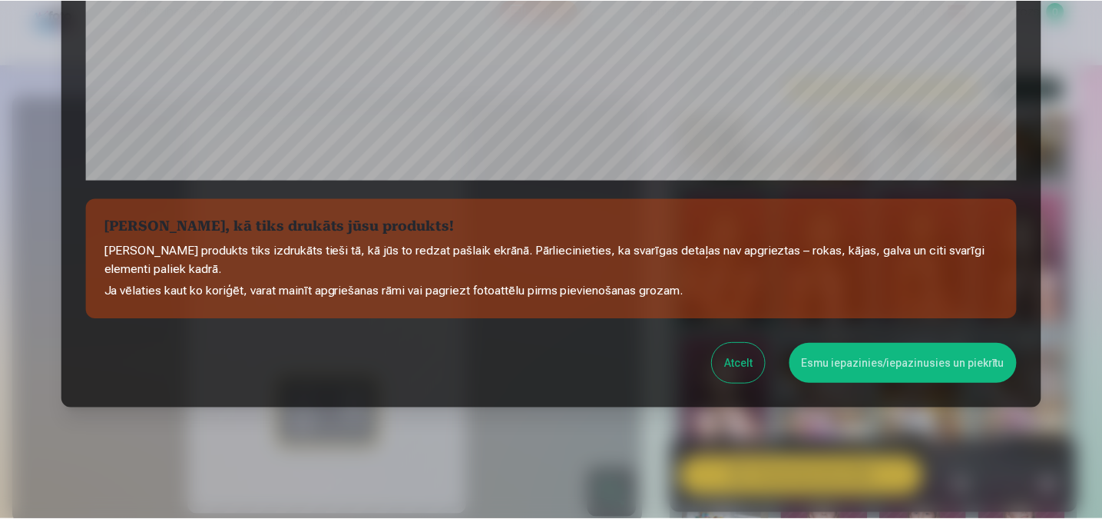
scroll to position [588, 0]
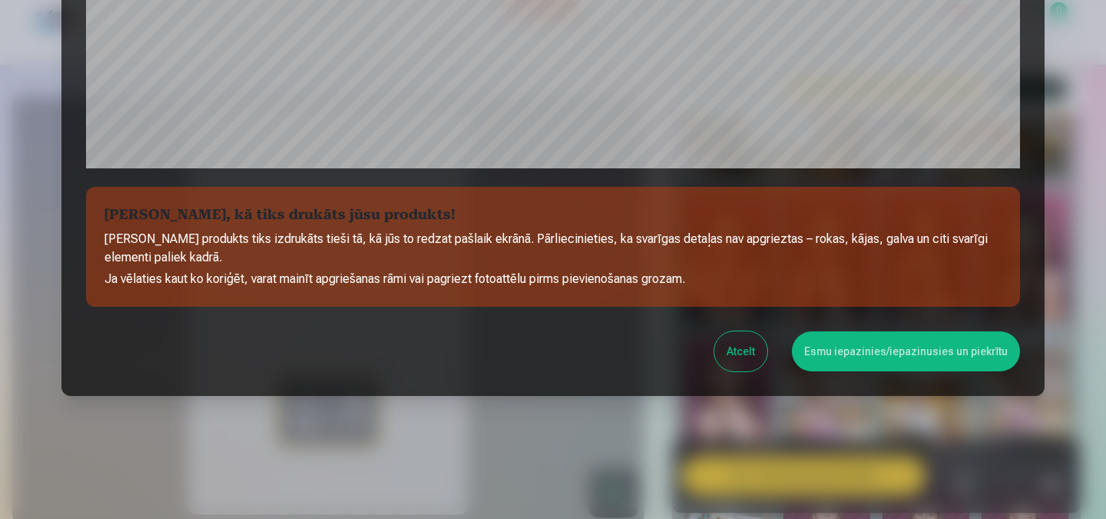
click at [866, 360] on button "Esmu iepazinies/iepazinusies un piekrītu" at bounding box center [906, 351] width 228 height 40
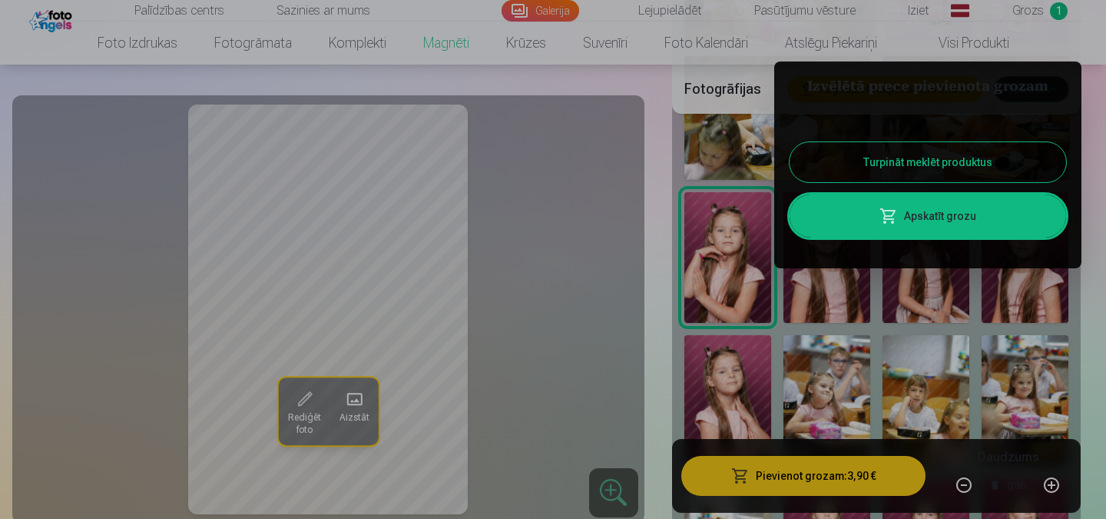
click at [572, 331] on div at bounding box center [553, 259] width 1106 height 519
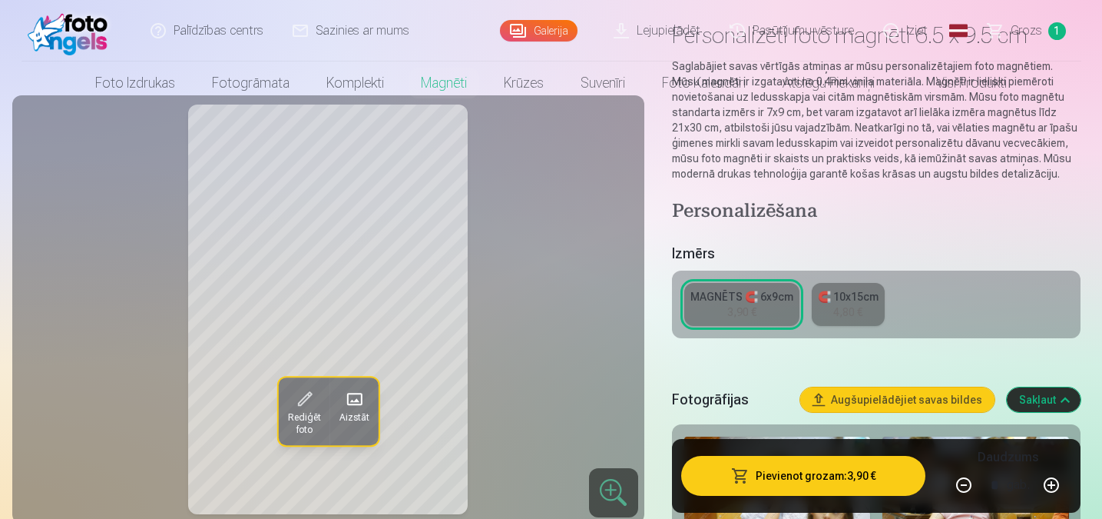
scroll to position [0, 0]
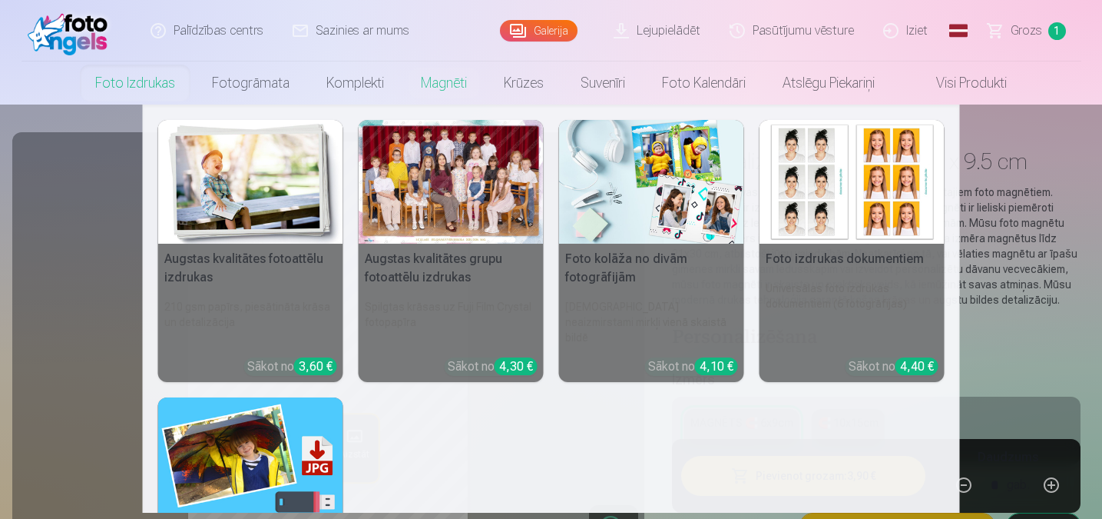
click at [871, 173] on img at bounding box center [852, 182] width 185 height 124
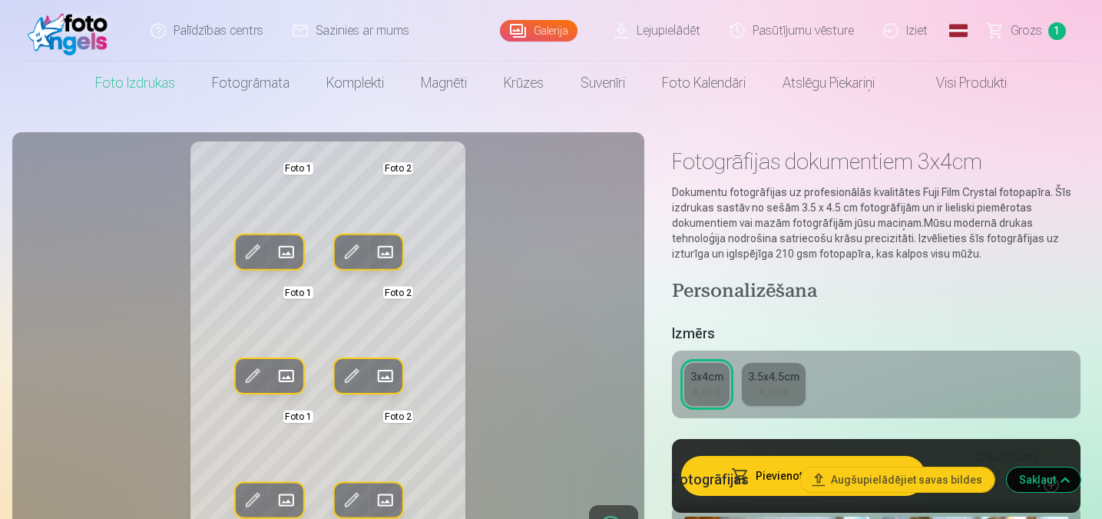
click at [794, 372] on div "3.5x4.5cm" at bounding box center [773, 376] width 51 height 15
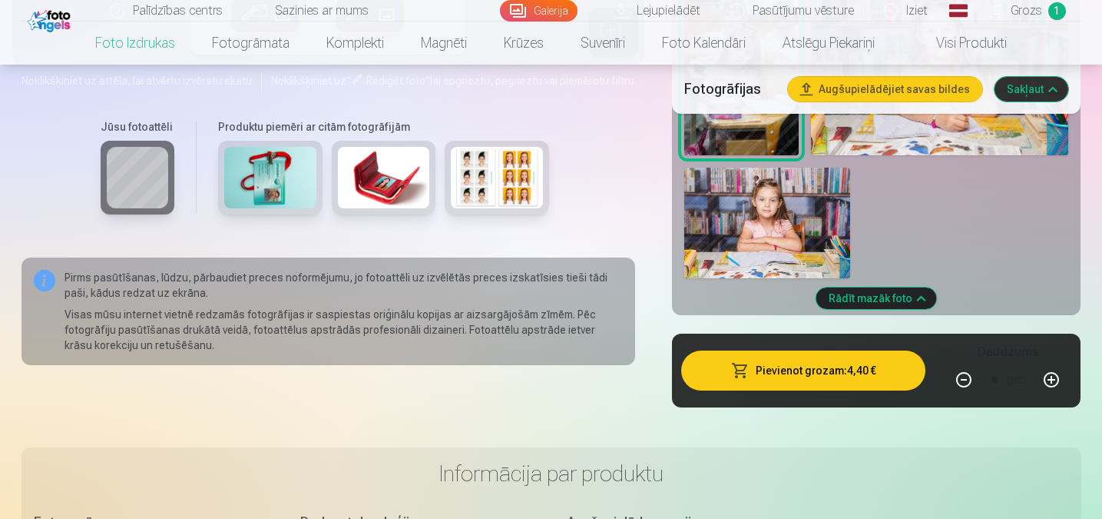
scroll to position [1536, 0]
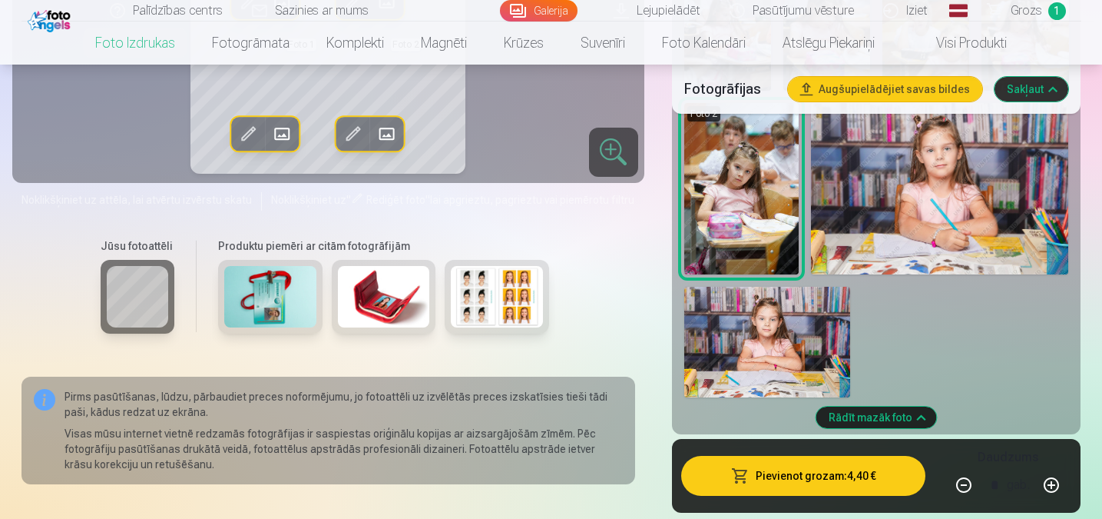
click at [788, 327] on img at bounding box center [767, 342] width 166 height 111
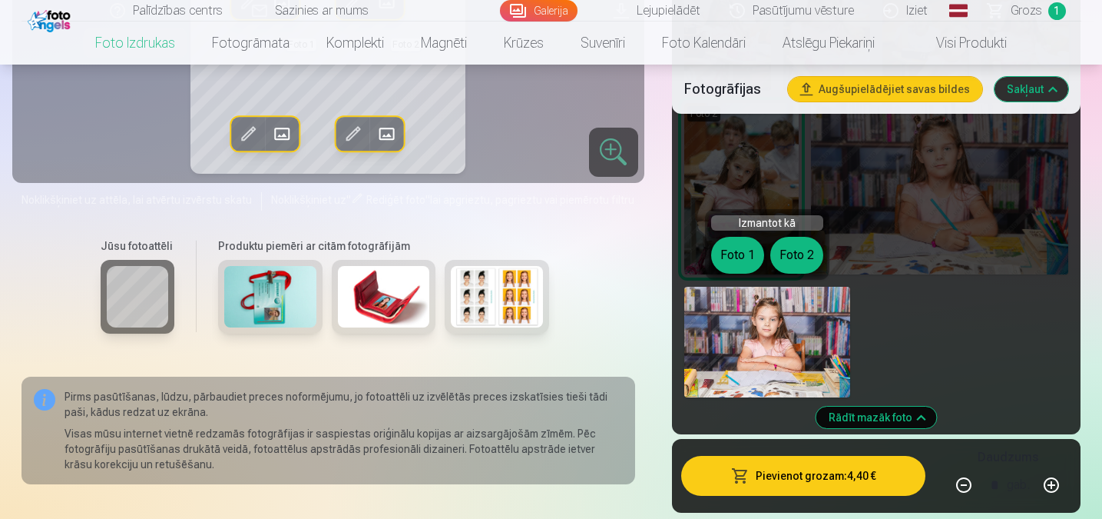
click at [793, 250] on button "Foto 2" at bounding box center [797, 255] width 53 height 37
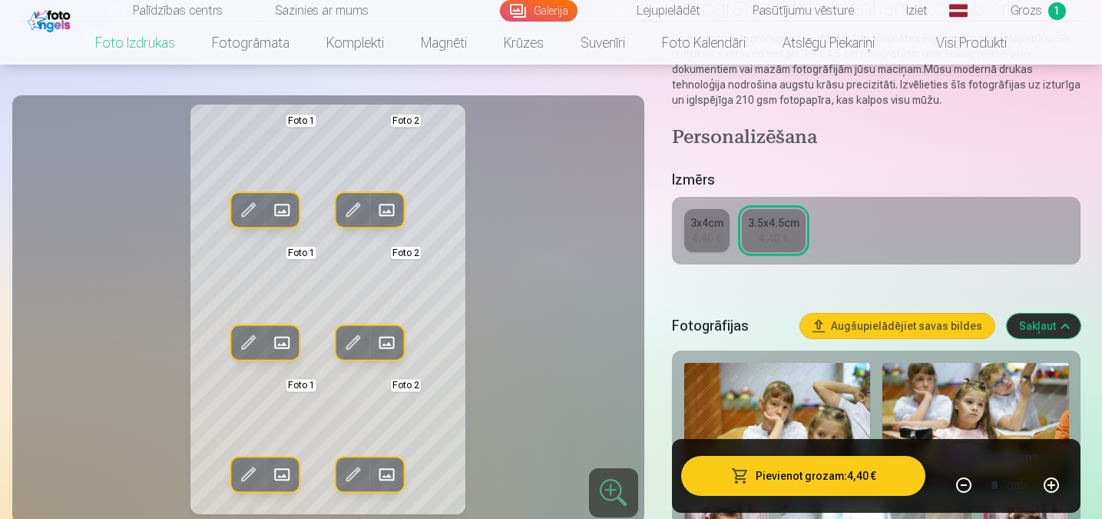
scroll to position [0, 0]
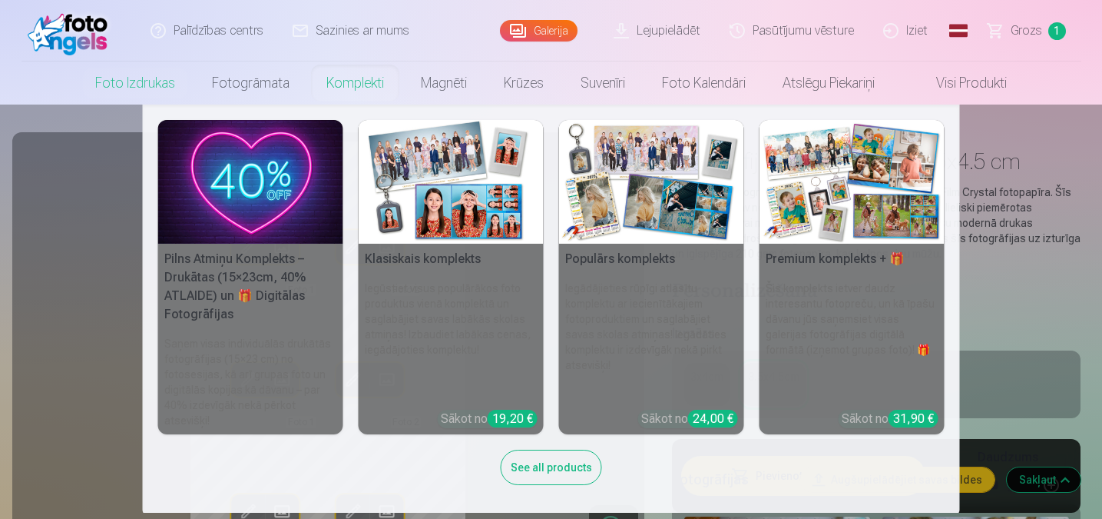
click at [366, 76] on link "Komplekti" at bounding box center [355, 82] width 94 height 43
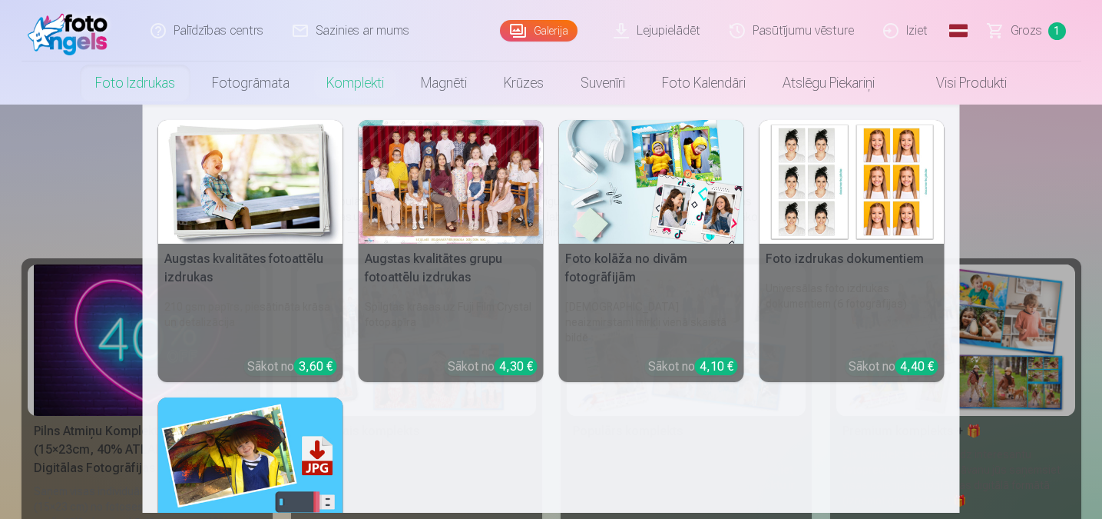
click at [141, 90] on link "Foto izdrukas" at bounding box center [135, 82] width 117 height 43
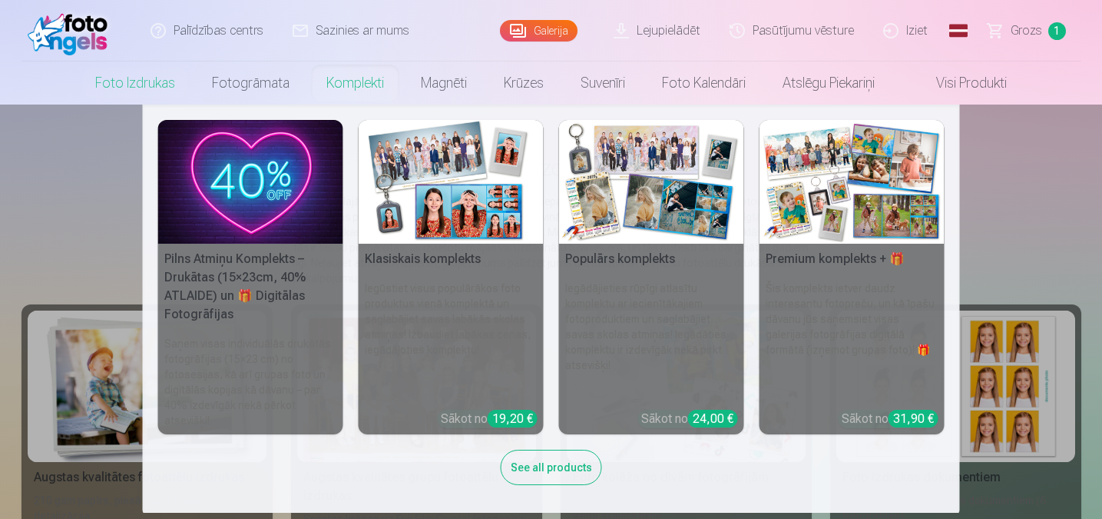
click at [340, 76] on link "Komplekti" at bounding box center [355, 82] width 94 height 43
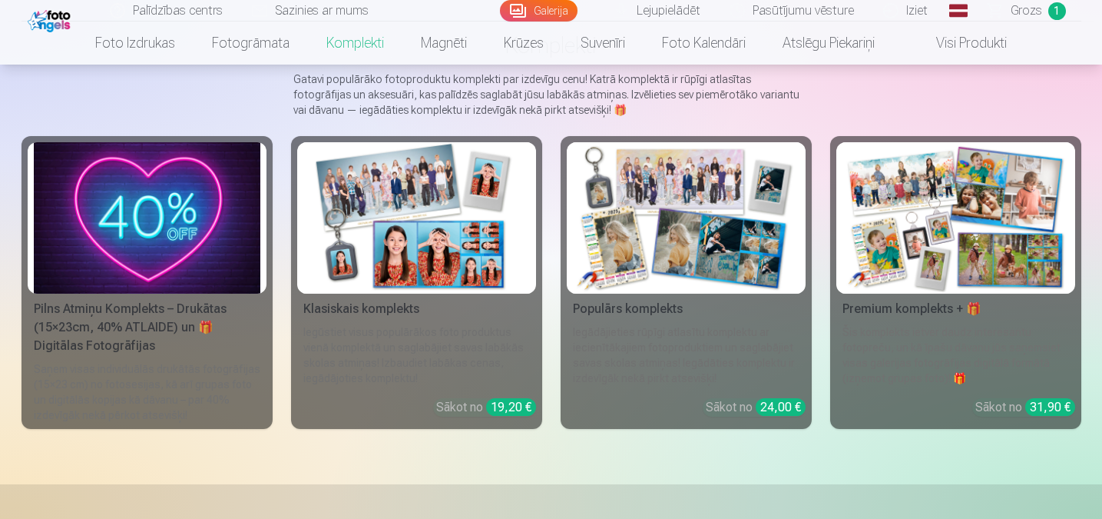
scroll to position [77, 0]
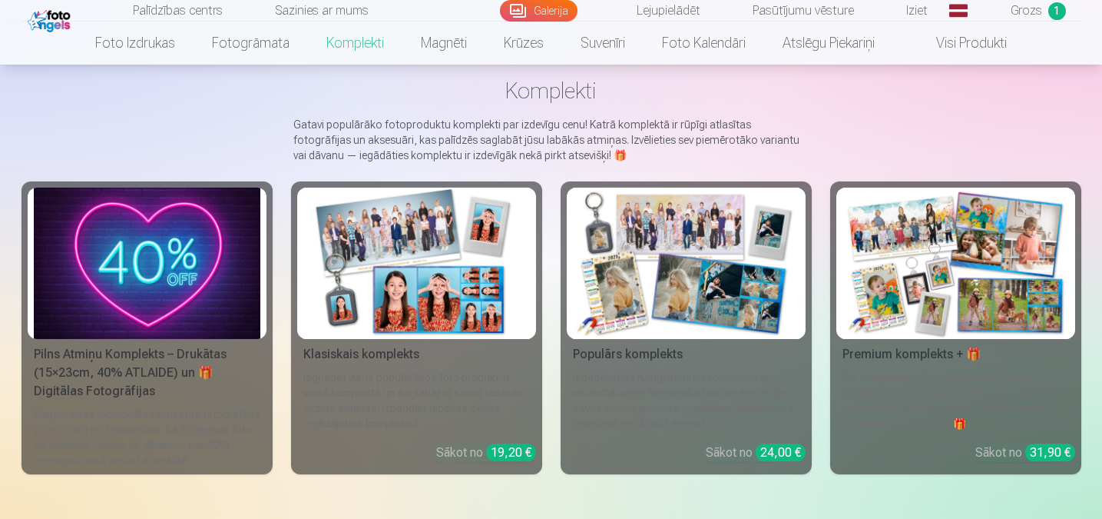
click at [979, 257] on img at bounding box center [956, 262] width 227 height 151
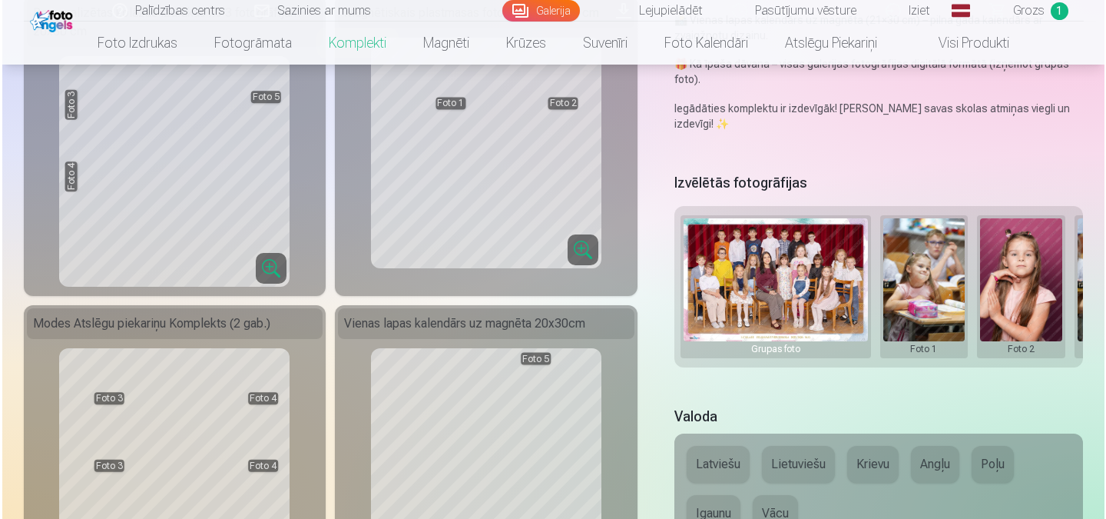
scroll to position [461, 0]
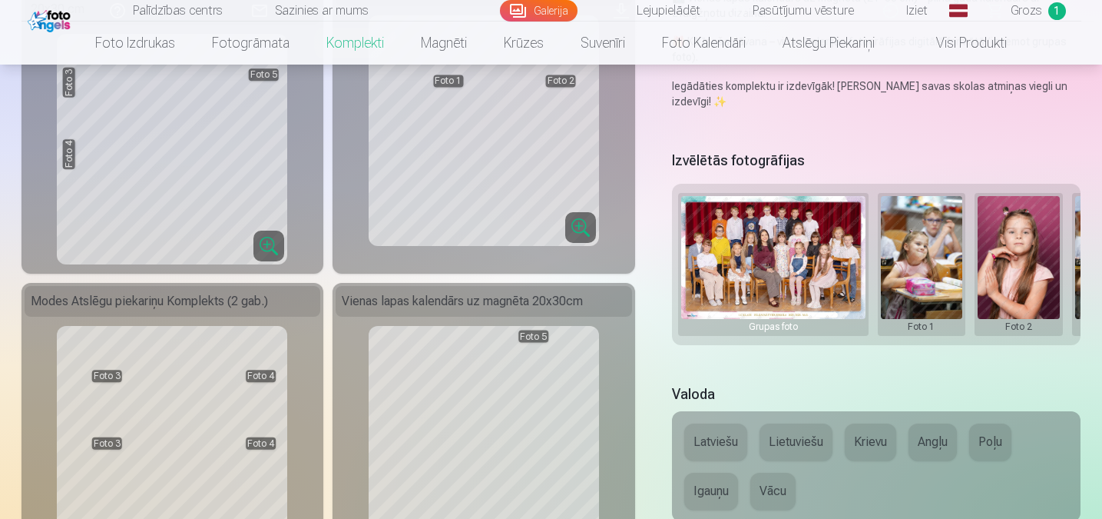
click at [935, 263] on button at bounding box center [922, 264] width 82 height 137
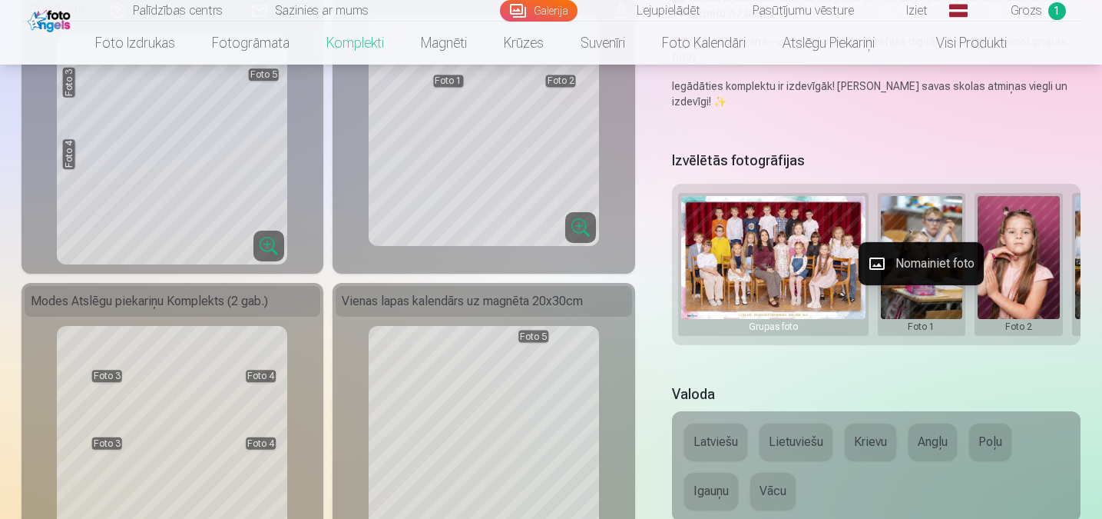
click at [935, 263] on button "Nomainiet foto" at bounding box center [921, 263] width 125 height 43
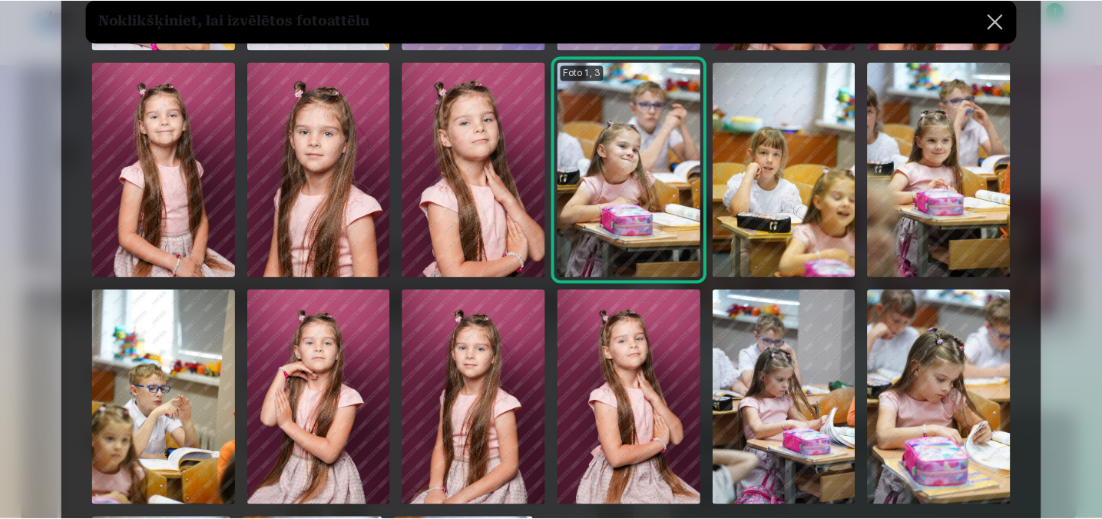
scroll to position [307, 0]
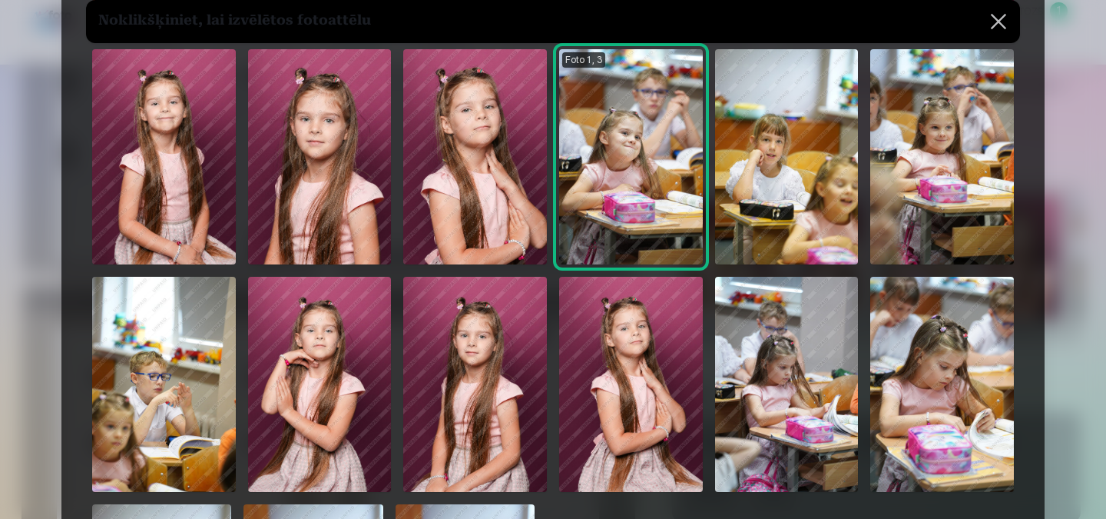
click at [641, 364] on img at bounding box center [631, 384] width 144 height 215
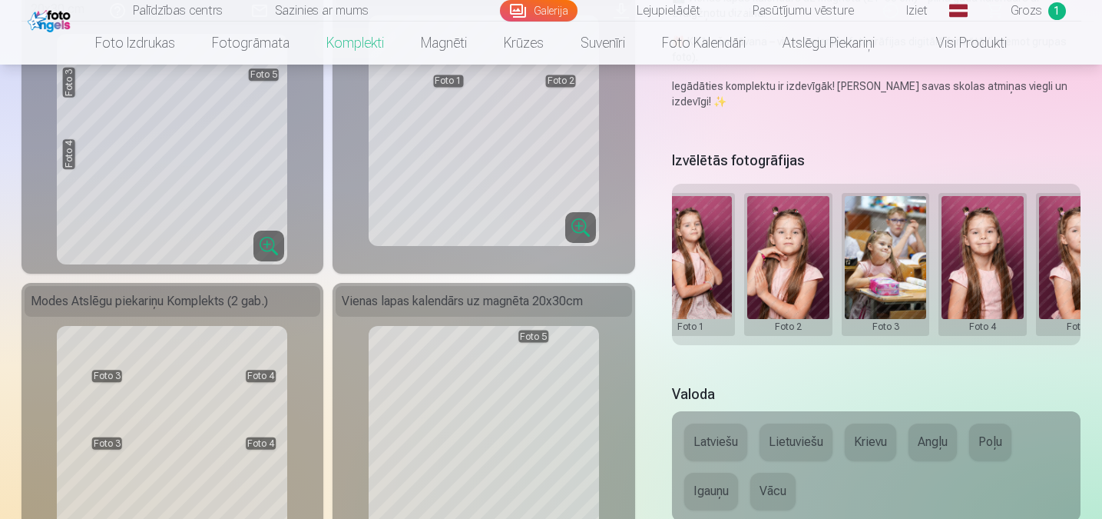
scroll to position [0, 240]
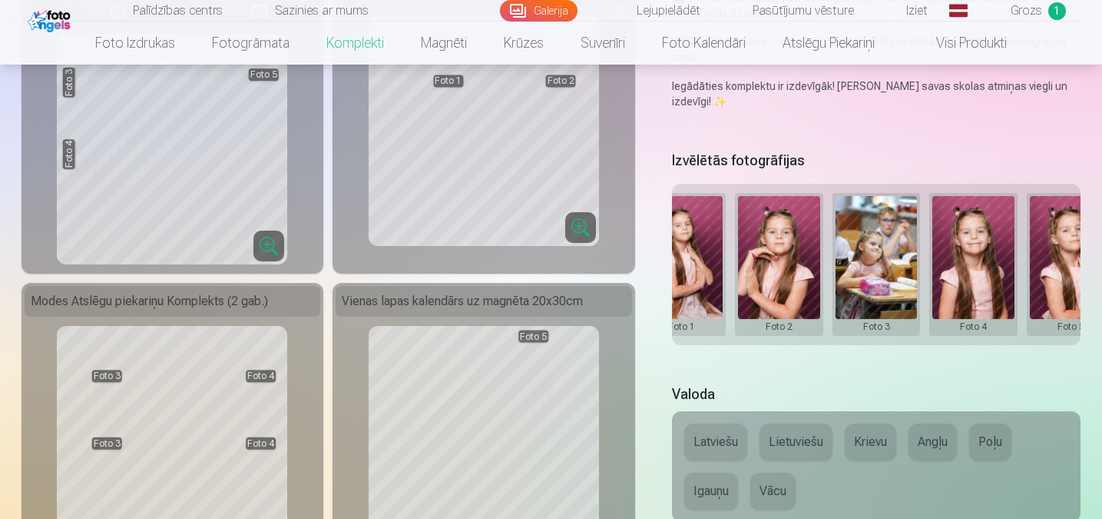
click at [885, 269] on button at bounding box center [877, 264] width 82 height 137
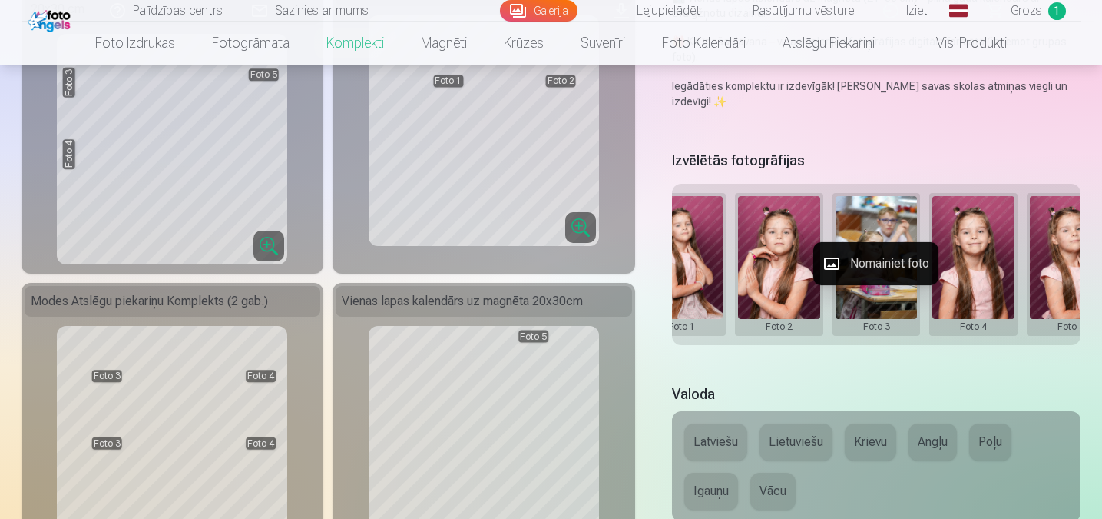
click at [890, 264] on button "Nomainiet foto" at bounding box center [876, 263] width 125 height 43
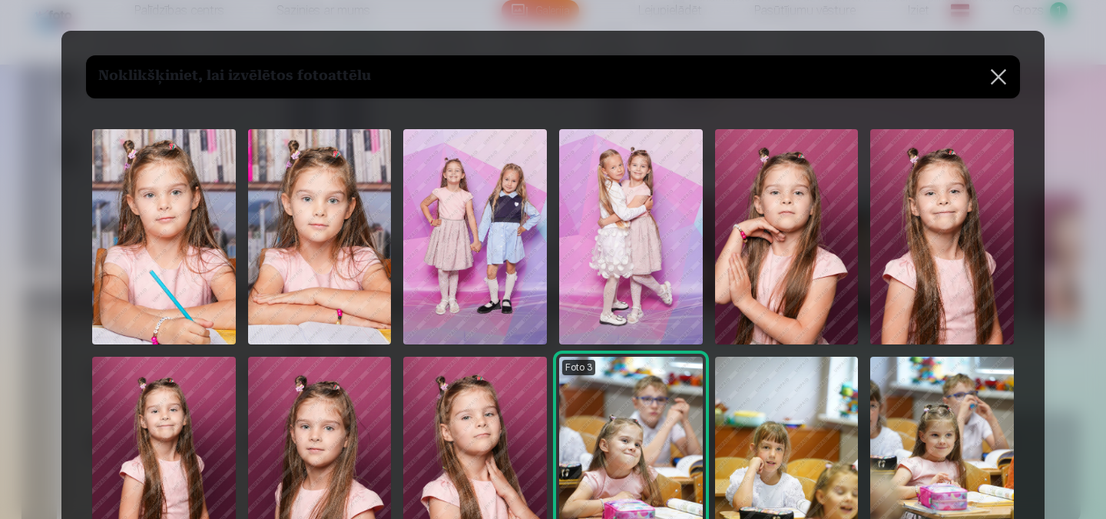
click at [1009, 71] on button at bounding box center [998, 76] width 43 height 43
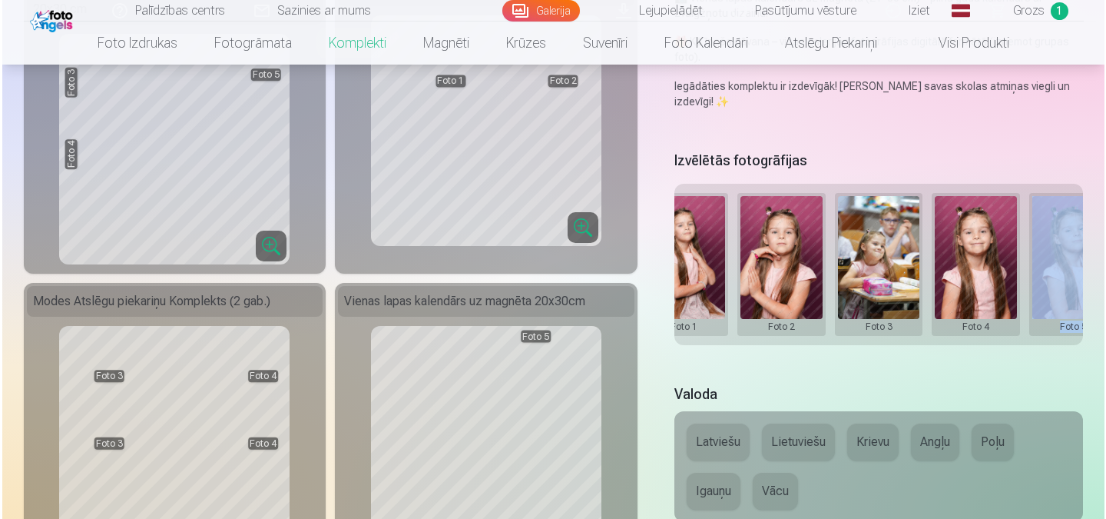
scroll to position [0, 280]
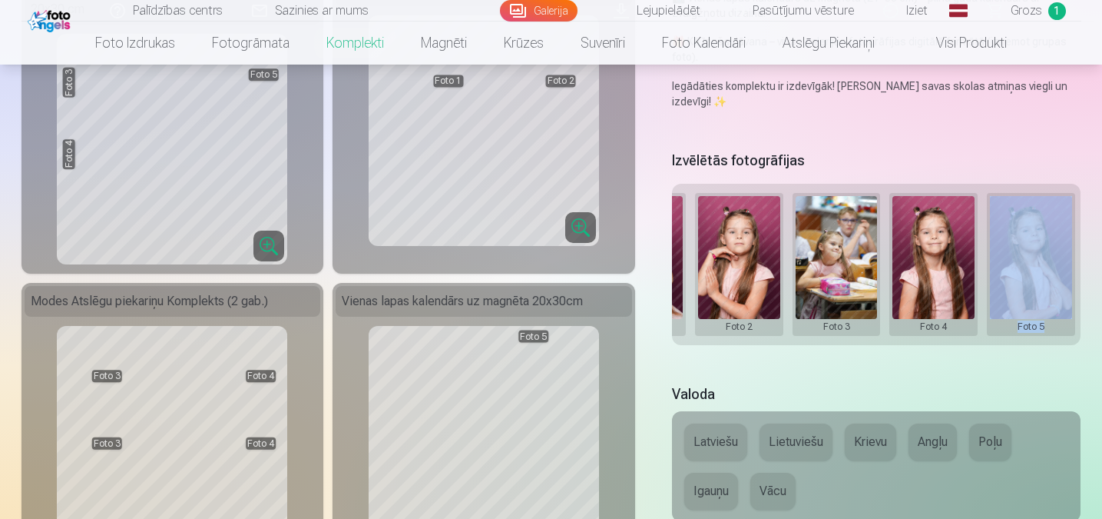
drag, startPoint x: 1006, startPoint y: 343, endPoint x: 1098, endPoint y: 340, distance: 91.5
click at [1013, 247] on button at bounding box center [1031, 264] width 82 height 137
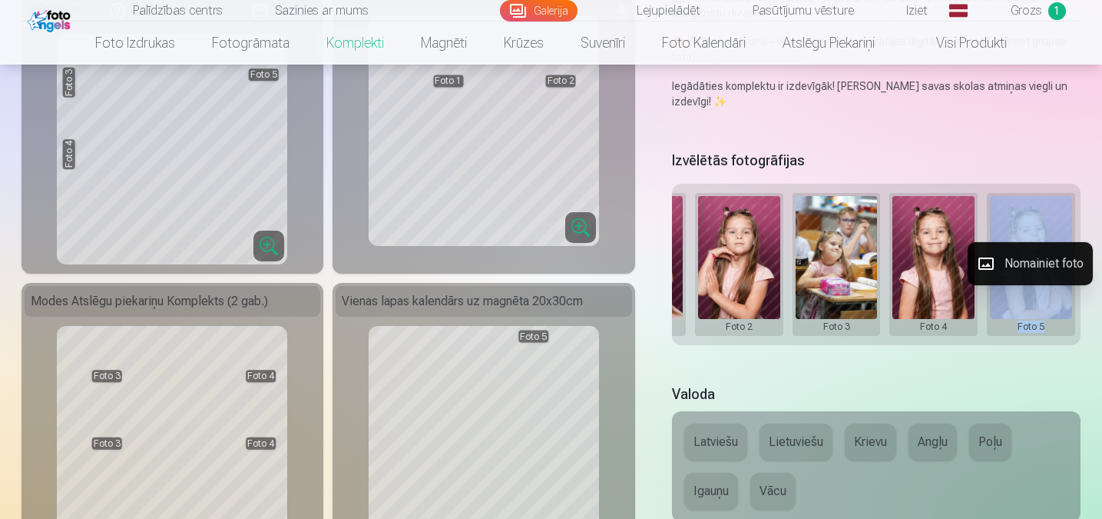
click at [1029, 257] on button "Nomainiet foto" at bounding box center [1030, 263] width 125 height 43
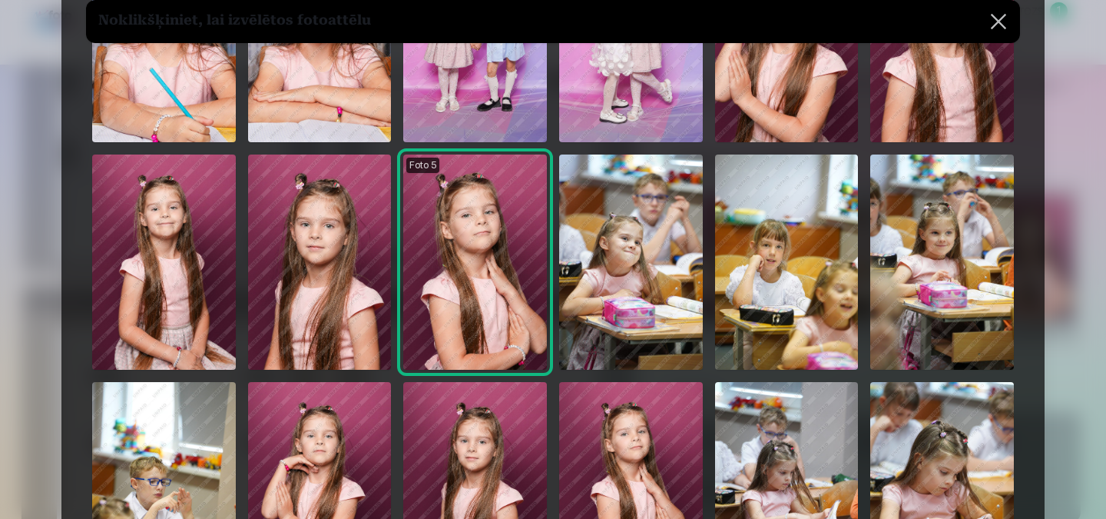
scroll to position [0, 0]
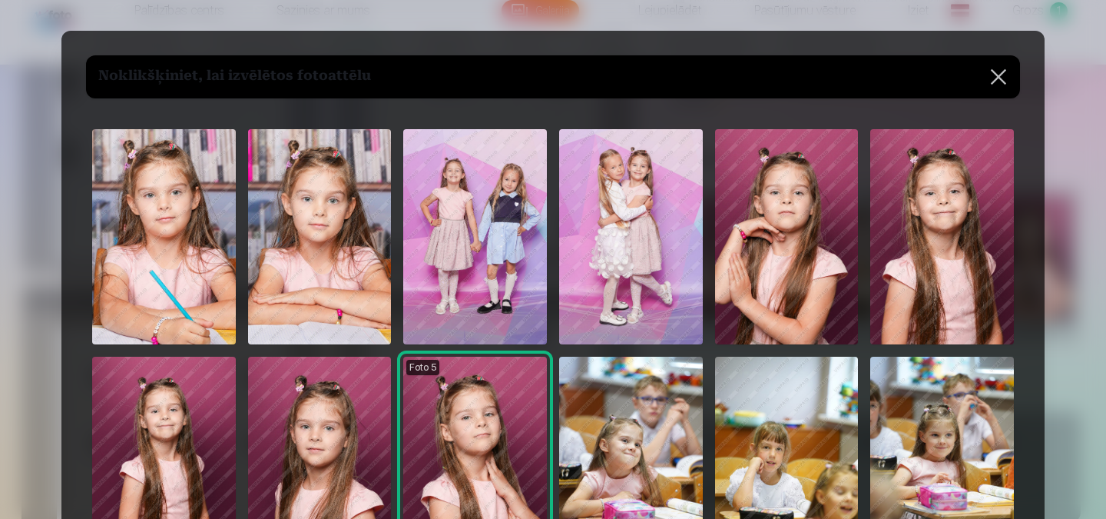
click at [144, 214] on img at bounding box center [164, 236] width 144 height 215
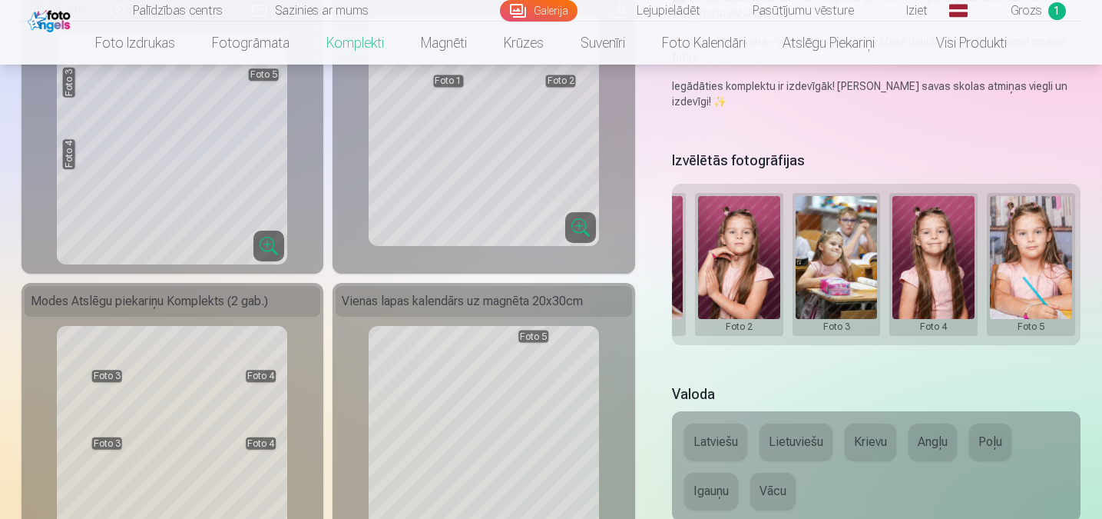
click at [902, 384] on div "Premium komplekts + 🎁 Premium komplekts – pilns populārāko fotopreču komplekts,…" at bounding box center [552, 410] width 1060 height 1460
click at [836, 254] on button at bounding box center [837, 264] width 82 height 137
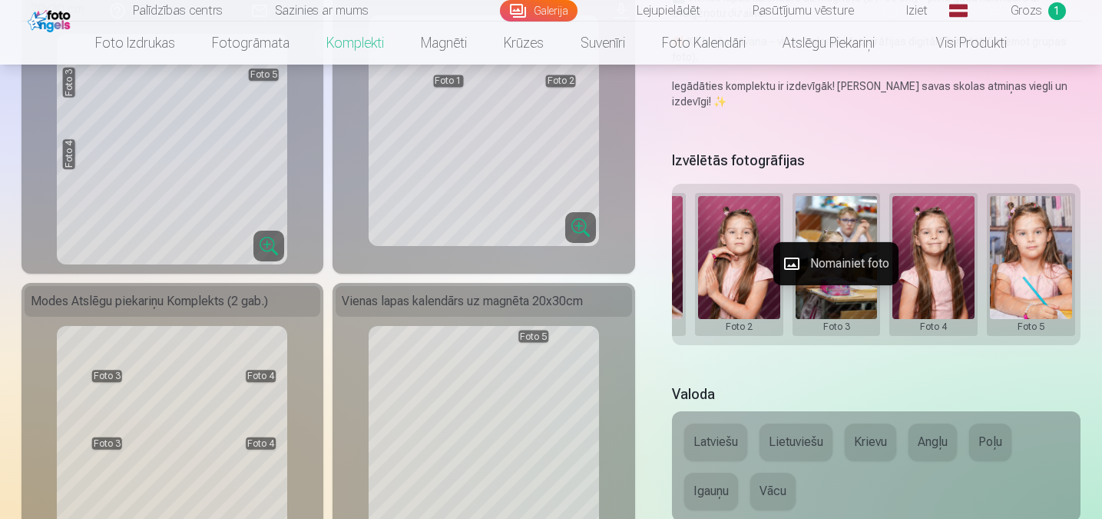
click at [856, 260] on button "Nomainiet foto" at bounding box center [836, 263] width 125 height 43
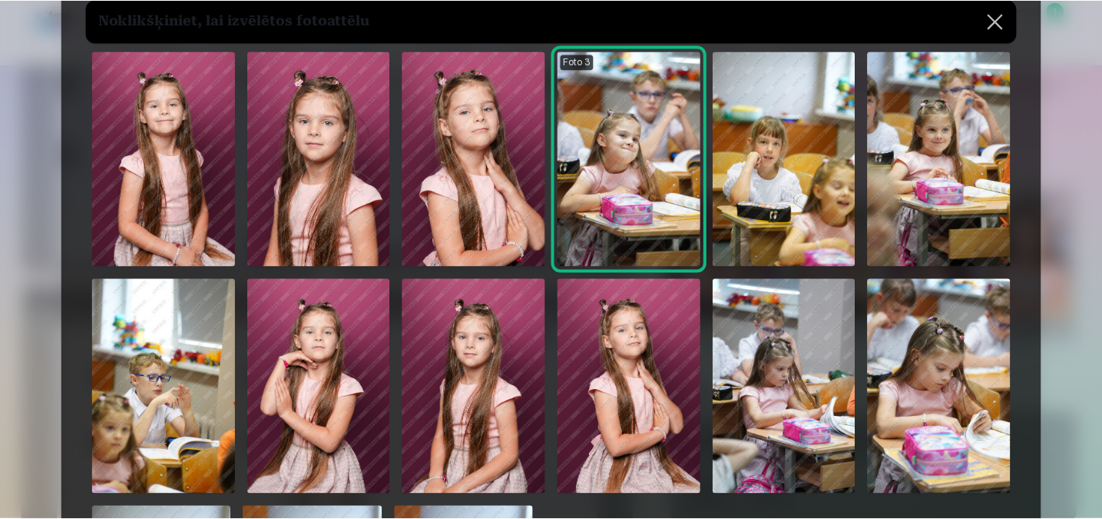
scroll to position [307, 0]
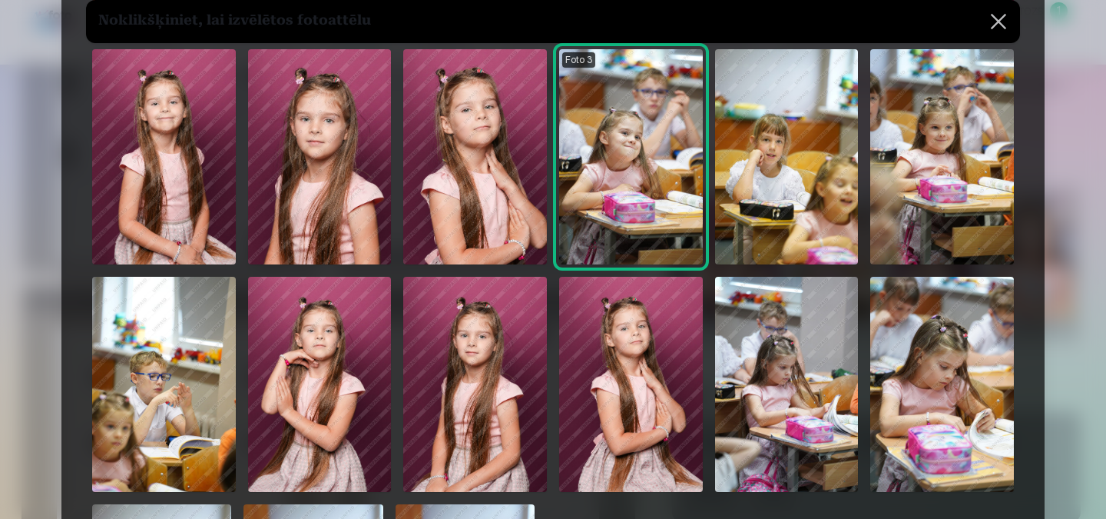
click at [486, 200] on img at bounding box center [475, 156] width 144 height 215
